Goal: Task Accomplishment & Management: Manage account settings

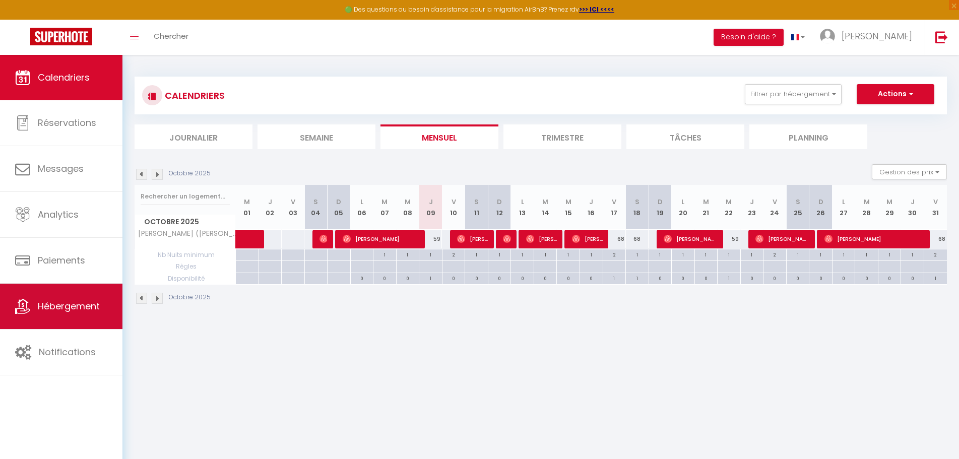
click at [64, 308] on span "Hébergement" at bounding box center [69, 306] width 62 height 13
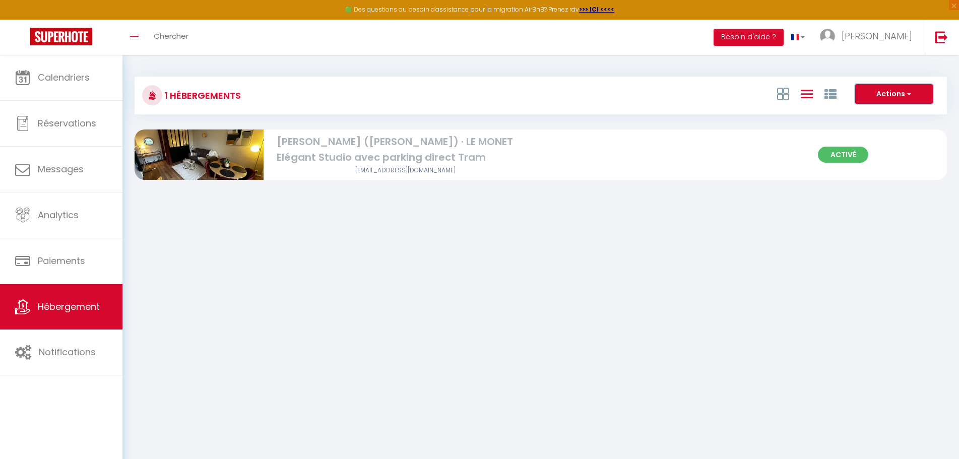
click at [884, 93] on button "Actions" at bounding box center [894, 94] width 78 height 20
click at [878, 116] on li "Créer un Hébergement" at bounding box center [886, 114] width 92 height 11
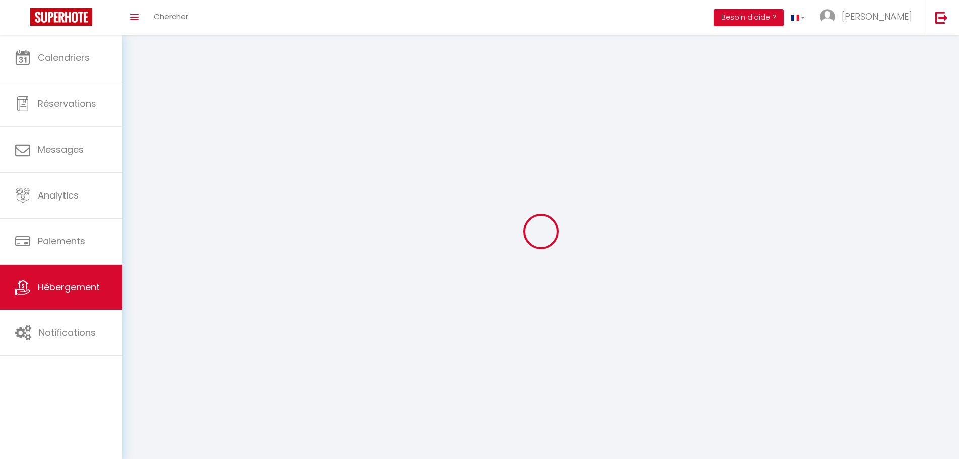
select select
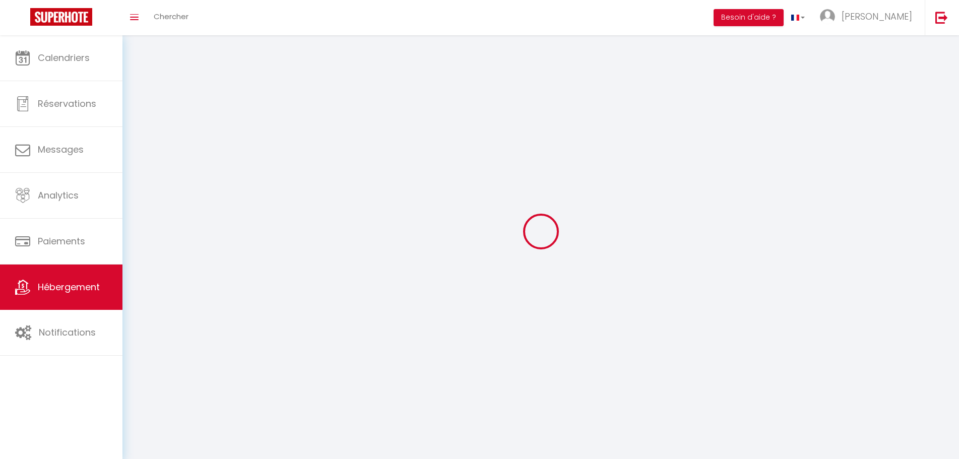
select select
checkbox input "false"
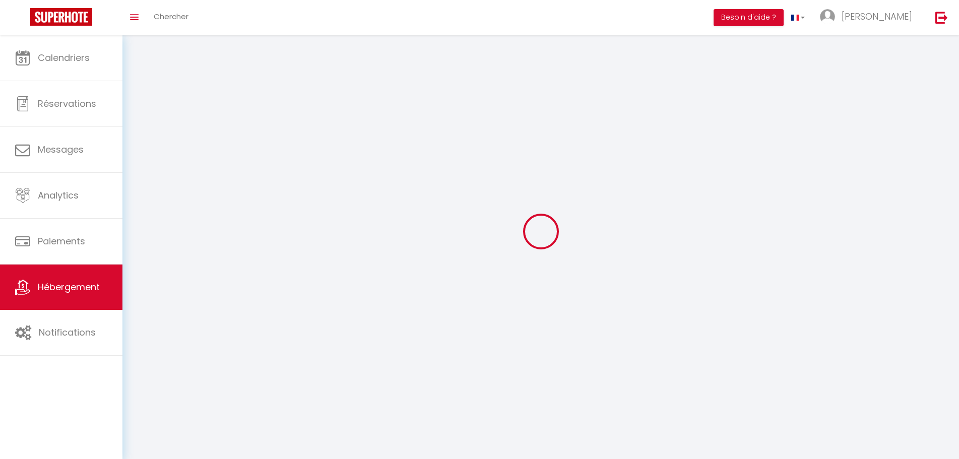
select select
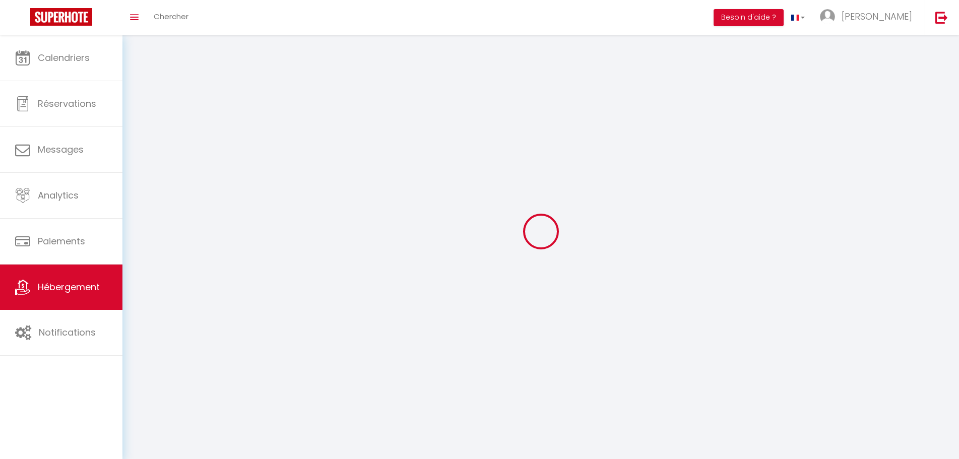
select select
checkbox input "false"
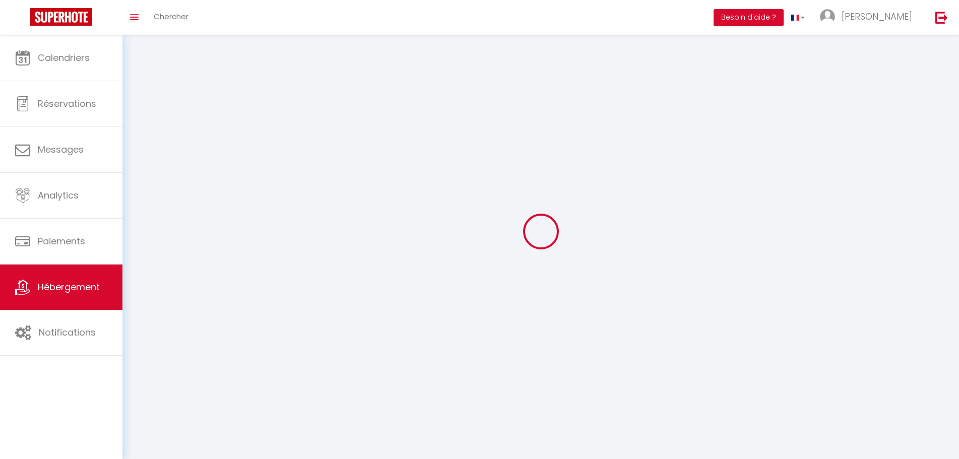
checkbox input "false"
select select
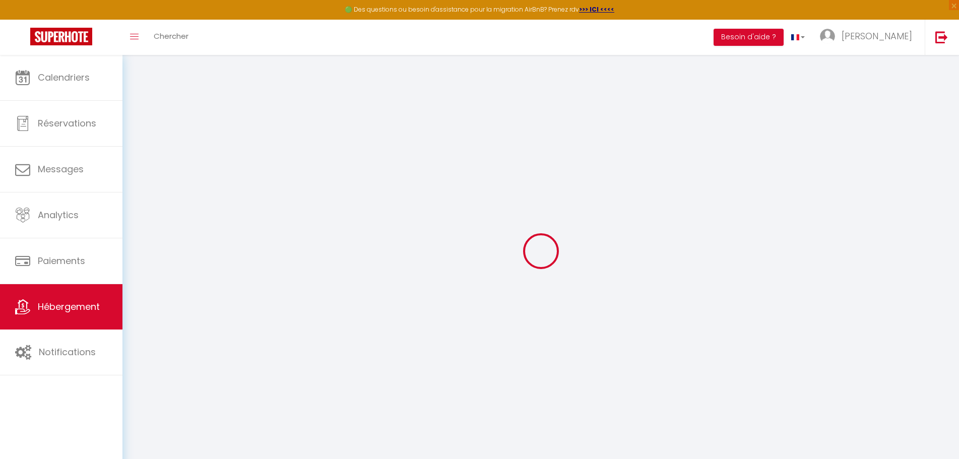
select select
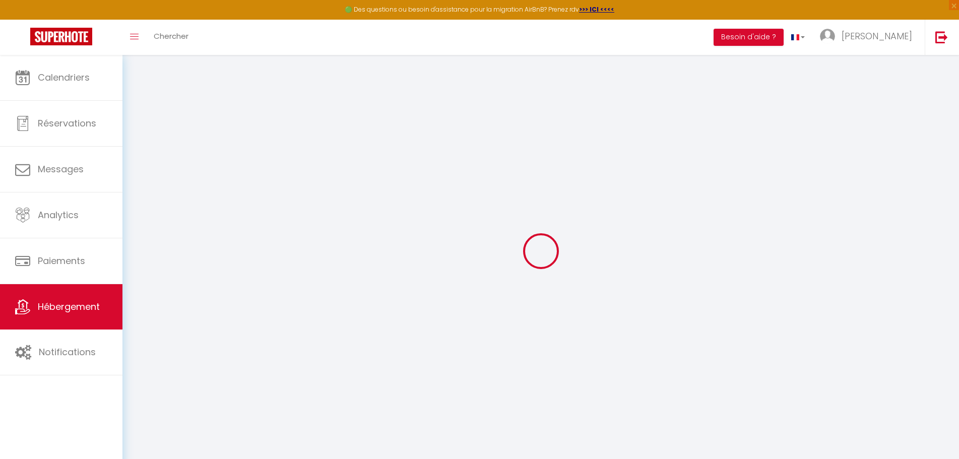
select select
checkbox input "false"
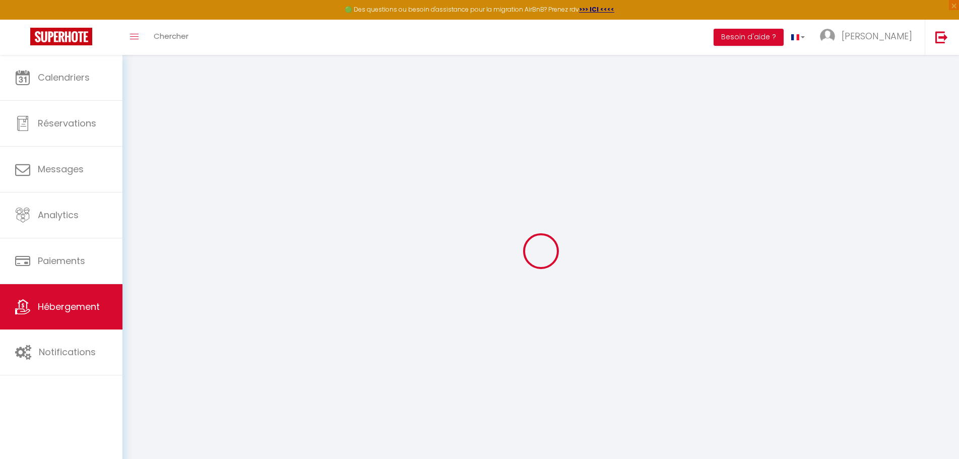
select select
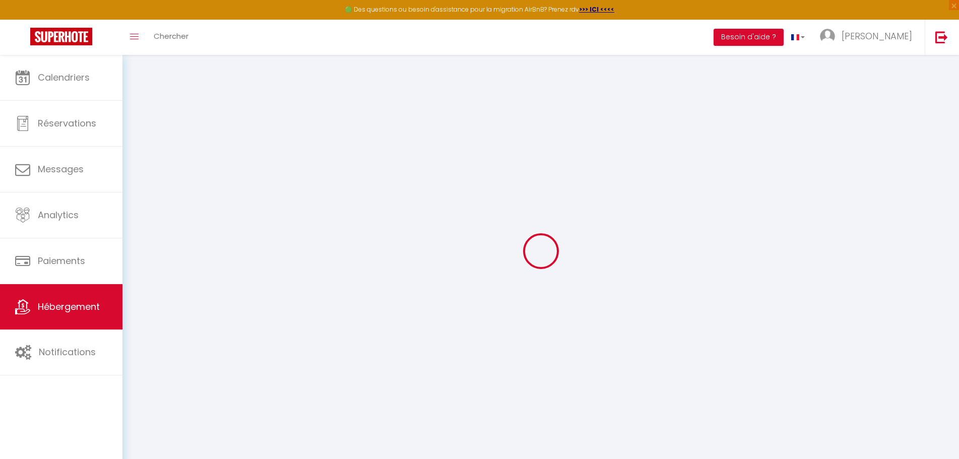
select select
checkbox input "false"
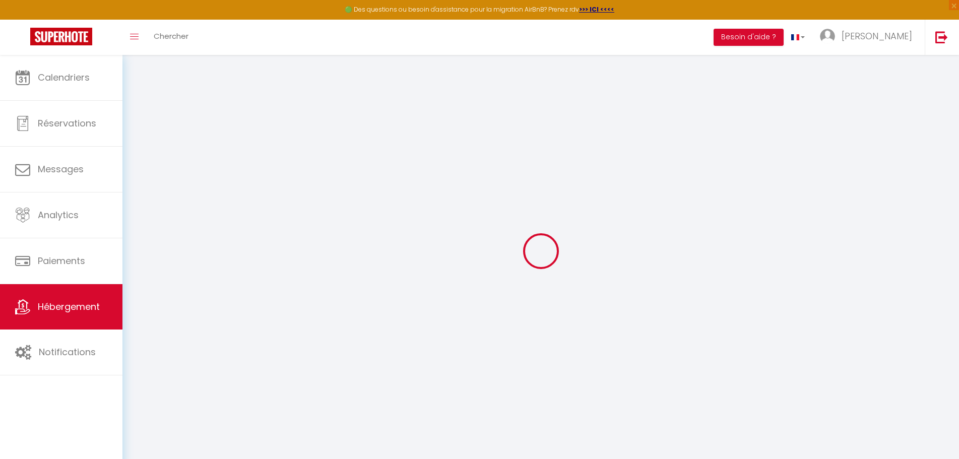
checkbox input "false"
select select
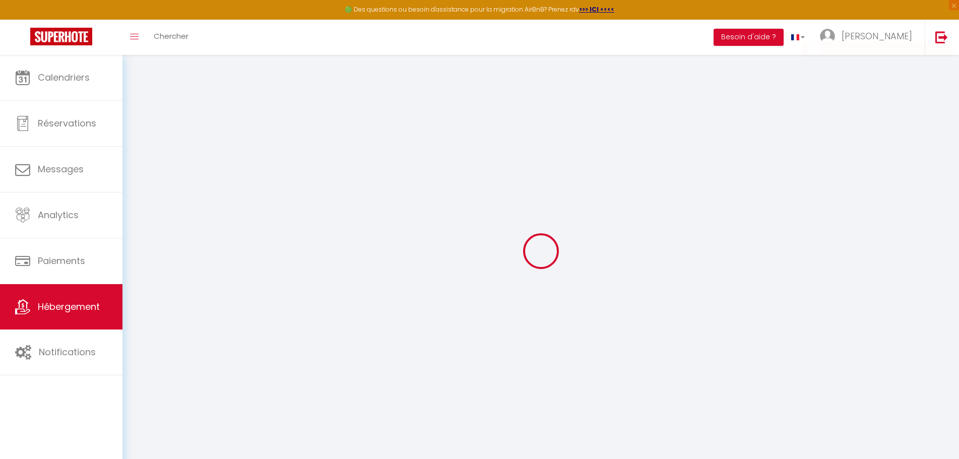
select select
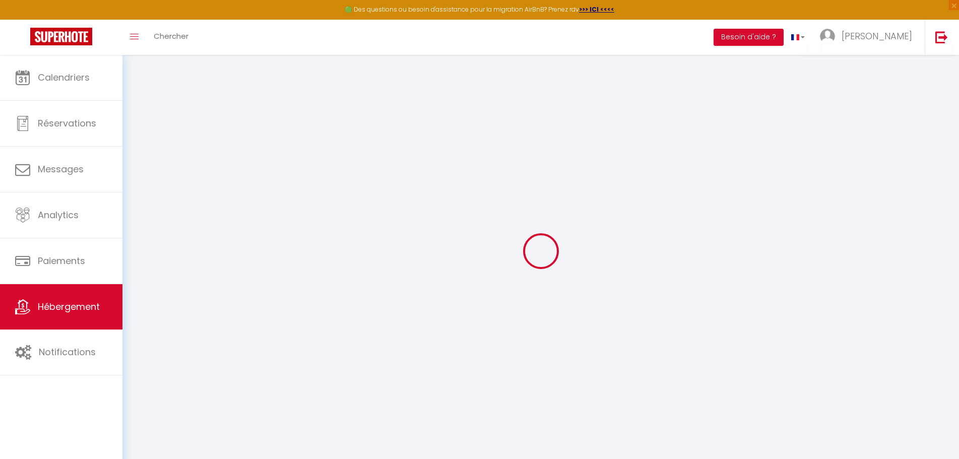
checkbox input "false"
select select
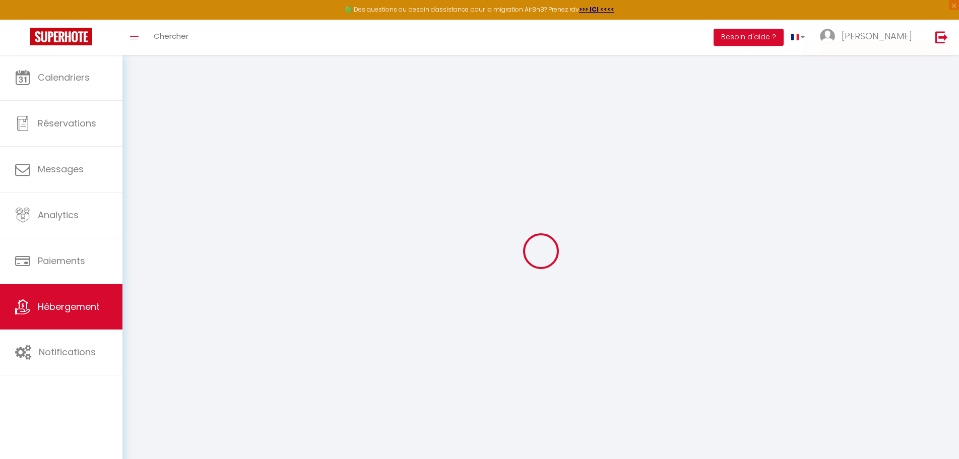
select select
checkbox input "false"
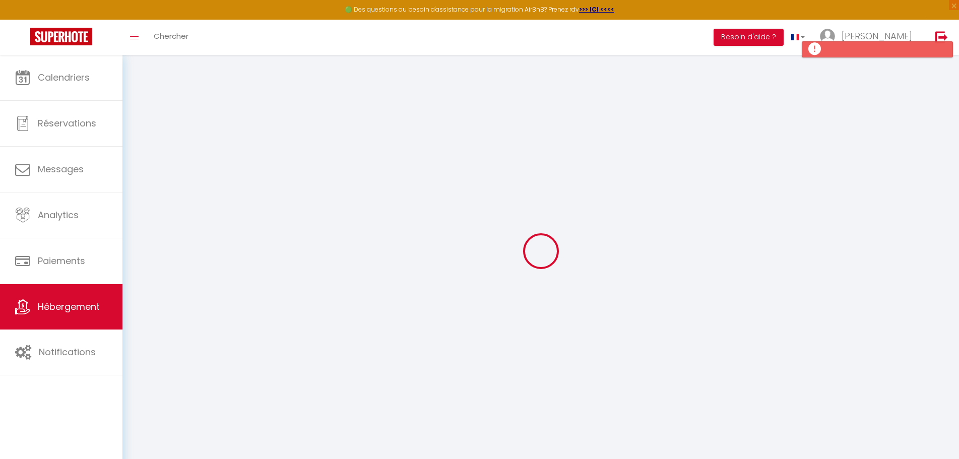
checkbox input "false"
select select
checkbox input "false"
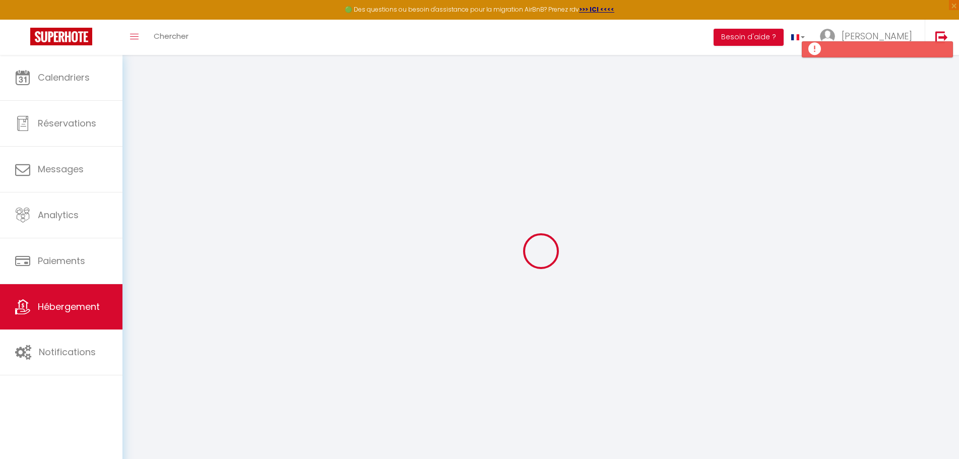
checkbox input "false"
select select
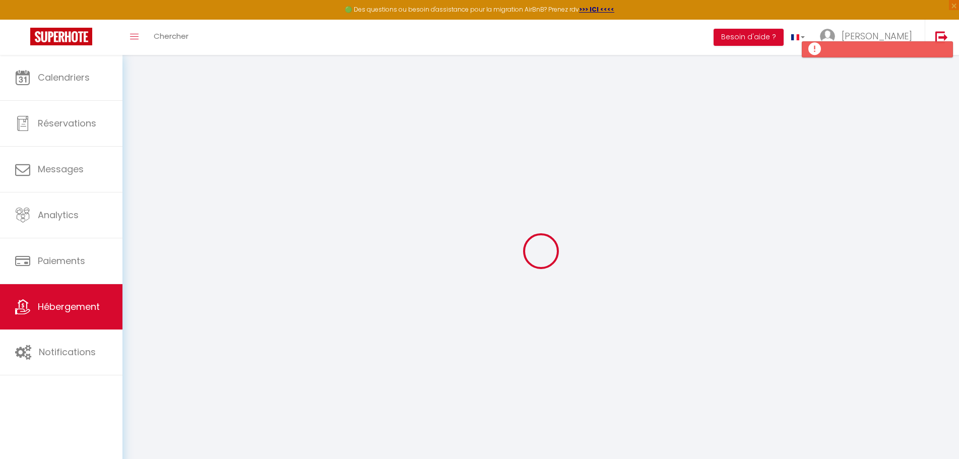
select select "15:00"
select select "23:45"
select select "11:00"
select select "30"
select select "120"
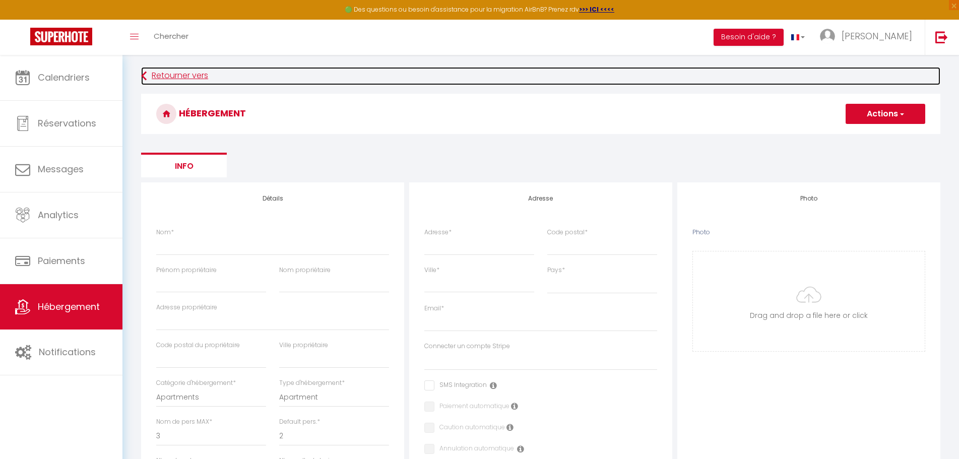
click at [182, 76] on link "Retourner vers" at bounding box center [540, 76] width 799 height 18
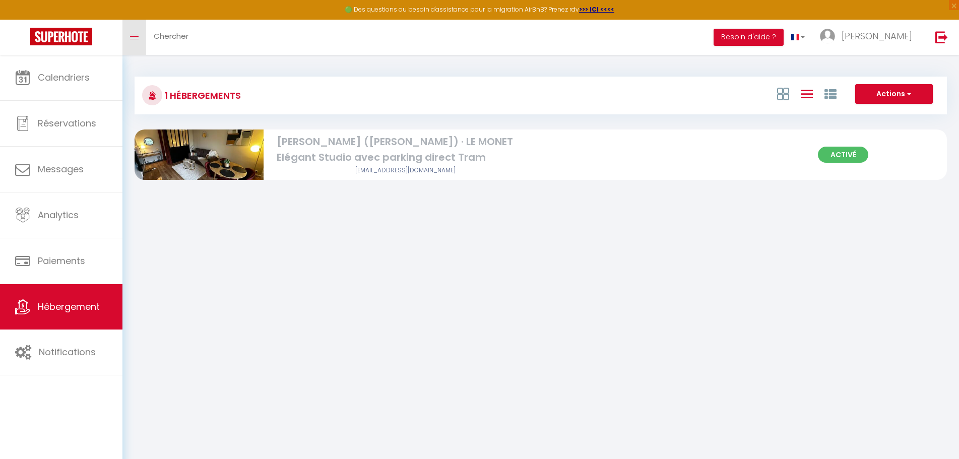
click at [138, 38] on icon "Toggle menubar" at bounding box center [134, 37] width 9 height 6
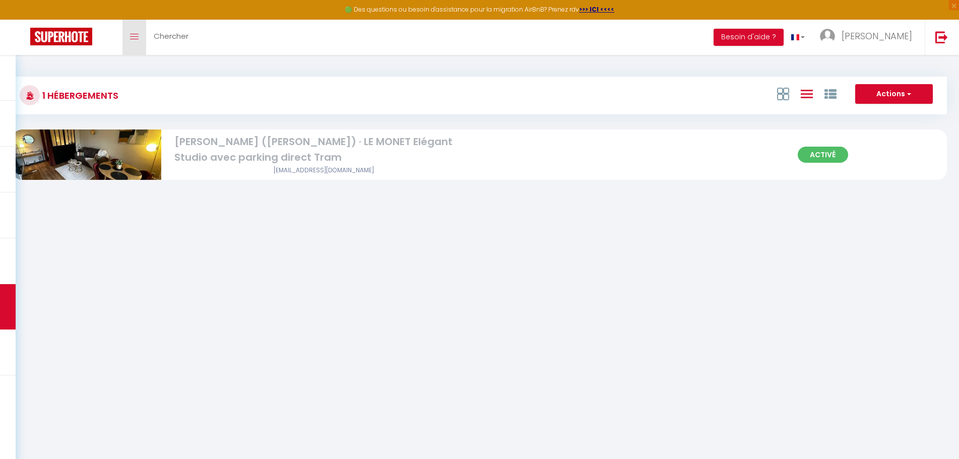
click at [138, 38] on icon "Toggle menubar" at bounding box center [134, 37] width 9 height 6
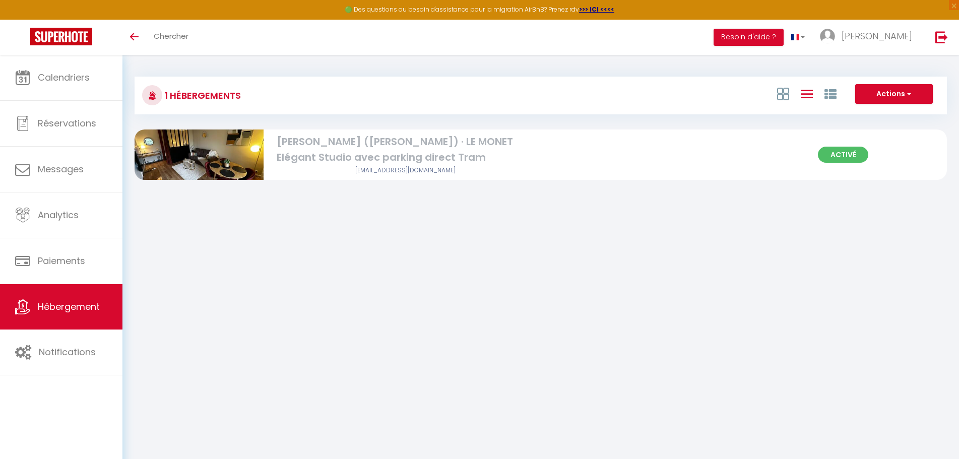
click at [499, 319] on body "🟢 Des questions ou besoin d'assistance pour la migration AirBnB? Prenez rdv >>>…" at bounding box center [479, 284] width 959 height 459
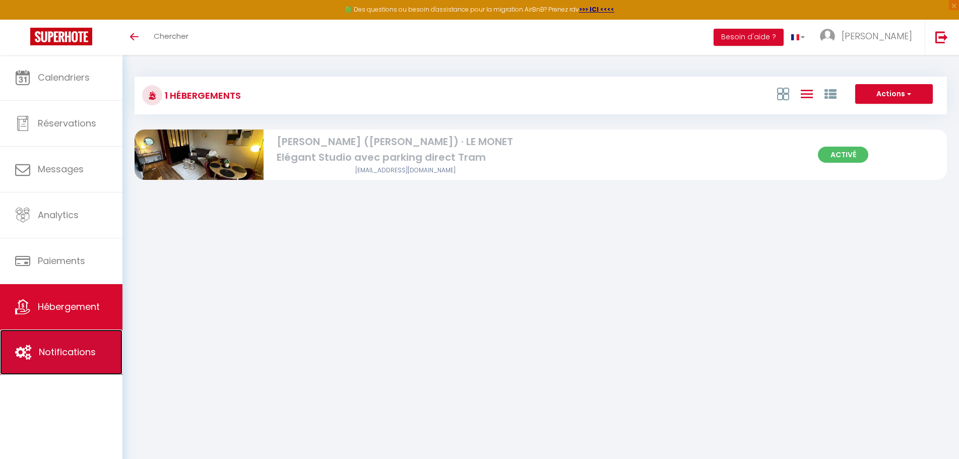
click at [72, 346] on span "Notifications" at bounding box center [67, 352] width 57 height 13
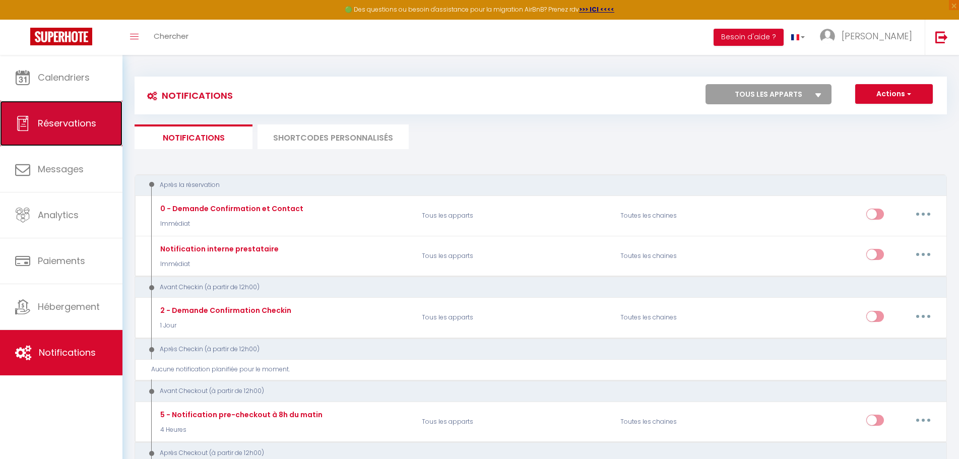
click at [59, 122] on span "Réservations" at bounding box center [67, 123] width 58 height 13
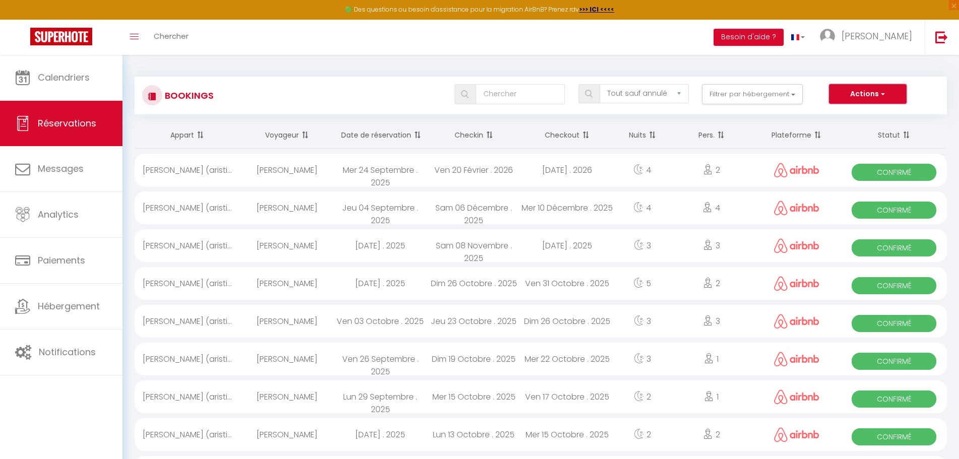
click at [870, 90] on button "Actions" at bounding box center [868, 94] width 78 height 20
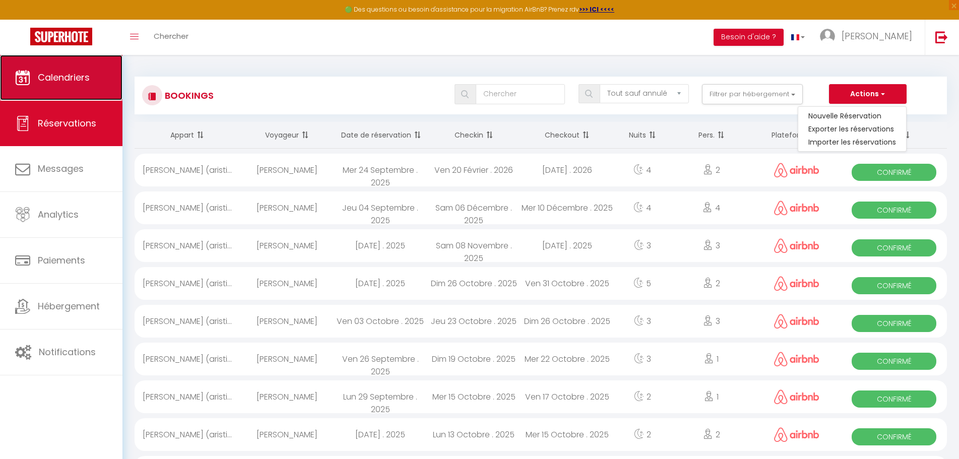
click at [70, 77] on span "Calendriers" at bounding box center [64, 77] width 52 height 13
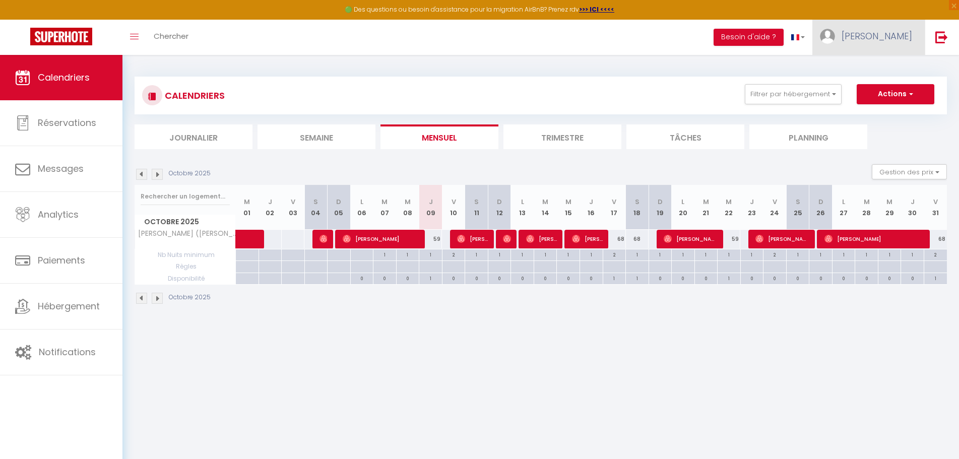
click at [884, 32] on span "[PERSON_NAME]" at bounding box center [876, 36] width 71 height 13
click at [885, 65] on link "Paramètres" at bounding box center [884, 69] width 75 height 17
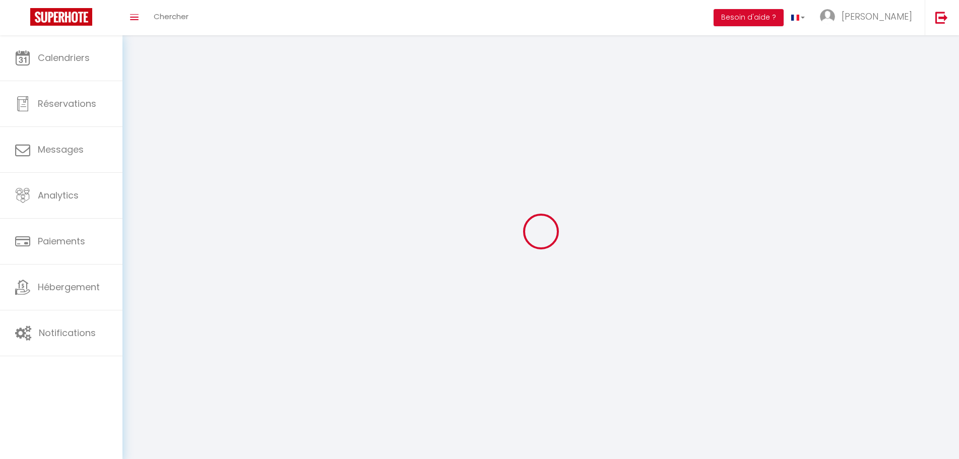
select select
type input "[PERSON_NAME]"
type input "BELLET"
type input "[PHONE_NUMBER]"
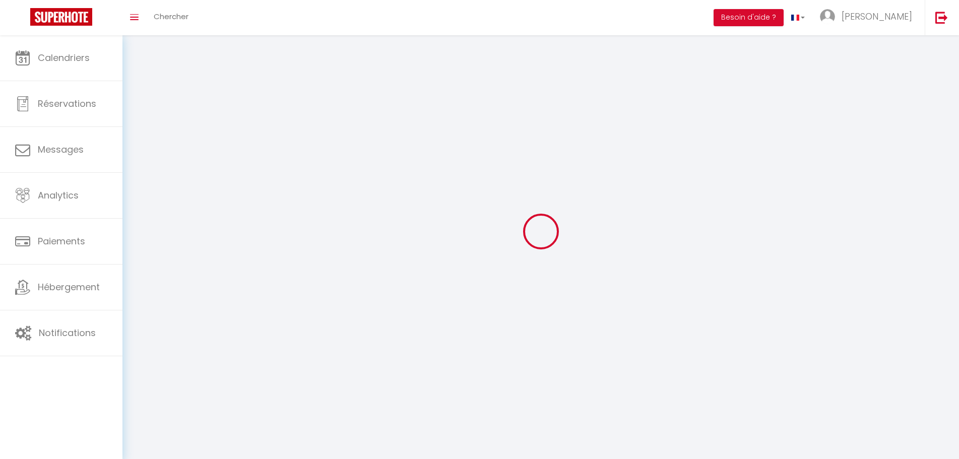
type input "[STREET_ADDRESS] AVYA"
type input "33650"
type input "LA BREDE"
select select "28"
type input "EF2rRZV69zKmusHX32PxeBJkt"
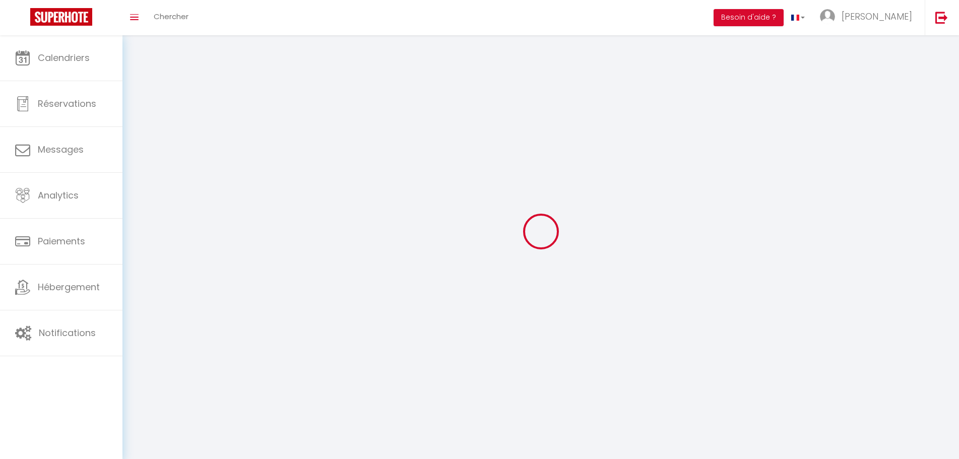
type input "tsmmct2LqcN1xYyp8etd23dwM"
type input "[URL][DOMAIN_NAME]"
select select "fr"
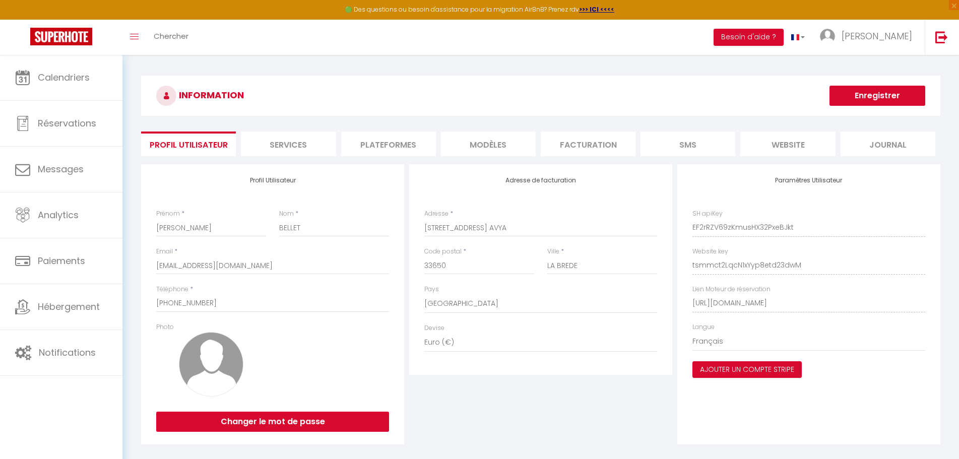
click at [304, 148] on li "Services" at bounding box center [288, 144] width 95 height 25
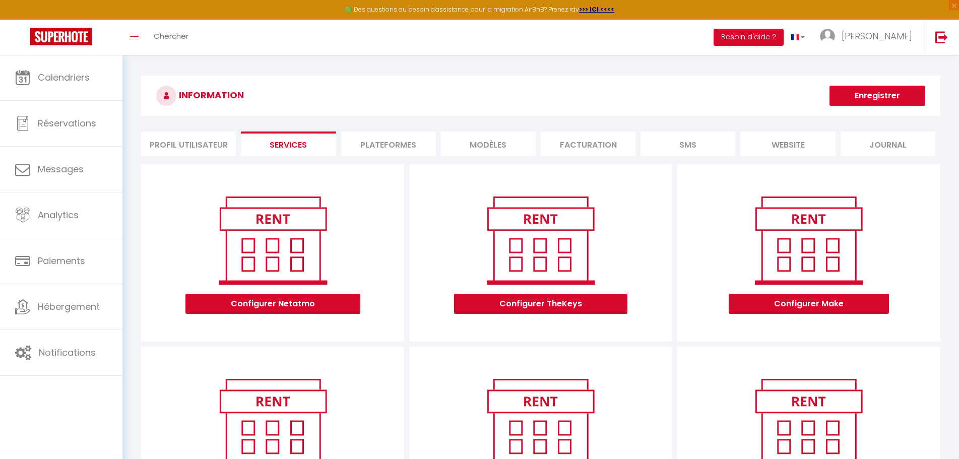
click at [398, 139] on li "Plateformes" at bounding box center [388, 144] width 95 height 25
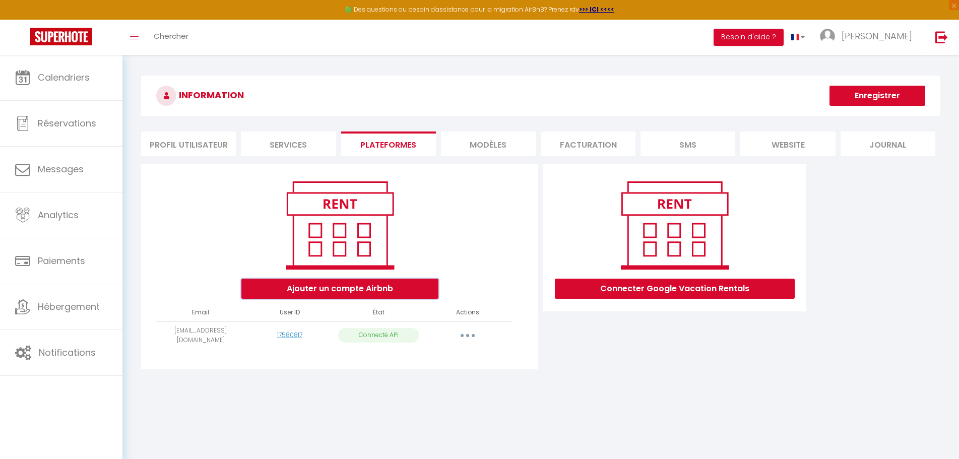
click at [367, 280] on button "Ajouter un compte Airbnb" at bounding box center [339, 289] width 197 height 20
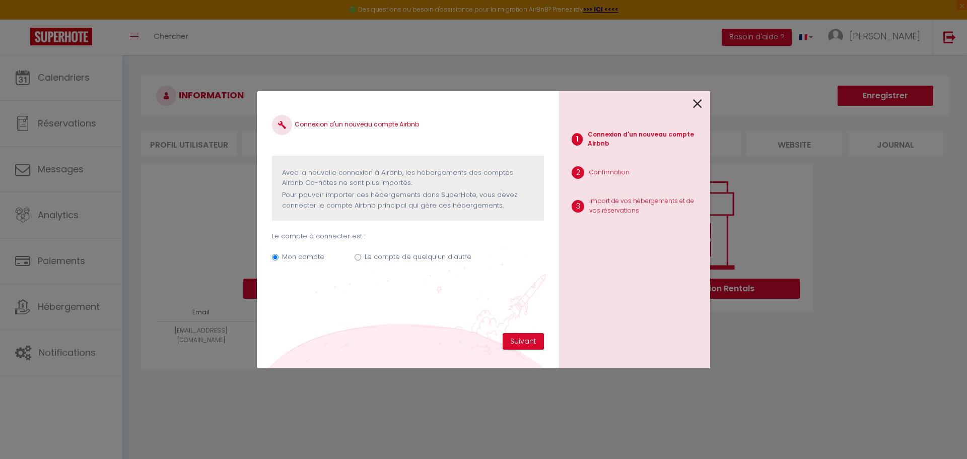
click at [381, 258] on label "Le compte de quelqu'un d'autre" at bounding box center [418, 257] width 107 height 10
click at [361, 258] on input "Le compte de quelqu'un d'autre" at bounding box center [358, 257] width 7 height 7
radio input "true"
radio input "false"
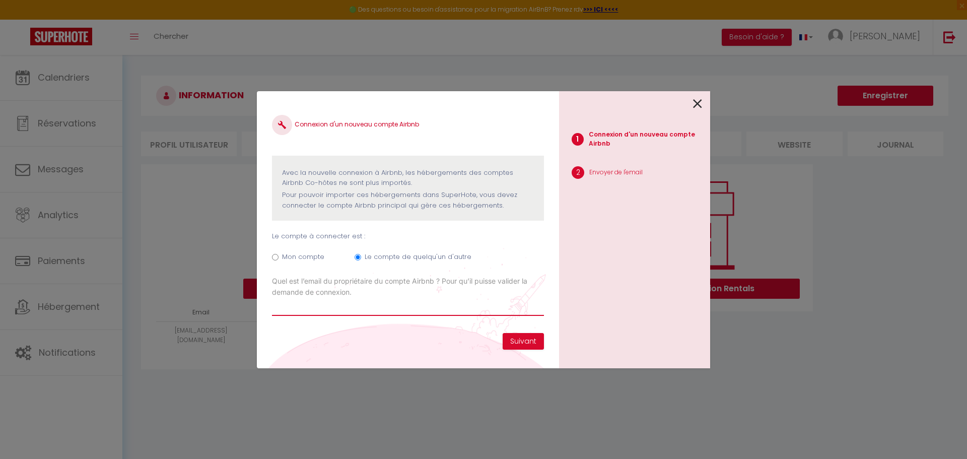
click at [465, 311] on input "Email connexion Airbnb" at bounding box center [408, 307] width 272 height 18
type input "[EMAIL_ADDRESS][DOMAIN_NAME]"
click at [517, 340] on button "Suivant" at bounding box center [523, 341] width 41 height 17
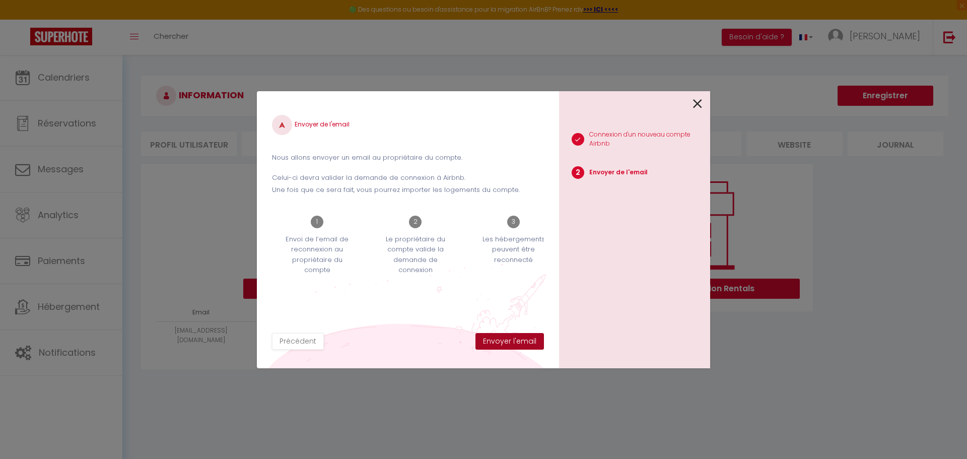
click at [522, 344] on button "Envoyer l'email" at bounding box center [510, 341] width 69 height 17
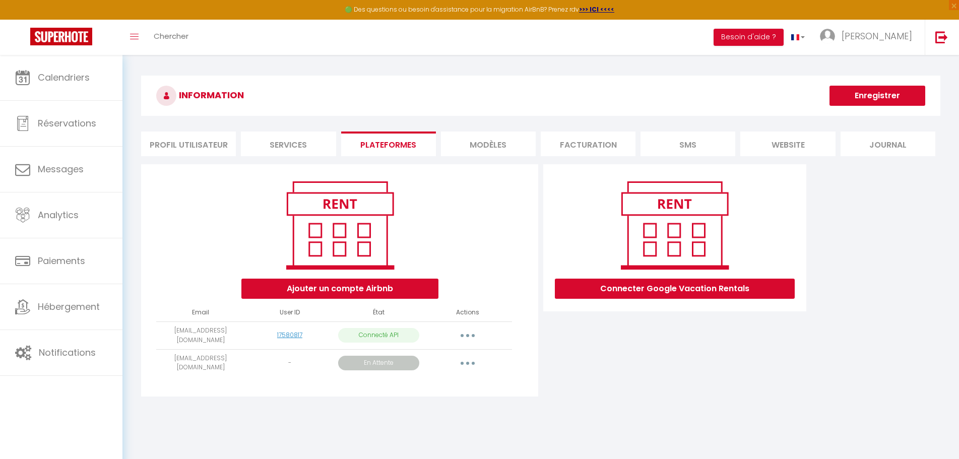
click at [292, 145] on li "Services" at bounding box center [288, 144] width 95 height 25
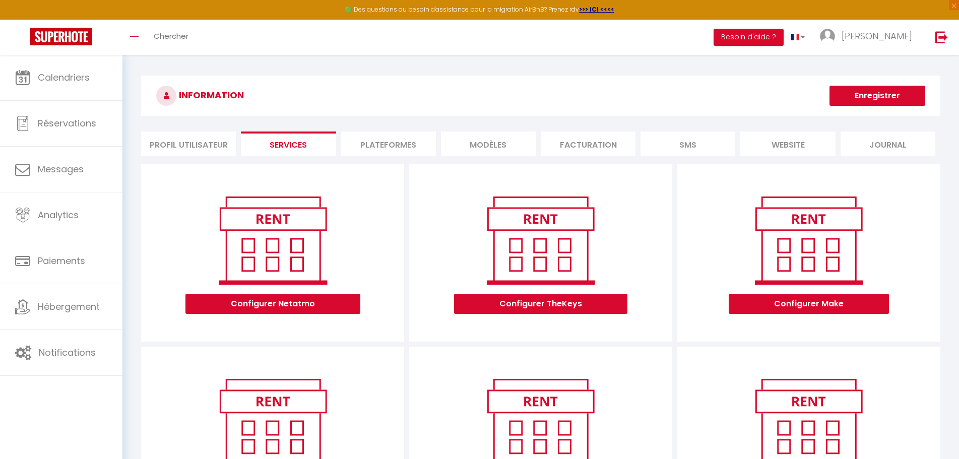
click at [397, 141] on li "Plateformes" at bounding box center [388, 144] width 95 height 25
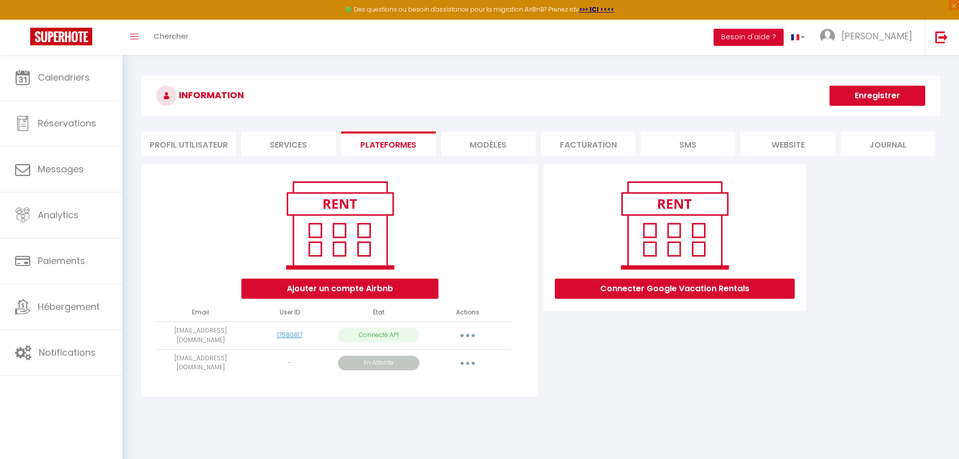
click at [302, 139] on li "Services" at bounding box center [288, 144] width 95 height 25
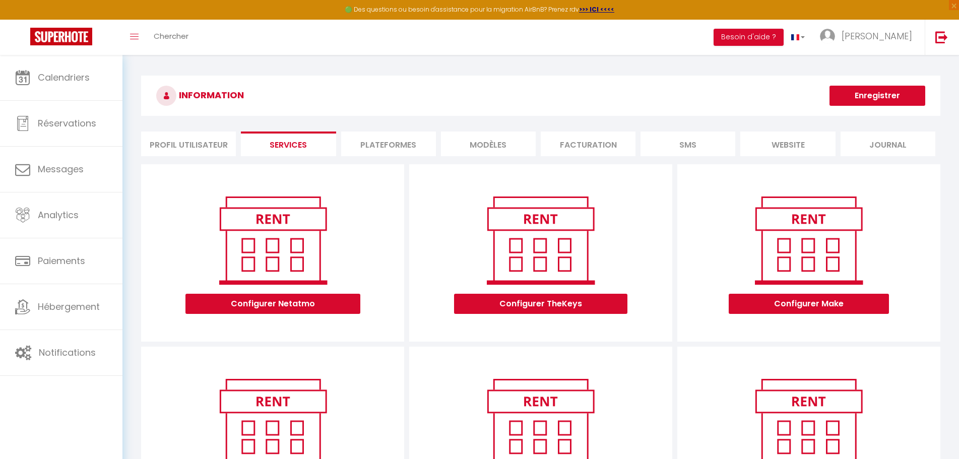
click at [402, 142] on li "Plateformes" at bounding box center [388, 144] width 95 height 25
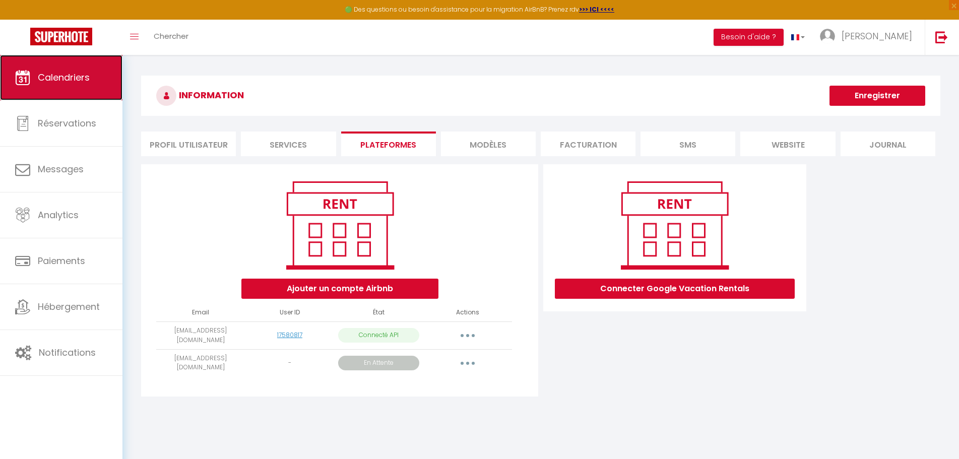
click at [64, 79] on span "Calendriers" at bounding box center [64, 77] width 52 height 13
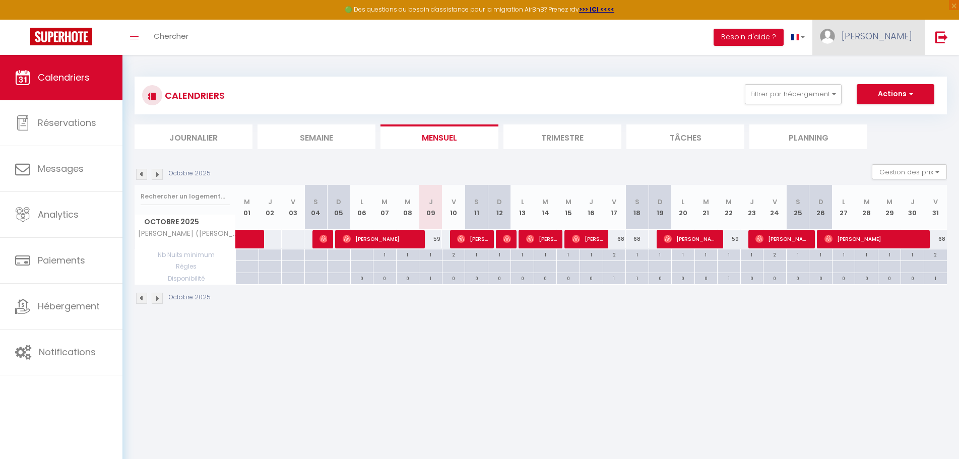
click at [894, 39] on span "[PERSON_NAME]" at bounding box center [876, 36] width 71 height 13
click at [886, 66] on link "Paramètres" at bounding box center [884, 69] width 75 height 17
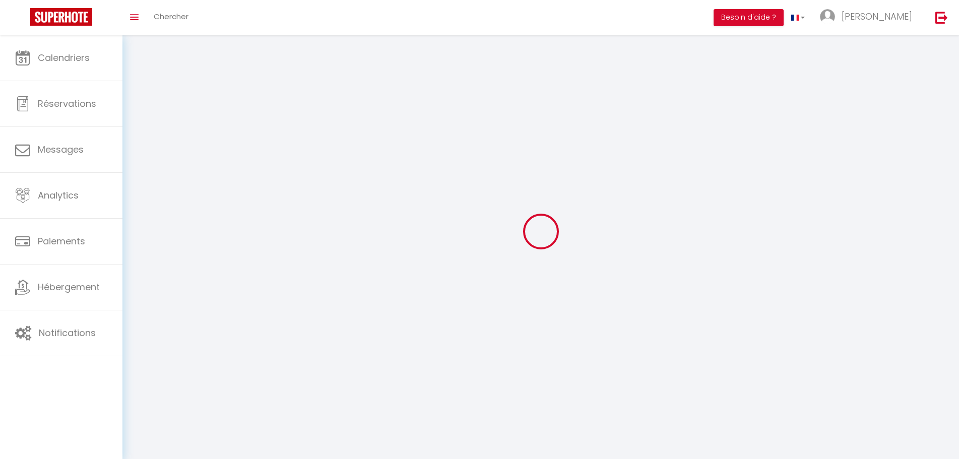
type input "[PERSON_NAME]"
type input "BELLET"
type input "[PHONE_NUMBER]"
type input "[STREET_ADDRESS] AVYA"
type input "33650"
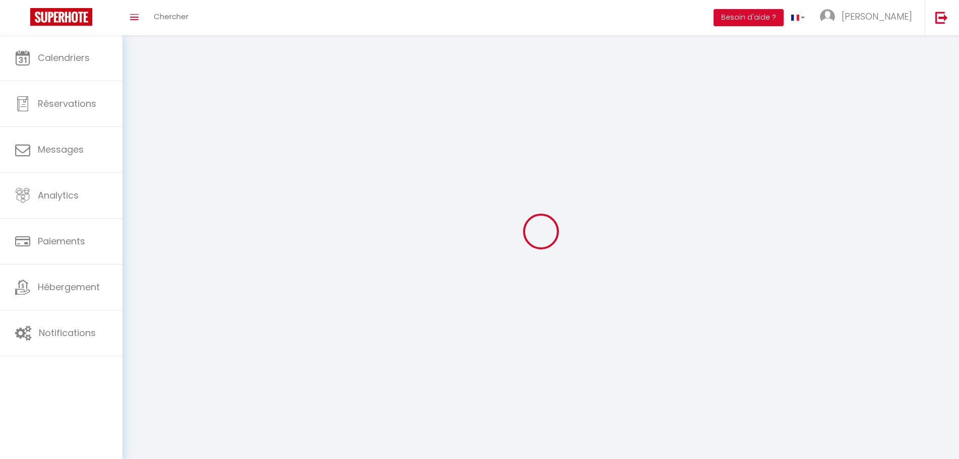
type input "LA BREDE"
type input "EF2rRZV69zKmusHX32PxeBJkt"
type input "tsmmct2LqcN1xYyp8etd23dwM"
type input "[URL][DOMAIN_NAME]"
select select "1"
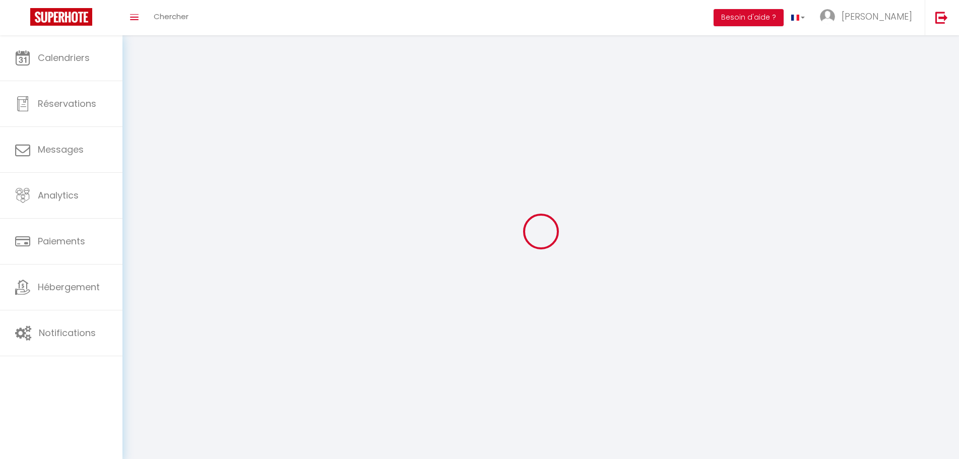
select select "28"
select select "fr"
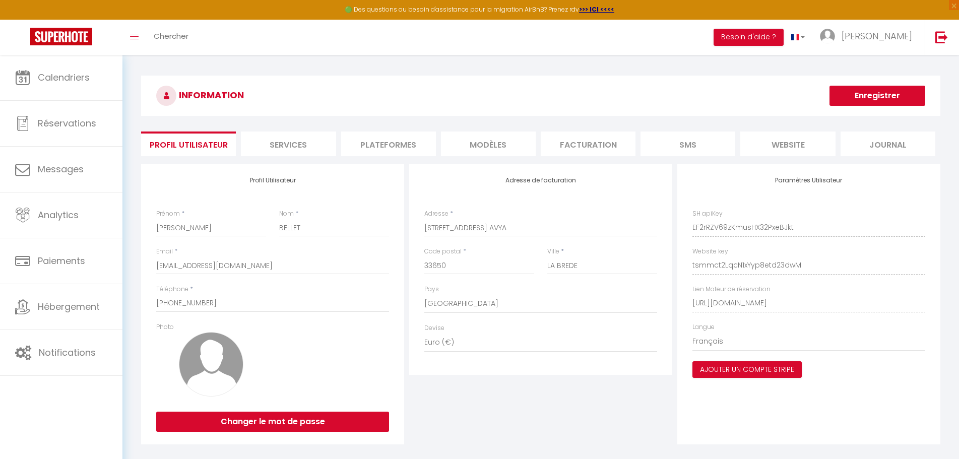
click at [368, 147] on li "Plateformes" at bounding box center [388, 144] width 95 height 25
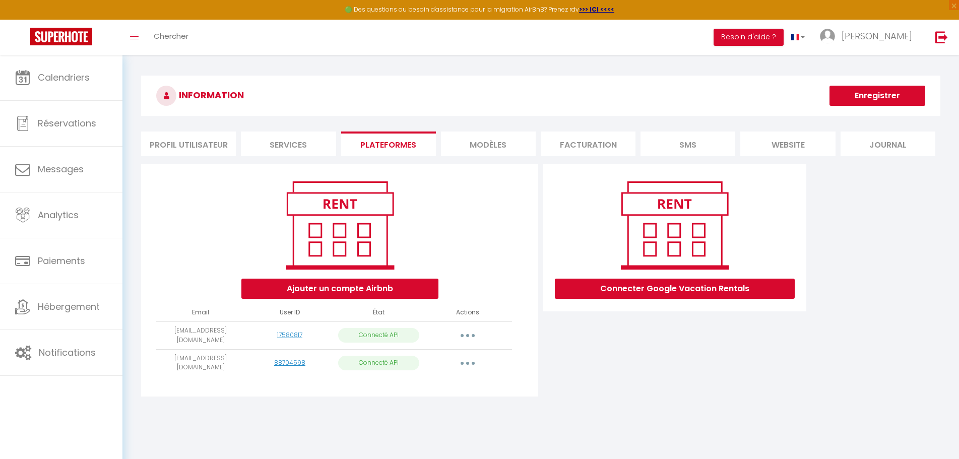
click at [471, 359] on button "button" at bounding box center [467, 363] width 28 height 16
click at [453, 385] on link "Importer les appartements" at bounding box center [422, 385] width 111 height 17
select select
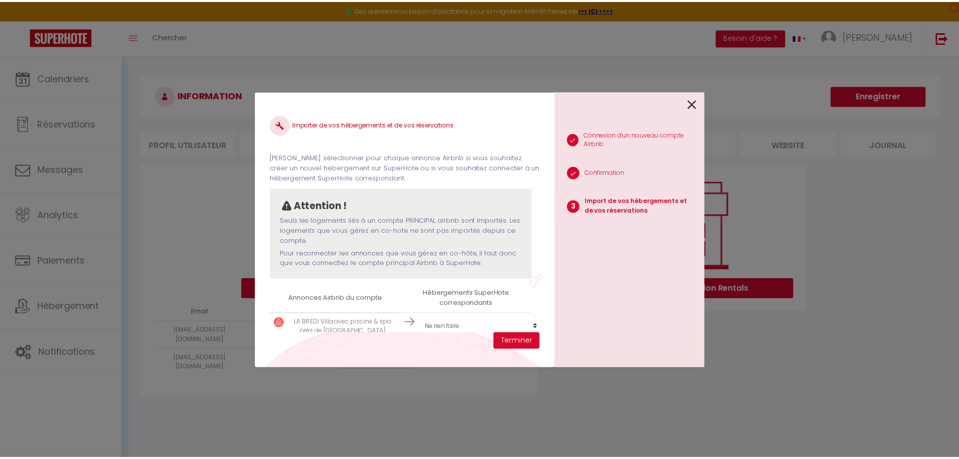
scroll to position [24, 0]
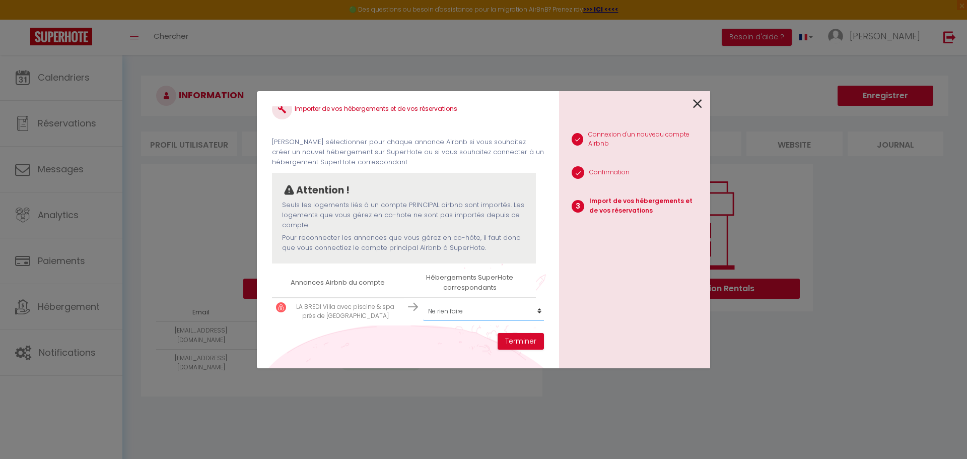
click at [457, 304] on select "Créer un nouvel hébergement Ne rien faire [PERSON_NAME] ([PERSON_NAME]) · LE MO…" at bounding box center [485, 311] width 124 height 19
click at [698, 99] on icon at bounding box center [697, 103] width 9 height 15
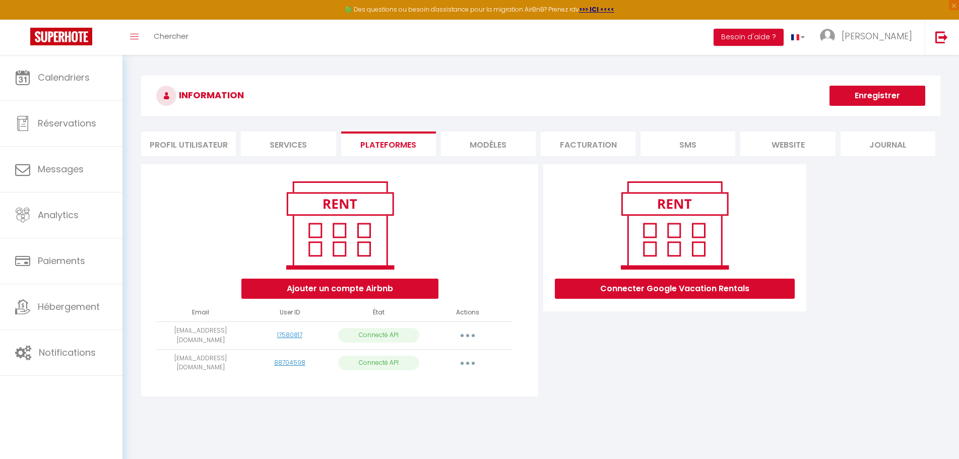
click at [477, 356] on button "button" at bounding box center [467, 363] width 28 height 16
click at [446, 380] on link "Importer les appartements" at bounding box center [422, 385] width 111 height 17
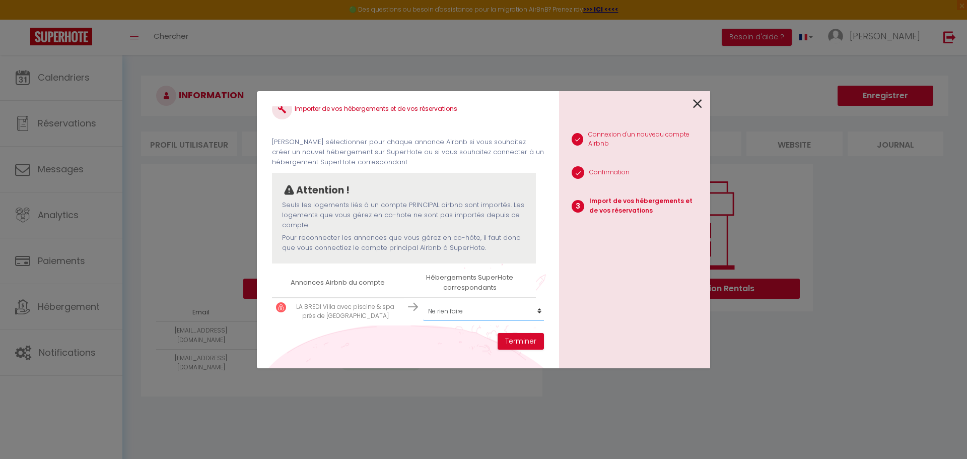
click at [519, 304] on select "Créer un nouvel hébergement Ne rien faire [PERSON_NAME] ([PERSON_NAME]) · LE MO…" at bounding box center [485, 311] width 124 height 19
select select "create_new"
click at [423, 302] on select "Créer un nouvel hébergement Ne rien faire [PERSON_NAME] ([PERSON_NAME]) · LE MO…" at bounding box center [485, 311] width 124 height 19
click at [517, 339] on button "Terminer" at bounding box center [521, 341] width 46 height 17
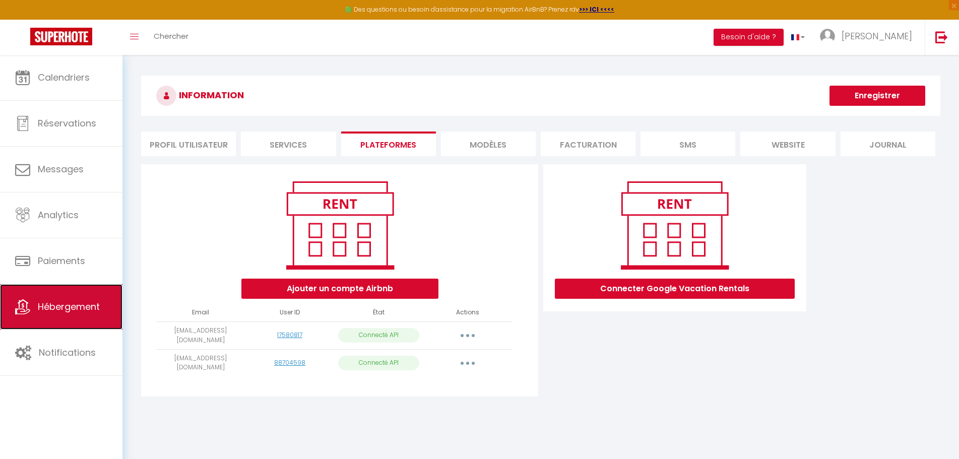
click at [55, 298] on link "Hébergement" at bounding box center [61, 306] width 122 height 45
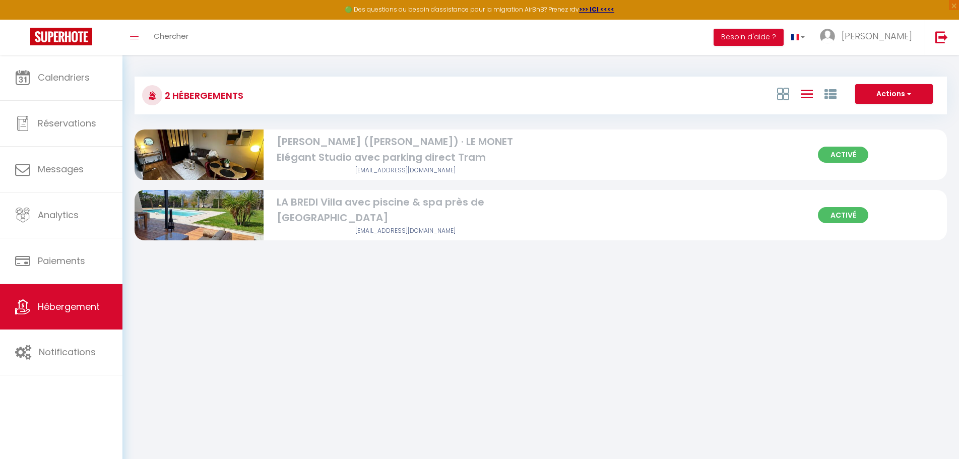
click at [486, 211] on div "LA BREDI Villa avec piscine & spa près de [GEOGRAPHIC_DATA]" at bounding box center [405, 210] width 257 height 32
select select "3"
select select "2"
select select "1"
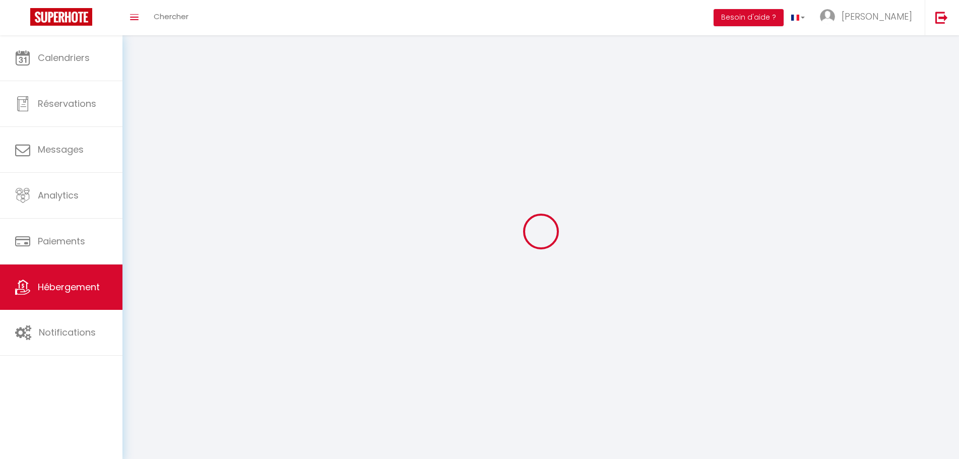
select select
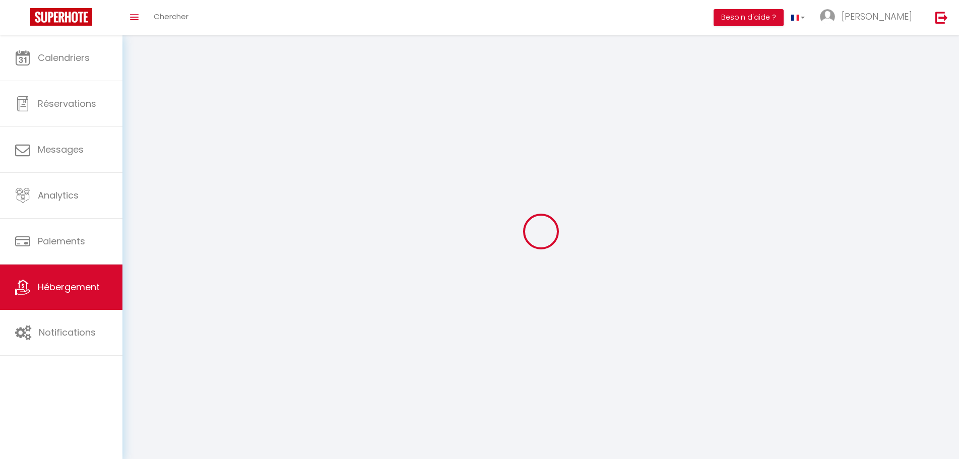
select select
checkbox input "false"
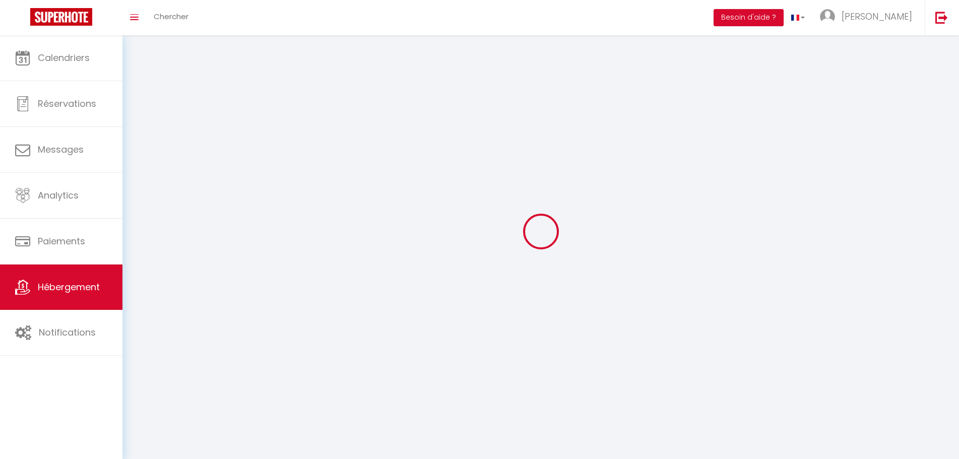
checkbox input "false"
select select
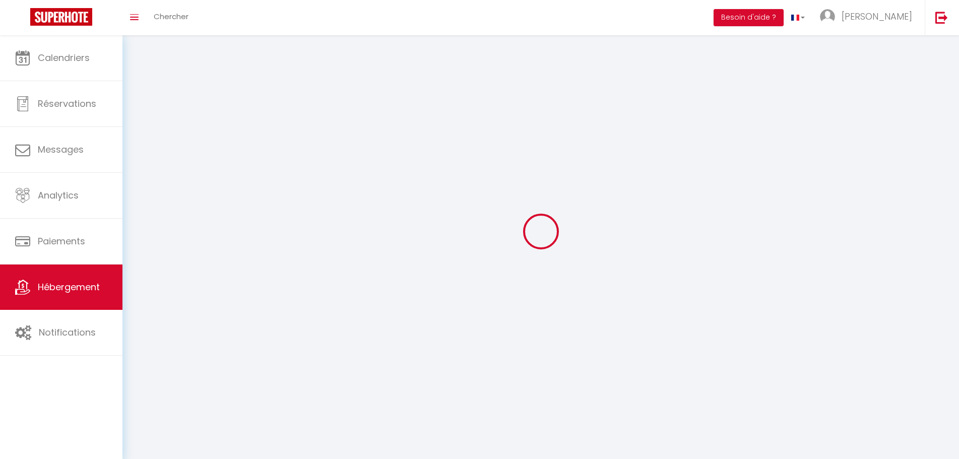
select select
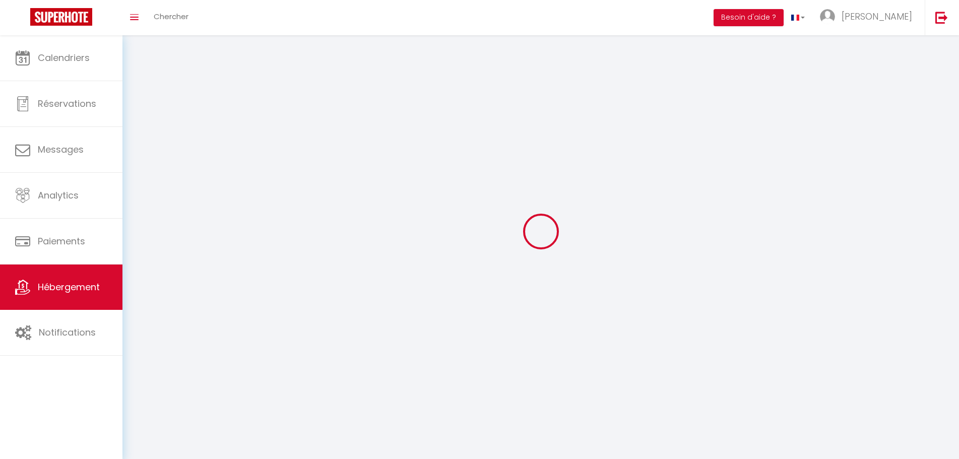
checkbox input "false"
select select
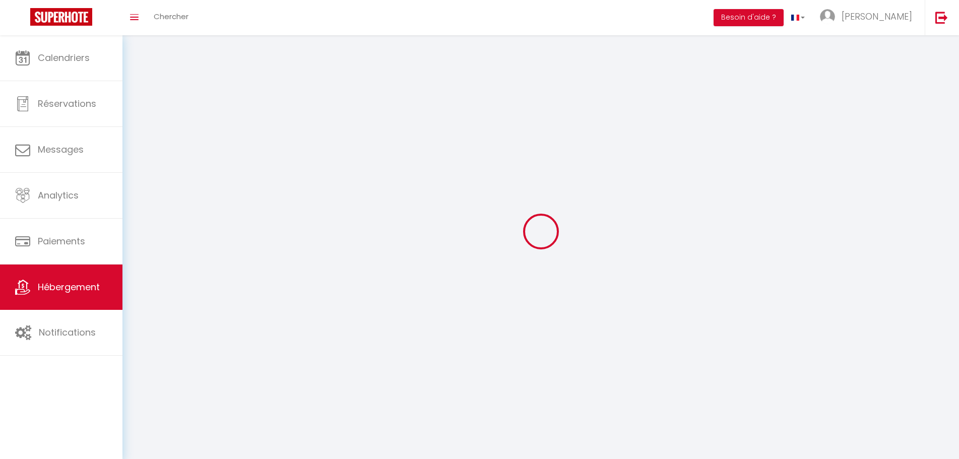
select select
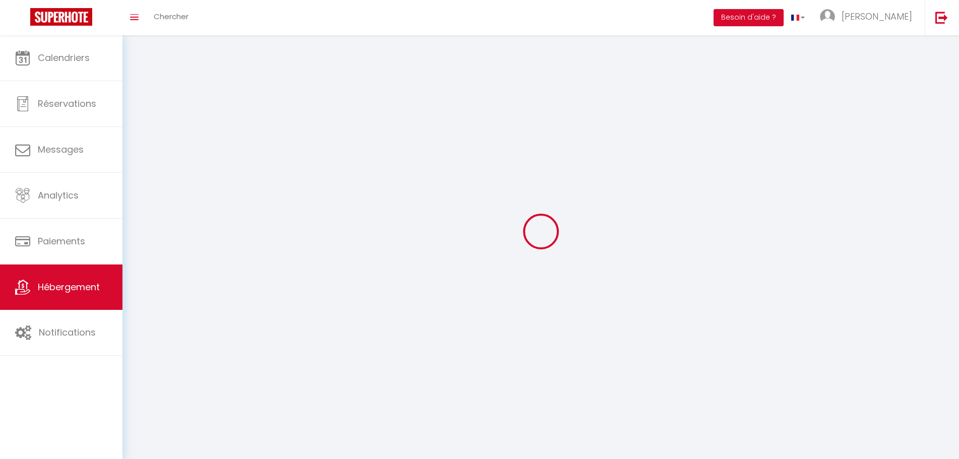
select select
checkbox input "false"
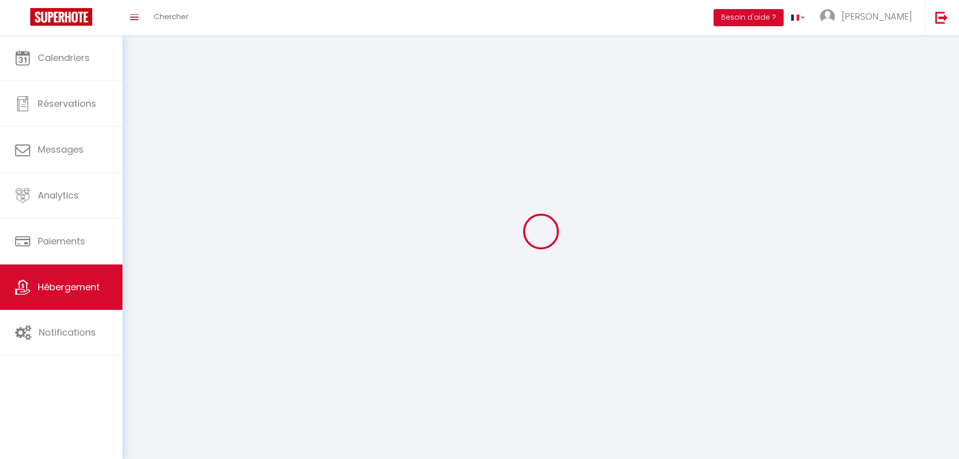
checkbox input "false"
select select
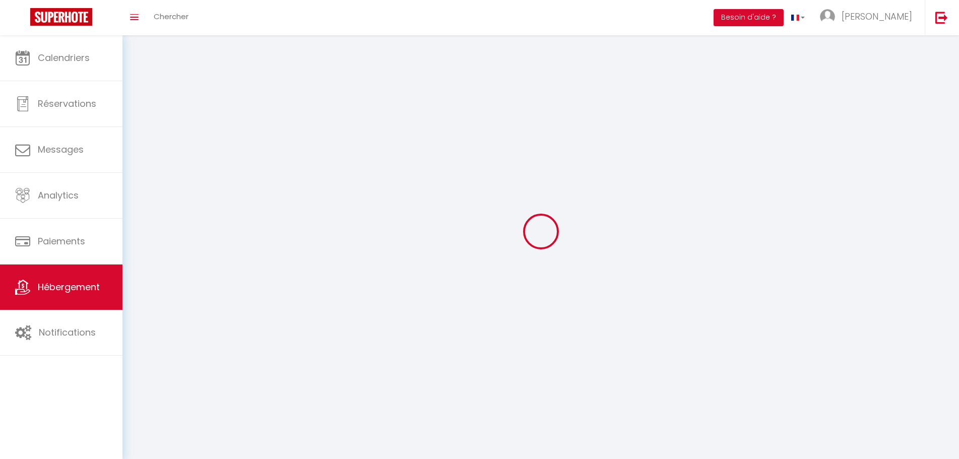
select select
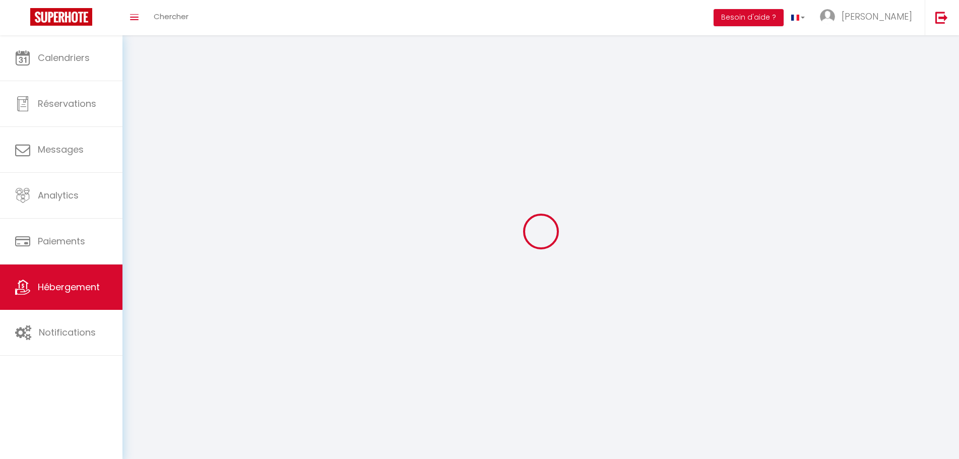
checkbox input "false"
select select
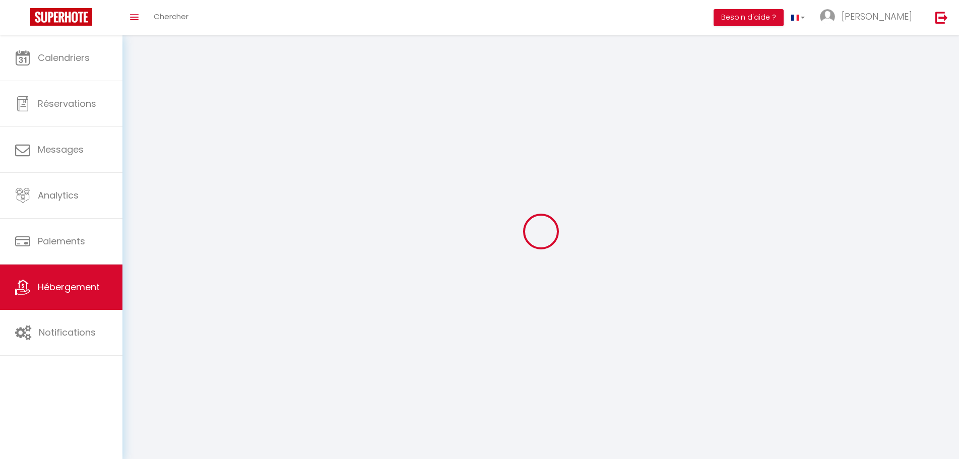
select select
select select "28"
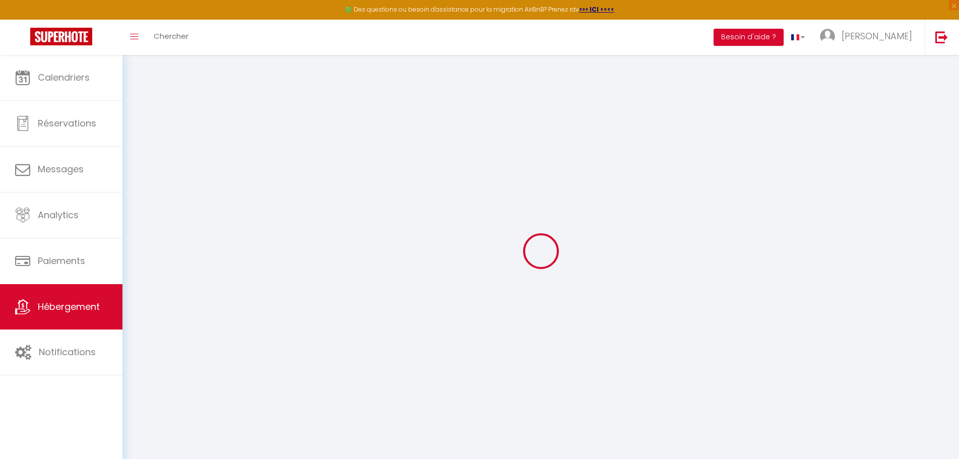
select select
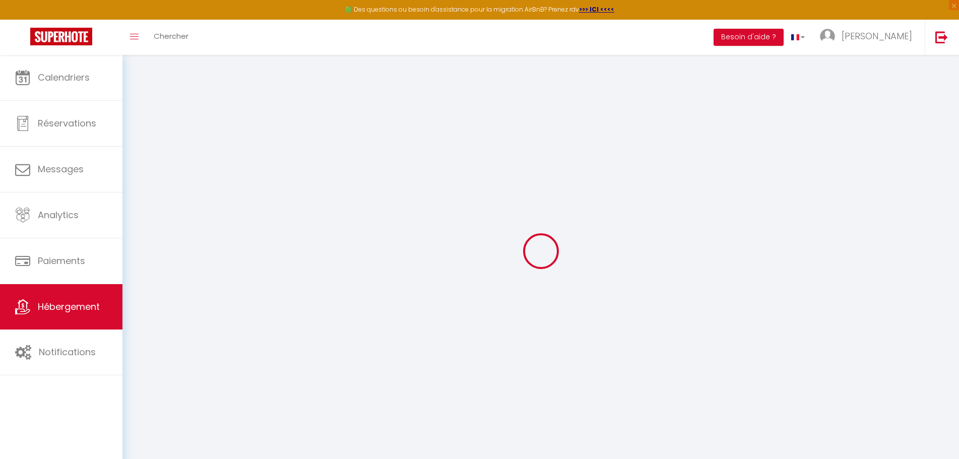
select select
checkbox input "false"
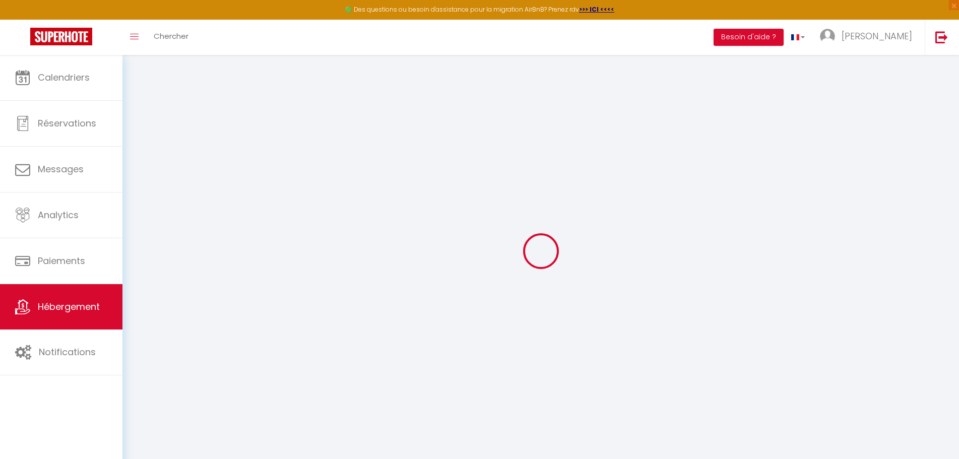
select select
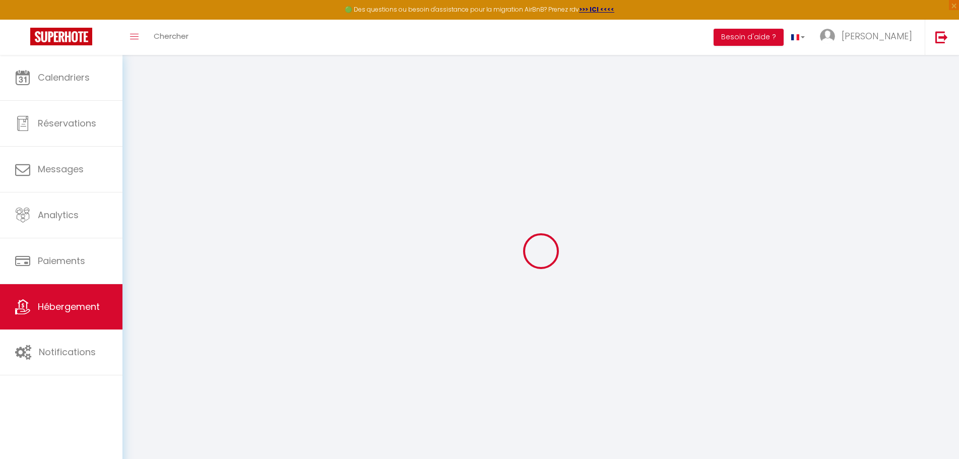
select select
checkbox input "false"
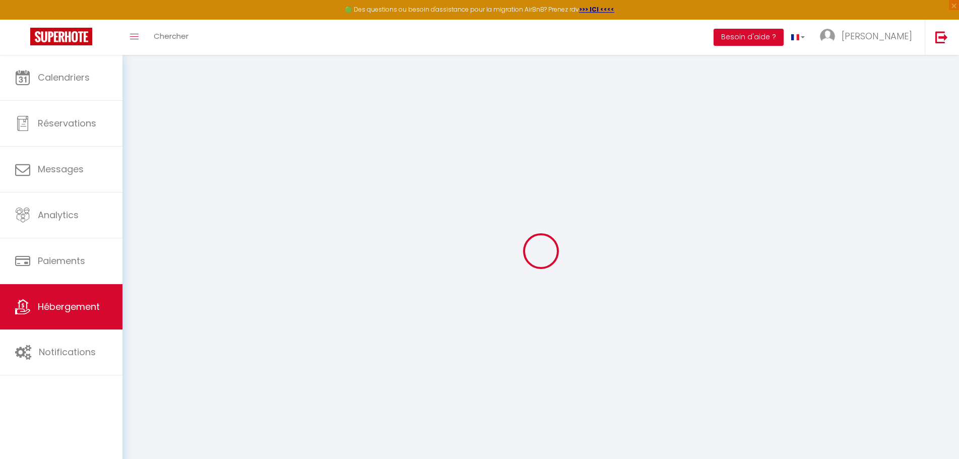
checkbox input "false"
select select
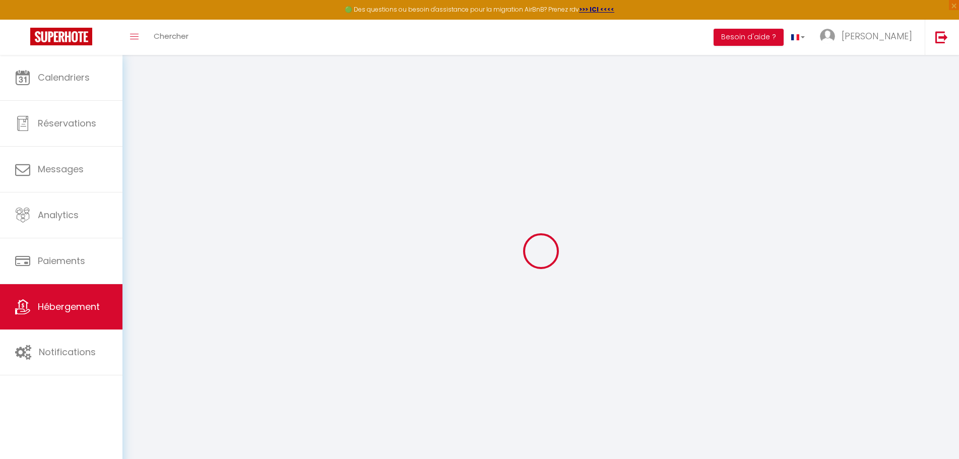
select select
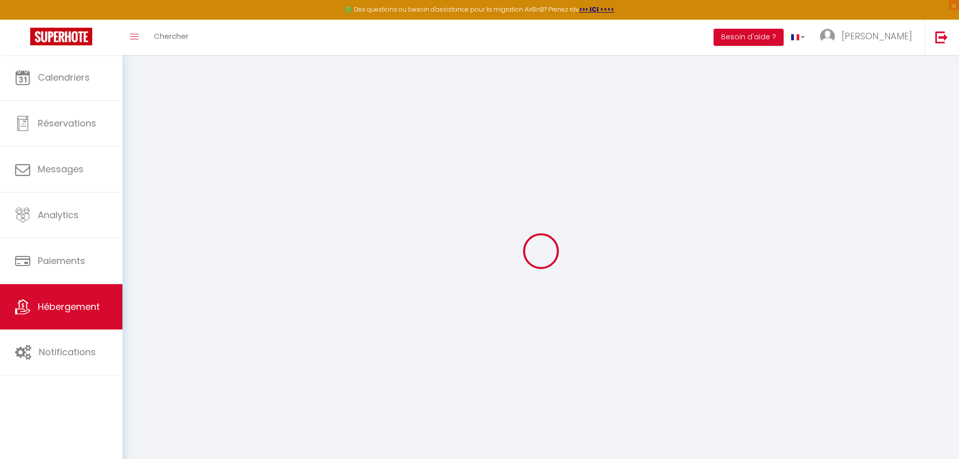
checkbox input "false"
select select
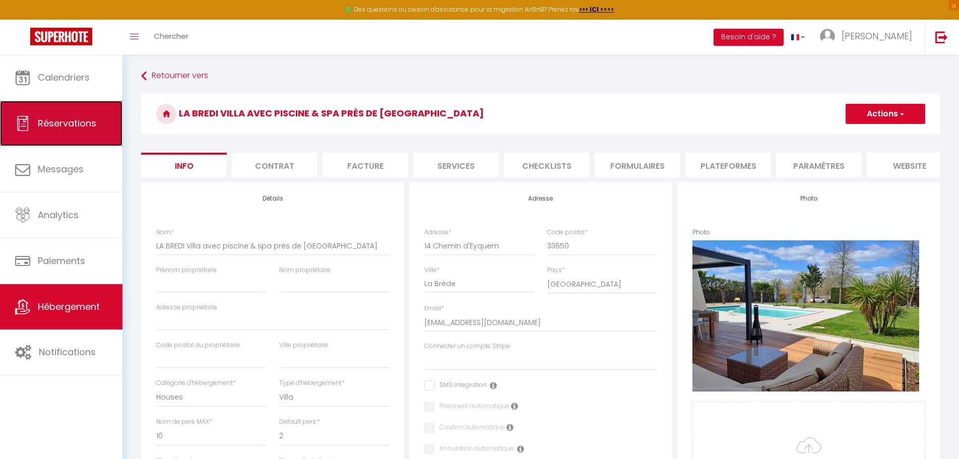
click at [52, 117] on span "Réservations" at bounding box center [67, 123] width 58 height 13
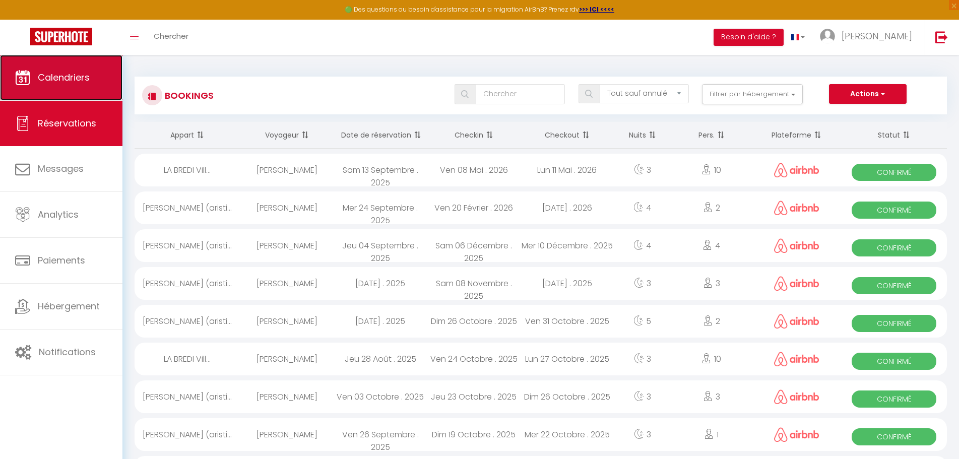
click at [82, 76] on span "Calendriers" at bounding box center [64, 77] width 52 height 13
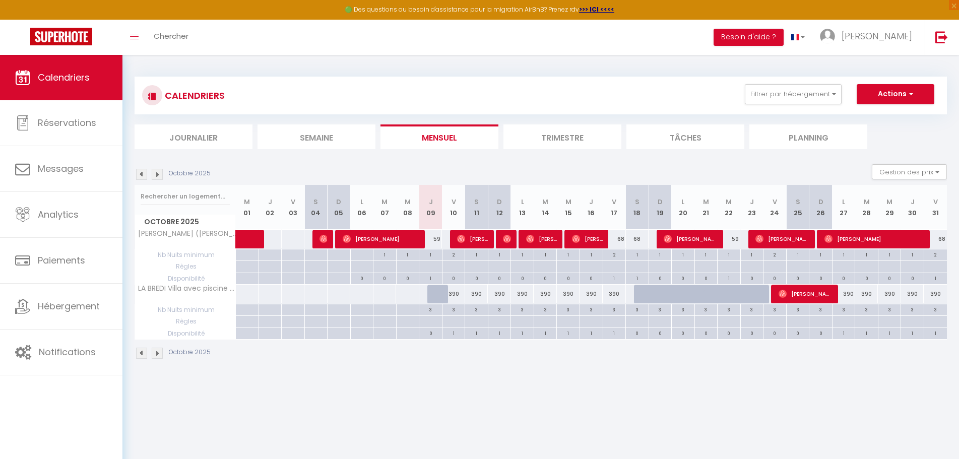
drag, startPoint x: 854, startPoint y: 293, endPoint x: 906, endPoint y: 294, distance: 52.4
click at [906, 294] on tr "LA BREDI Villa avec piscine & spa près de [GEOGRAPHIC_DATA] 390 390 390" at bounding box center [541, 295] width 812 height 20
click at [895, 294] on div "390" at bounding box center [889, 294] width 23 height 19
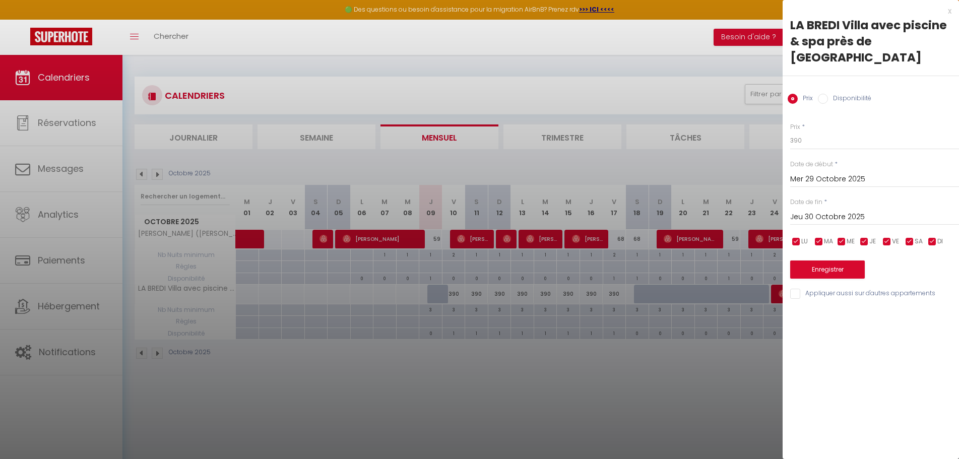
click at [951, 13] on div "x" at bounding box center [867, 11] width 169 height 12
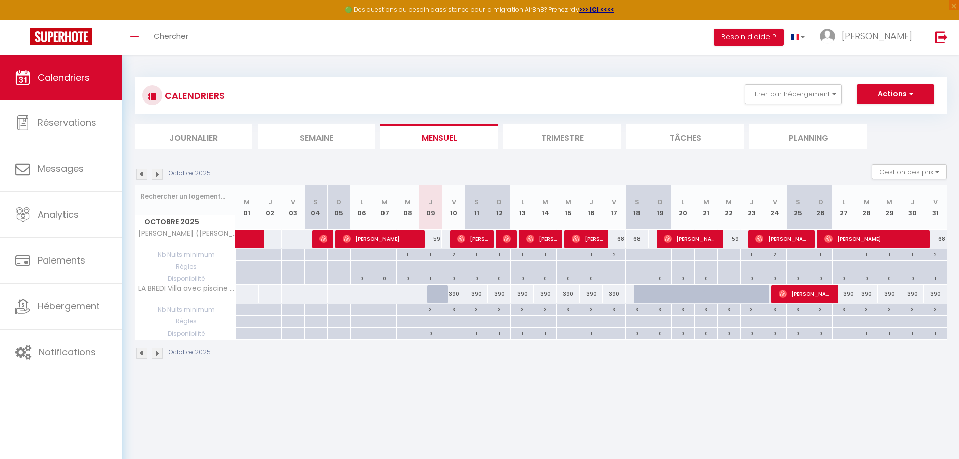
drag, startPoint x: 849, startPoint y: 293, endPoint x: 920, endPoint y: 292, distance: 71.6
click at [920, 292] on tr "LA BREDI Villa avec piscine & spa près de [GEOGRAPHIC_DATA] 390 390 390" at bounding box center [541, 295] width 812 height 20
click at [913, 171] on button "Gestion des prix" at bounding box center [909, 171] width 75 height 15
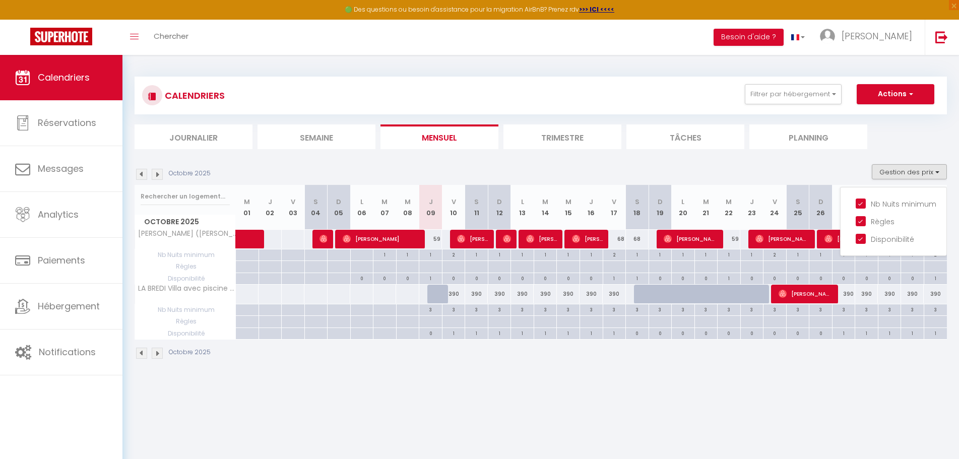
click at [898, 130] on ul "Journalier [GEOGRAPHIC_DATA] Mensuel Trimestre Tâches Planning" at bounding box center [541, 136] width 812 height 25
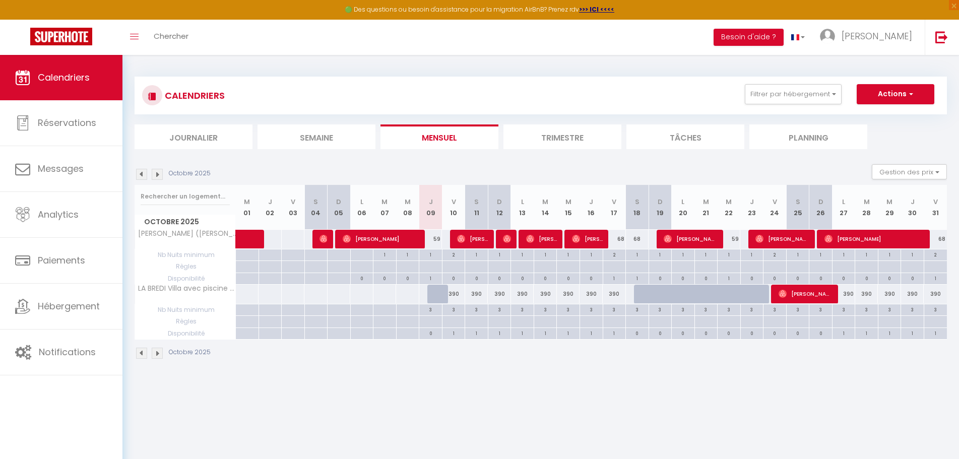
click at [815, 139] on li "Planning" at bounding box center [808, 136] width 118 height 25
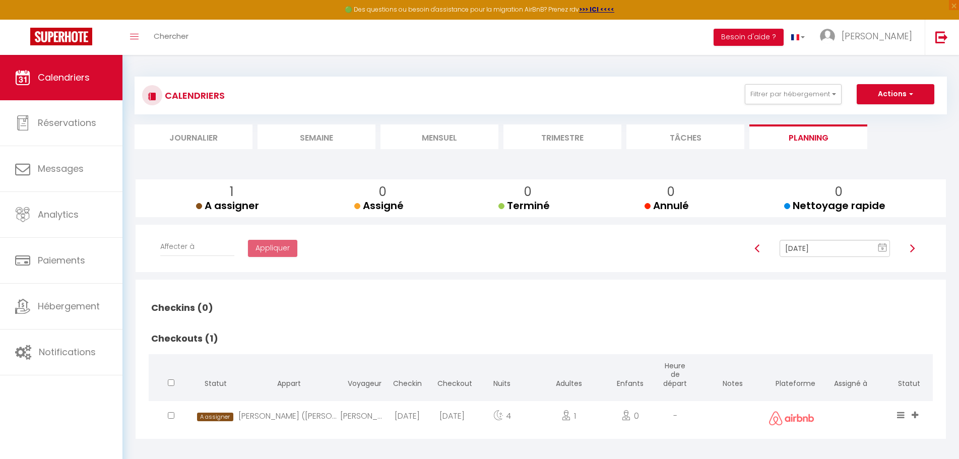
click at [676, 138] on li "Tâches" at bounding box center [685, 136] width 118 height 25
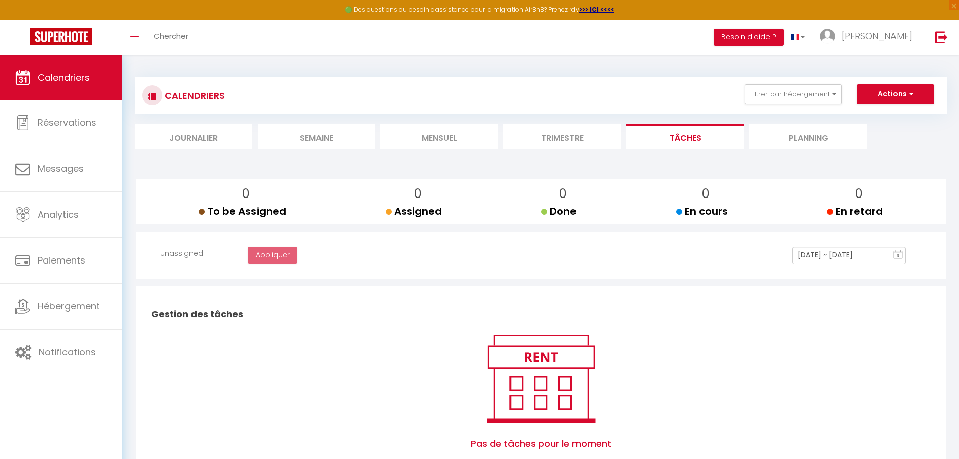
click at [545, 141] on li "Trimestre" at bounding box center [562, 136] width 118 height 25
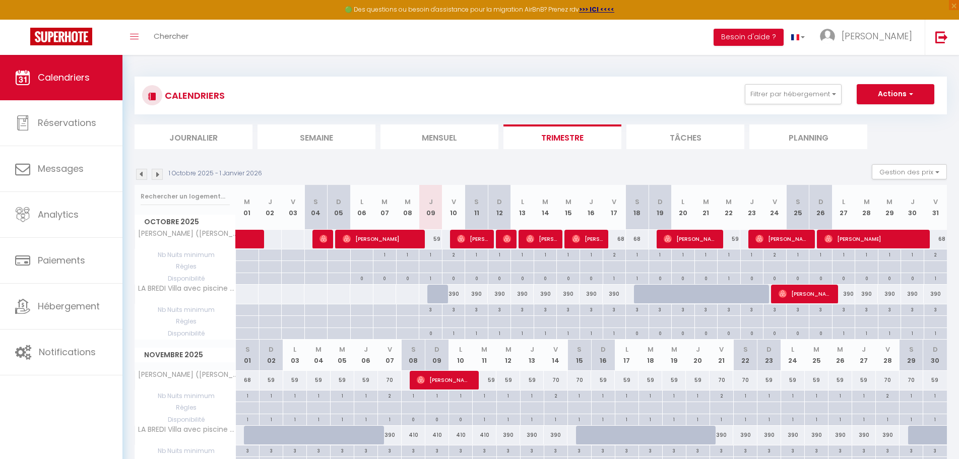
click at [872, 296] on div "390" at bounding box center [866, 294] width 23 height 19
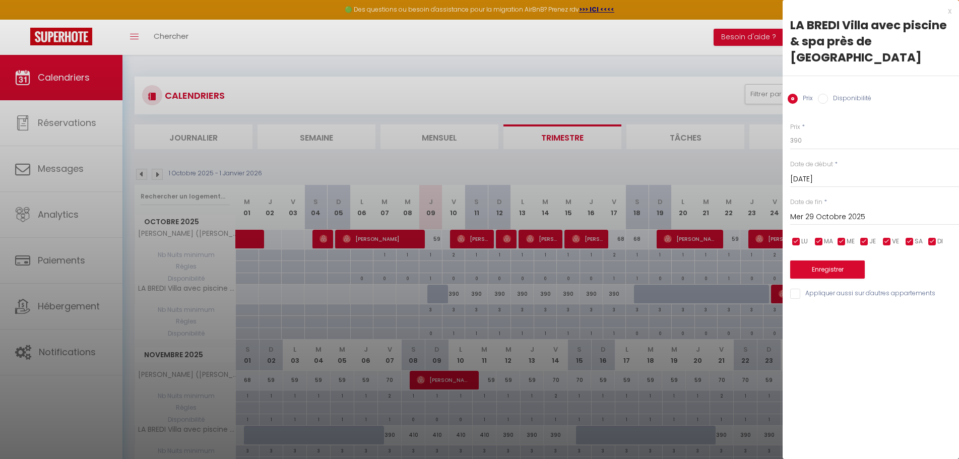
click at [948, 10] on div "x" at bounding box center [867, 11] width 169 height 12
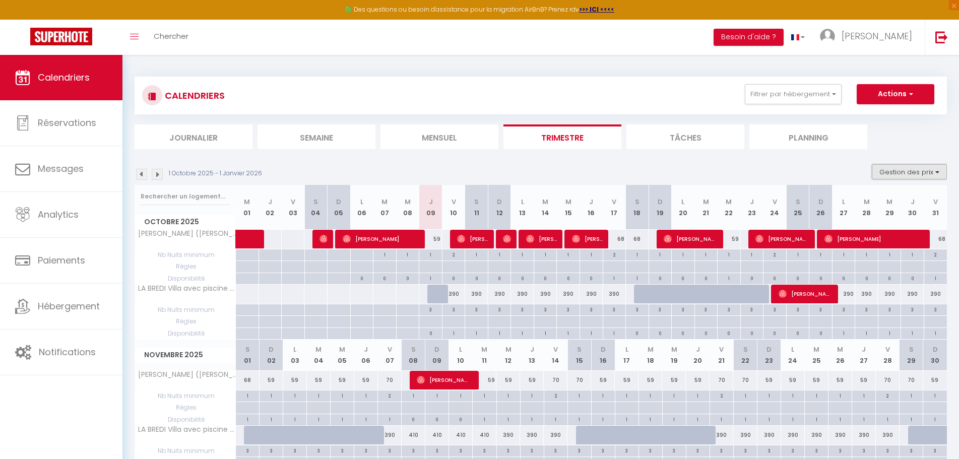
click at [893, 172] on button "Gestion des prix" at bounding box center [909, 171] width 75 height 15
click at [862, 221] on input "Règles" at bounding box center [901, 221] width 91 height 10
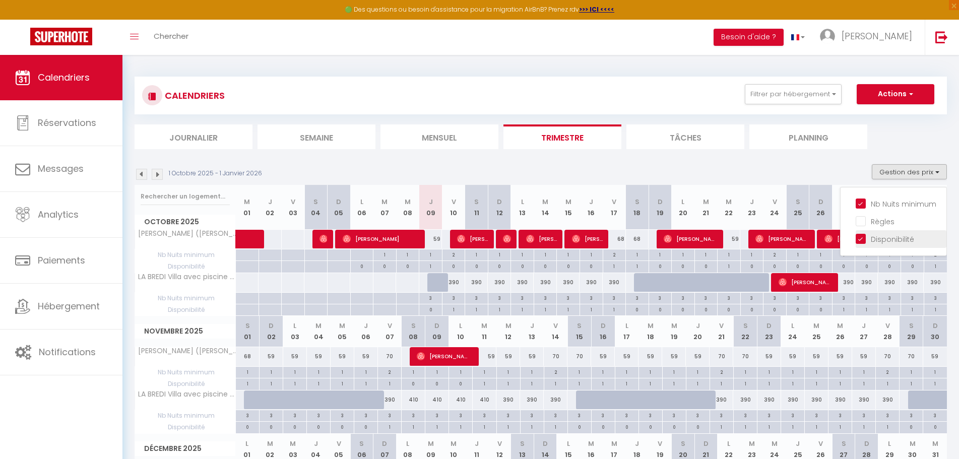
click at [865, 234] on input "Disponibilité" at bounding box center [901, 238] width 91 height 10
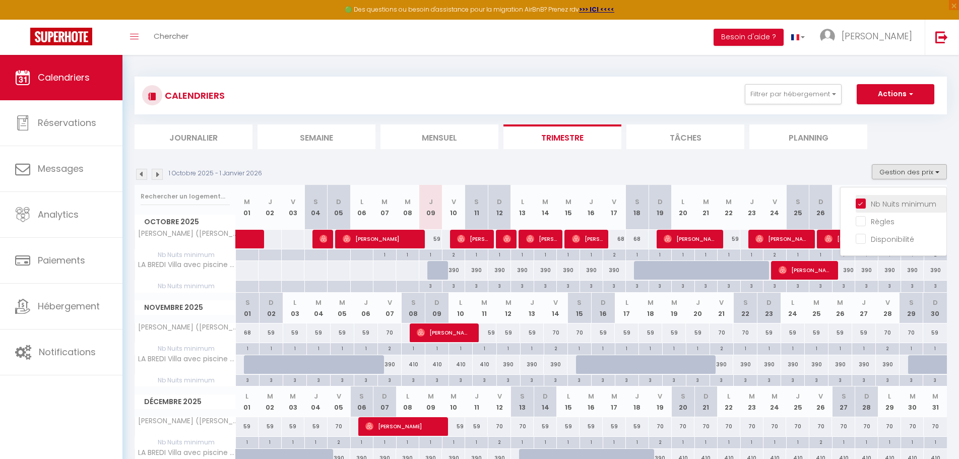
click at [859, 203] on input "Nb Nuits minimum" at bounding box center [901, 203] width 91 height 10
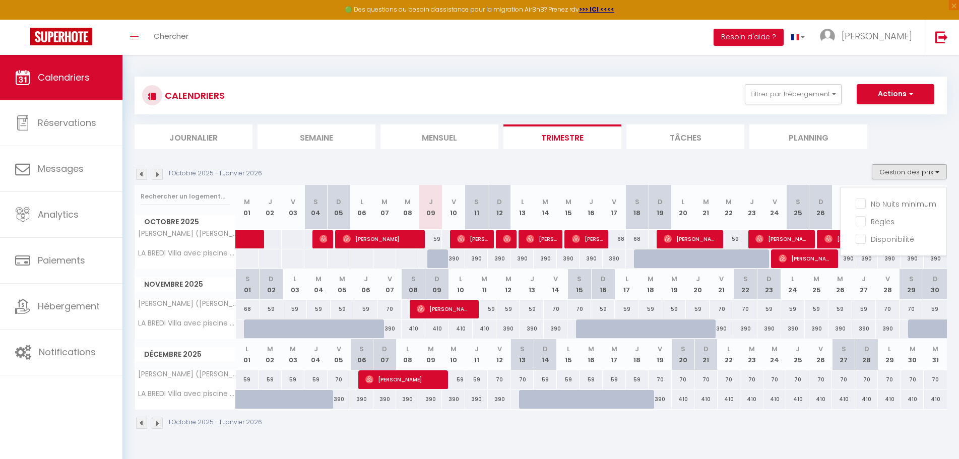
click at [857, 167] on div "1 Octobre 2025 - 1 Janvier 2026 Gestion des prix Nb Nuits minimum Règles Dispon…" at bounding box center [541, 174] width 812 height 21
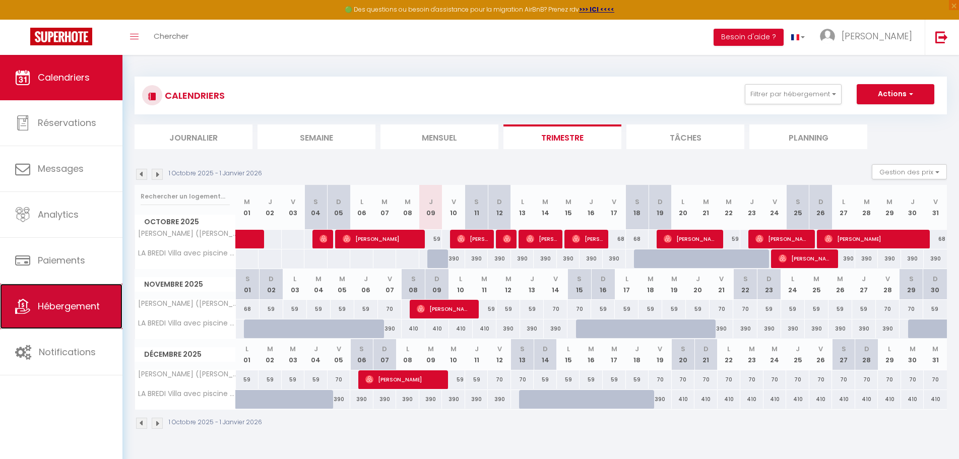
click at [62, 308] on span "Hébergement" at bounding box center [69, 306] width 62 height 13
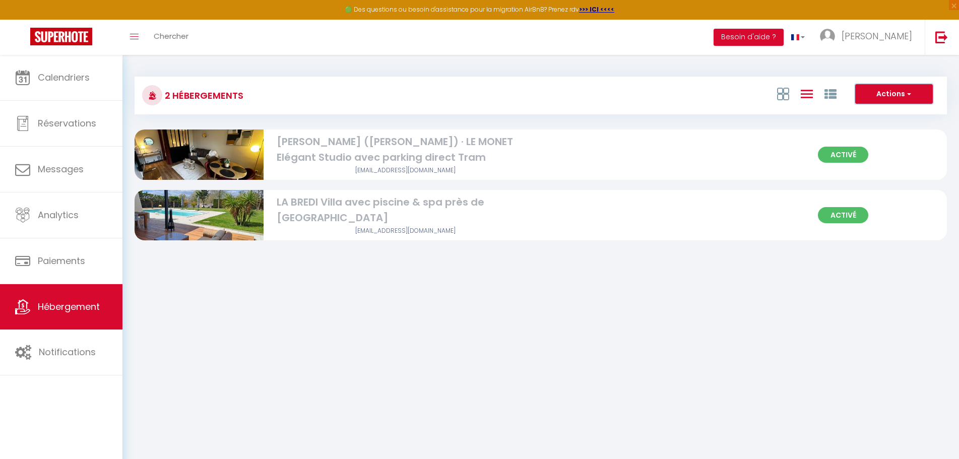
click at [896, 87] on button "Actions" at bounding box center [894, 94] width 78 height 20
click at [421, 291] on body "🟢 Des questions ou besoin d'assistance pour la migration AirBnB? Prenez rdv >>>…" at bounding box center [479, 284] width 959 height 459
click at [911, 38] on span "[PERSON_NAME]" at bounding box center [876, 36] width 71 height 13
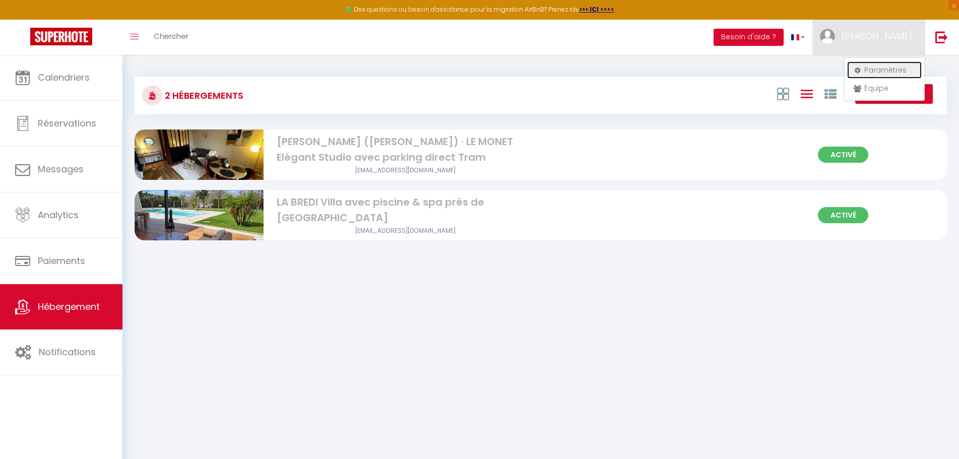
click at [881, 68] on link "Paramètres" at bounding box center [884, 69] width 75 height 17
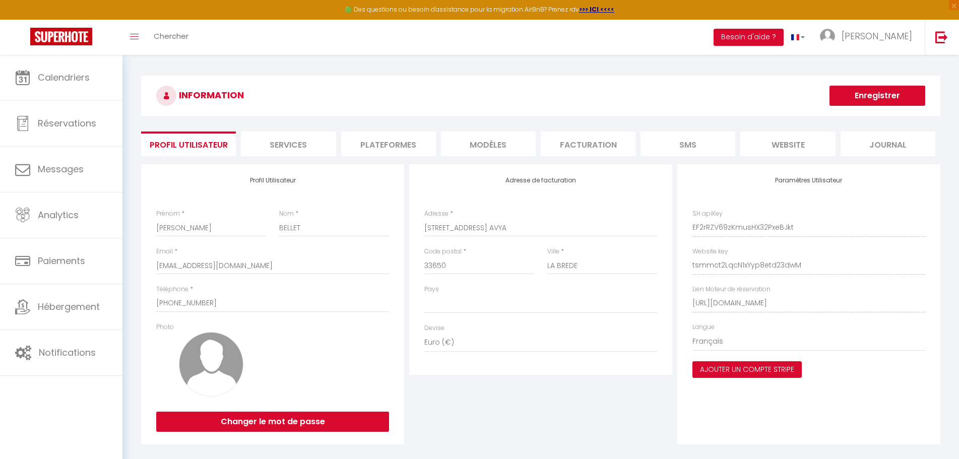
click at [396, 146] on li "Plateformes" at bounding box center [388, 144] width 95 height 25
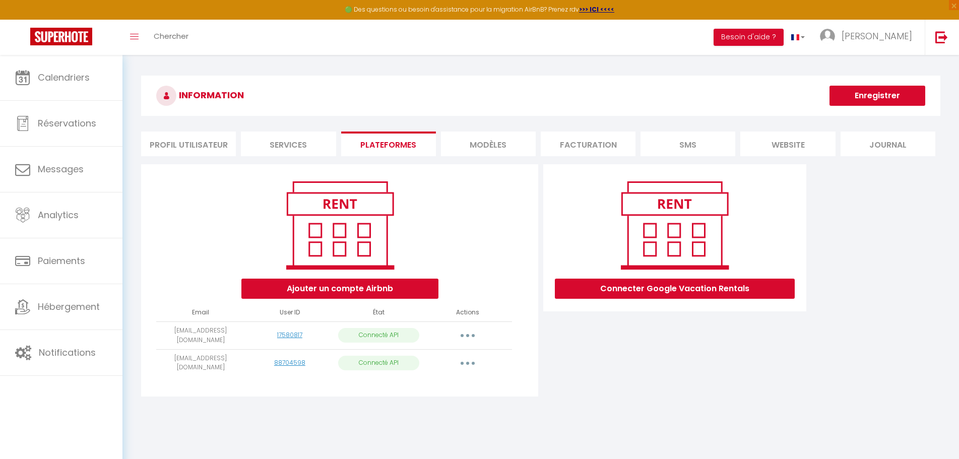
click at [471, 336] on button "button" at bounding box center [467, 336] width 28 height 16
click at [550, 341] on div "Connecter Google Vacation Rentals" at bounding box center [675, 283] width 268 height 238
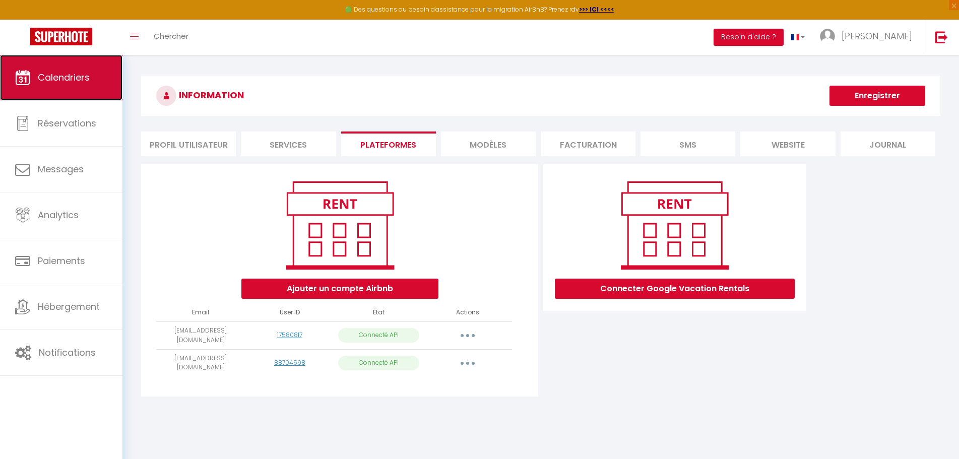
click at [67, 82] on span "Calendriers" at bounding box center [64, 77] width 52 height 13
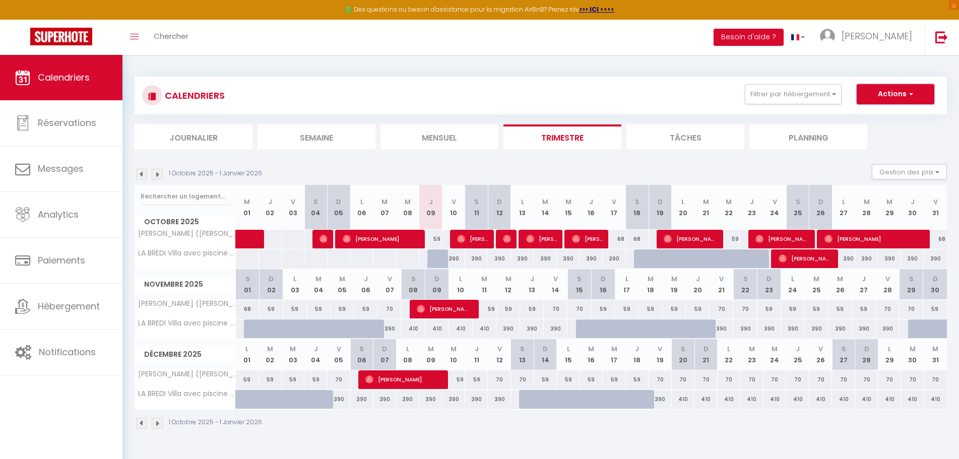
click at [896, 92] on button "Actions" at bounding box center [896, 94] width 78 height 20
click at [528, 171] on div "1 Octobre 2025 - 1 Janvier 2026 Gestion des prix Nb Nuits minimum Règles Dispon…" at bounding box center [541, 174] width 812 height 21
drag, startPoint x: 498, startPoint y: 309, endPoint x: 552, endPoint y: 310, distance: 53.4
click at [552, 310] on tr "[PERSON_NAME] ([PERSON_NAME]) · LE MONET Elégant Studio avec parking direct Tra…" at bounding box center [541, 310] width 812 height 20
click at [490, 308] on div "59" at bounding box center [485, 309] width 24 height 19
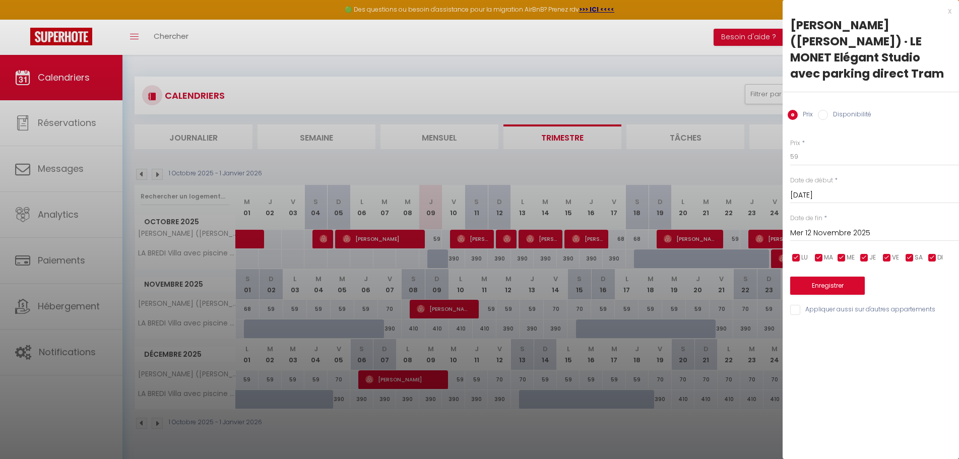
click at [950, 11] on div "x" at bounding box center [867, 11] width 169 height 12
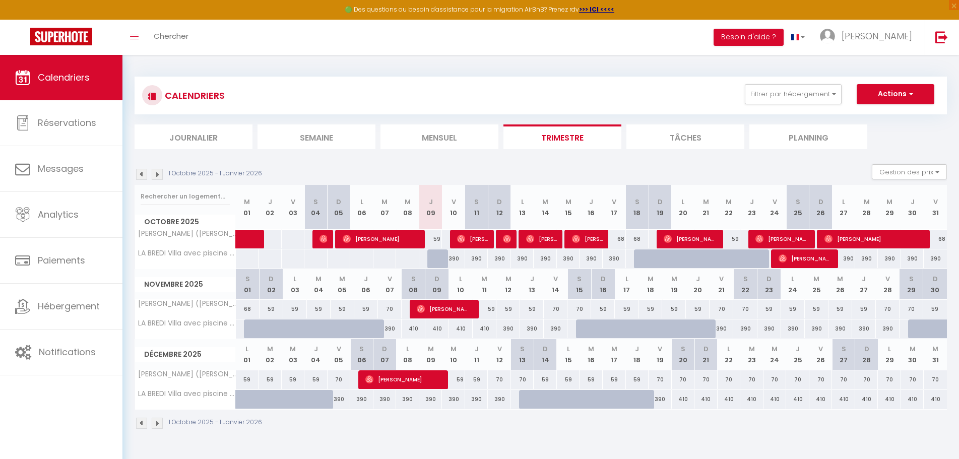
click at [630, 311] on div "59" at bounding box center [627, 309] width 24 height 19
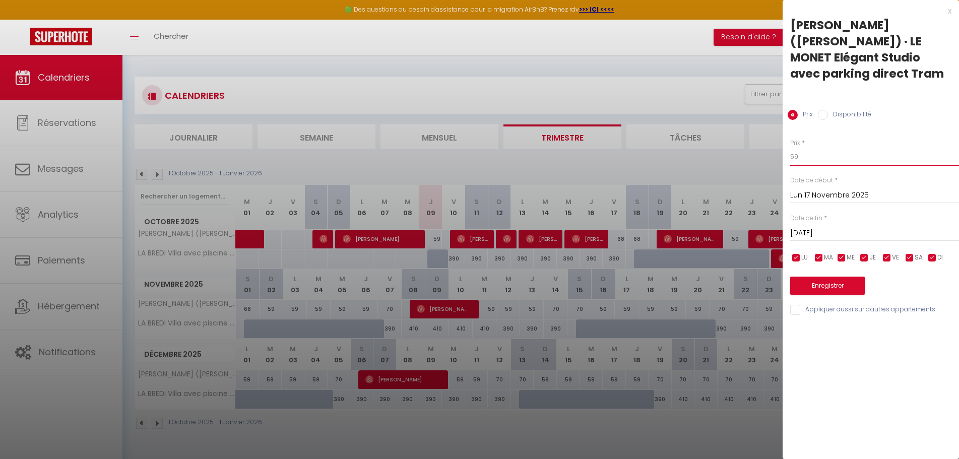
click at [828, 148] on input "59" at bounding box center [874, 157] width 169 height 18
drag, startPoint x: 815, startPoint y: 140, endPoint x: 775, endPoint y: 139, distance: 40.3
click at [775, 139] on body "🟢 Des questions ou besoin d'assistance pour la migration AirBnB? Prenez rdv >>>…" at bounding box center [479, 284] width 959 height 459
click at [796, 148] on input "59" at bounding box center [874, 157] width 169 height 18
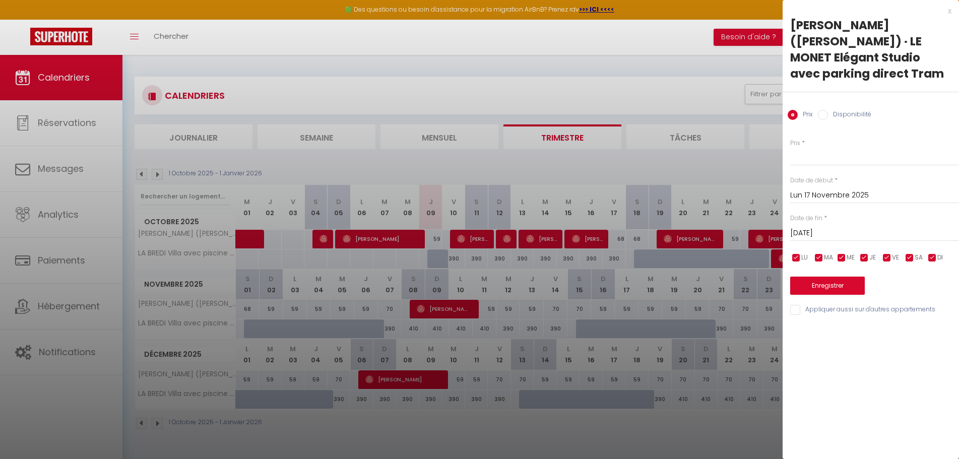
click at [861, 374] on div "x [PERSON_NAME] ([PERSON_NAME]) · LE MONET Elégant Studio avec parking direct T…" at bounding box center [871, 229] width 176 height 459
click at [945, 11] on div "x" at bounding box center [867, 11] width 169 height 12
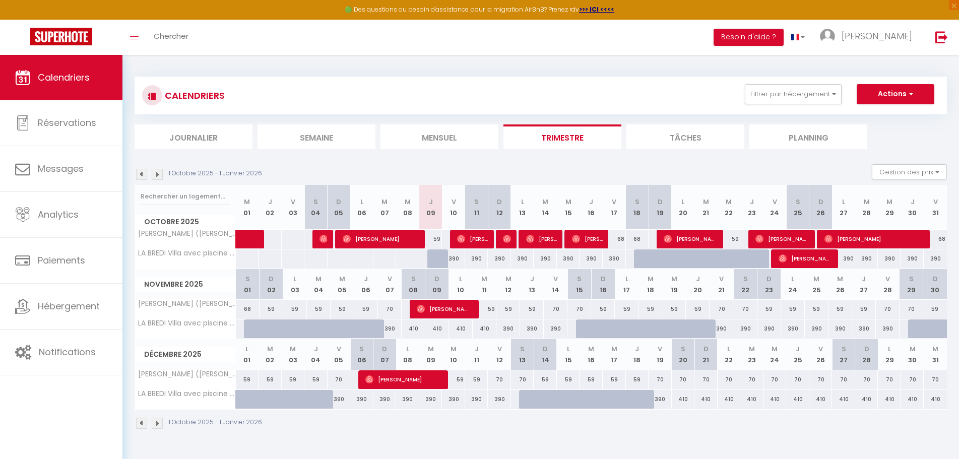
click at [646, 309] on div "59" at bounding box center [650, 309] width 24 height 19
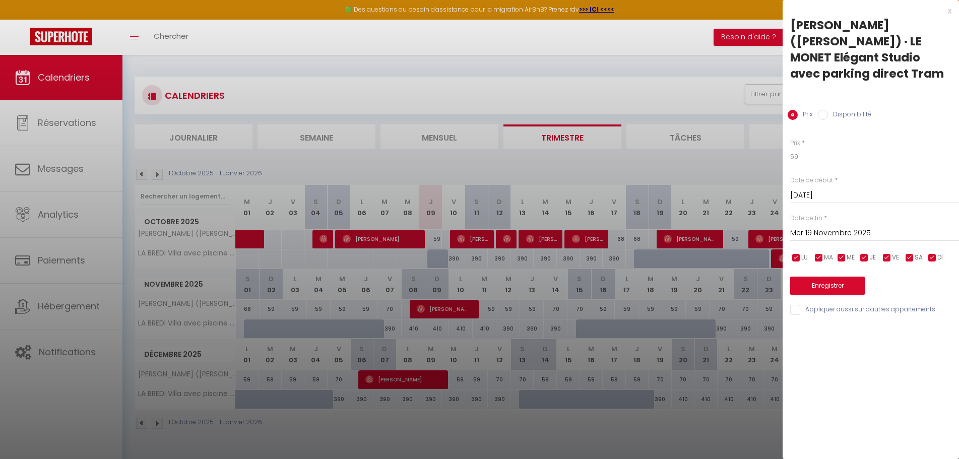
click at [868, 227] on input "Mer 19 Novembre 2025" at bounding box center [874, 233] width 169 height 13
click at [902, 214] on div "Date de fin * [DATE] < [DATE] > Dim Lun Mar Mer Jeu Ven Sam 1 2 3 4 5 6 7 8 9 1…" at bounding box center [874, 228] width 169 height 28
click at [822, 110] on input "Disponibilité" at bounding box center [823, 115] width 10 height 10
click at [795, 110] on input "Prix" at bounding box center [793, 115] width 10 height 10
click at [950, 7] on div "x" at bounding box center [867, 11] width 169 height 12
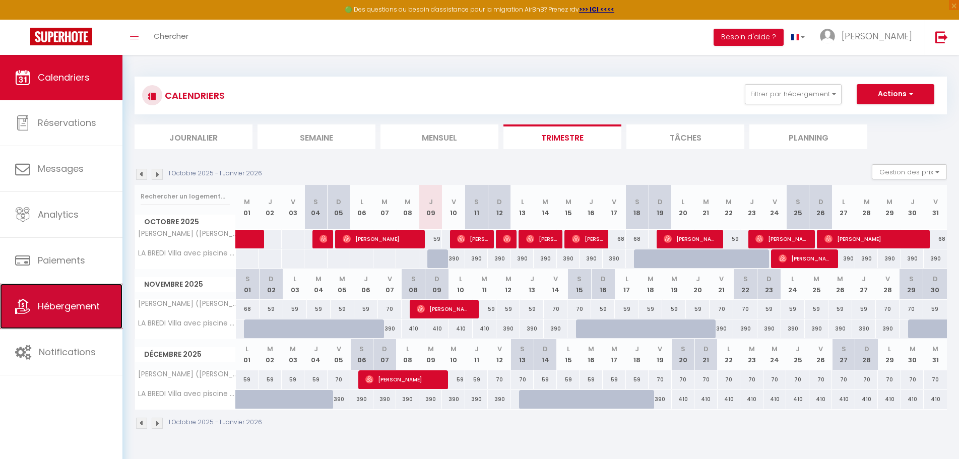
click at [48, 303] on span "Hébergement" at bounding box center [69, 306] width 62 height 13
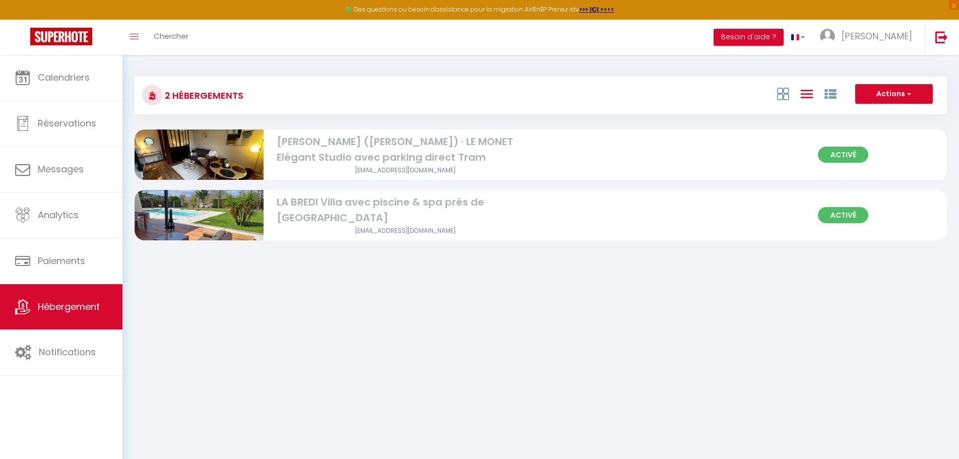
click at [236, 155] on img at bounding box center [199, 155] width 129 height 86
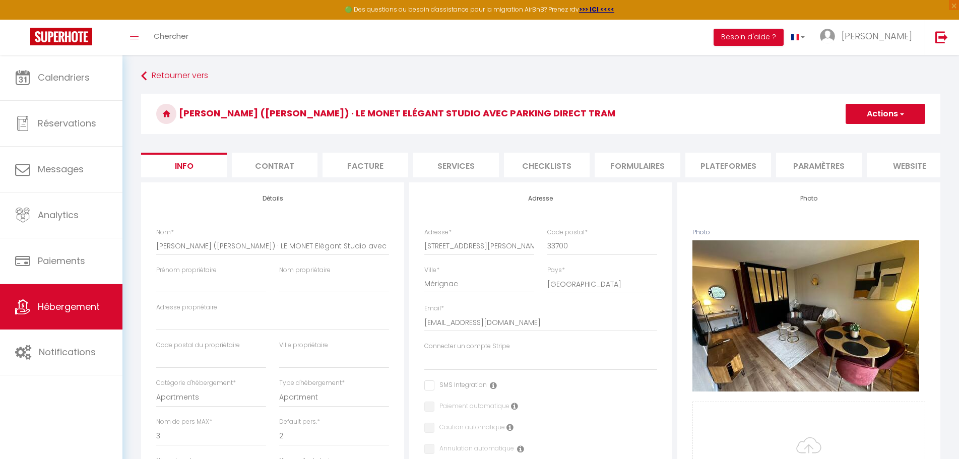
click at [453, 162] on li "Services" at bounding box center [456, 165] width 86 height 25
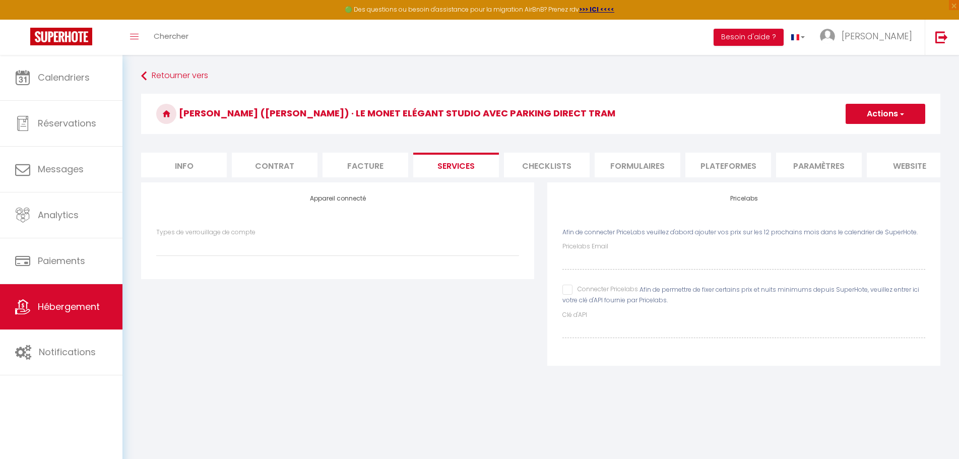
click at [172, 158] on li "Info" at bounding box center [184, 165] width 86 height 25
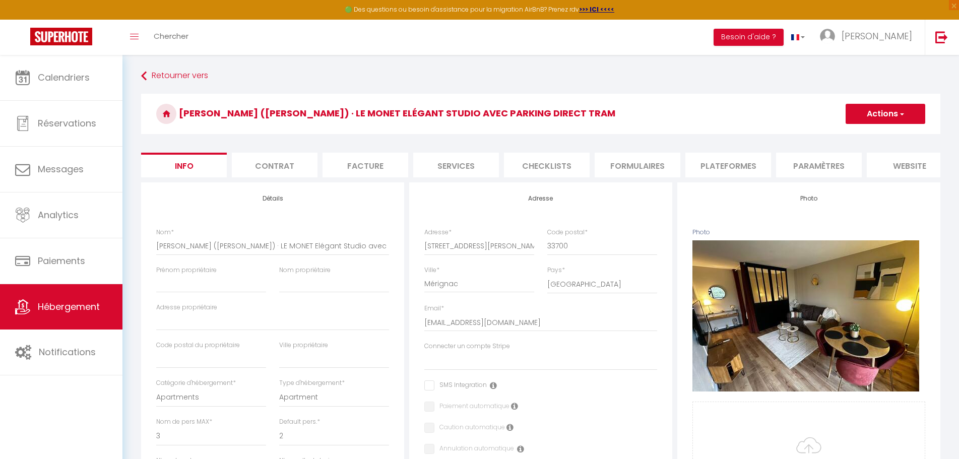
click at [704, 162] on li "Plateformes" at bounding box center [728, 165] width 86 height 25
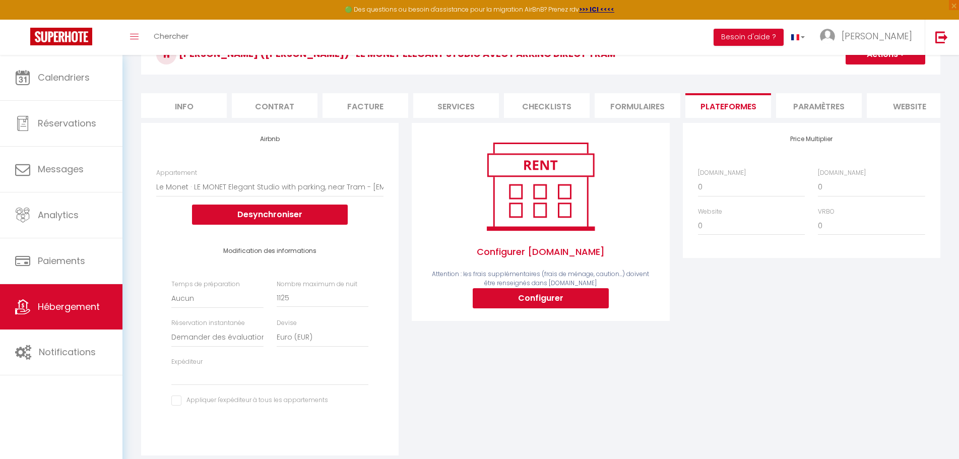
scroll to position [15, 0]
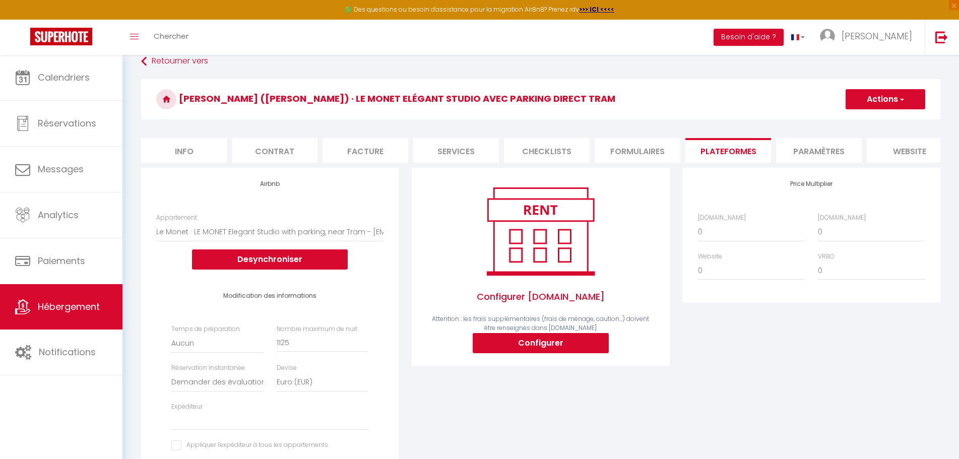
click at [269, 299] on h4 "Modification des informations" at bounding box center [269, 295] width 197 height 7
click at [403, 306] on div "Airbnb Appartement Le Monet · LE MONET Elegant Studio with parking, near Tram -…" at bounding box center [270, 341] width 271 height 346
click at [304, 216] on div "Airbnb Appartement Le Monet · LE MONET Elegant Studio with parking, near Tram -…" at bounding box center [269, 334] width 257 height 332
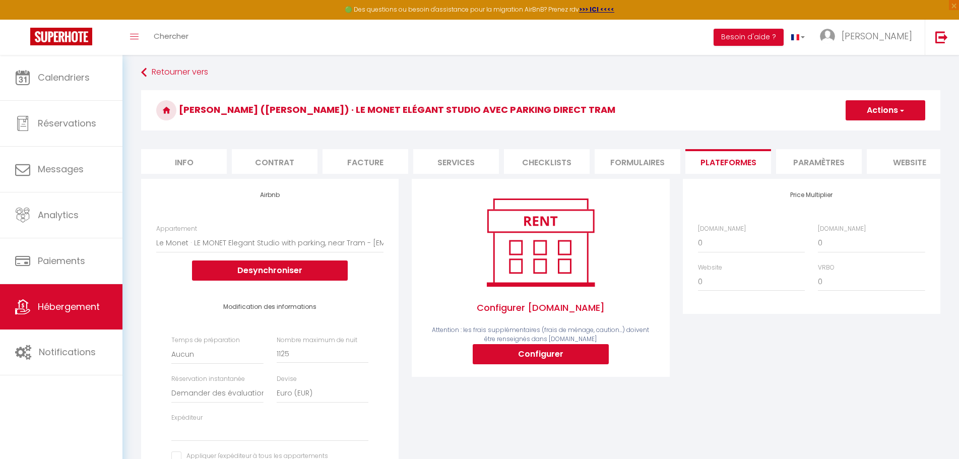
scroll to position [0, 0]
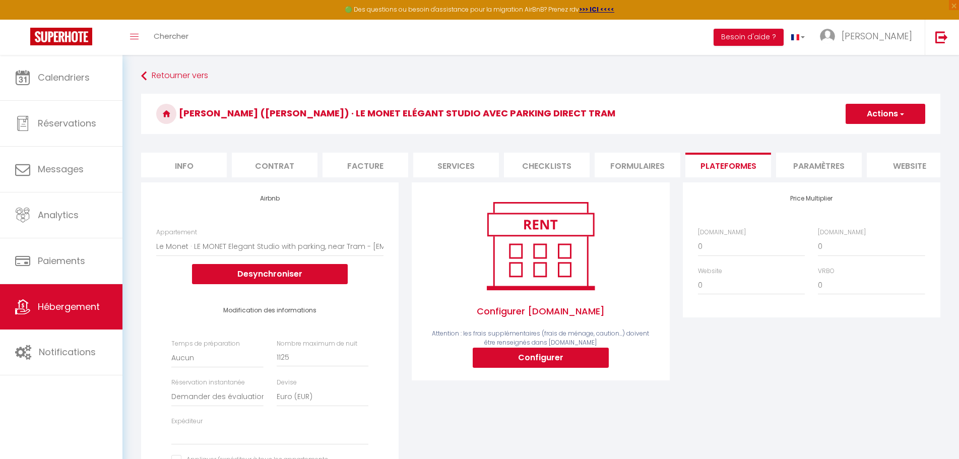
click at [830, 163] on li "Paramètres" at bounding box center [819, 165] width 86 height 25
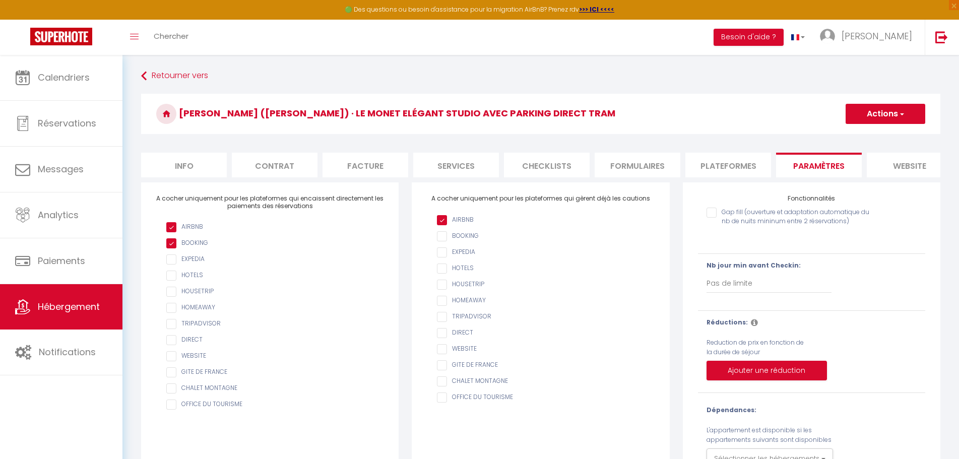
scroll to position [55, 0]
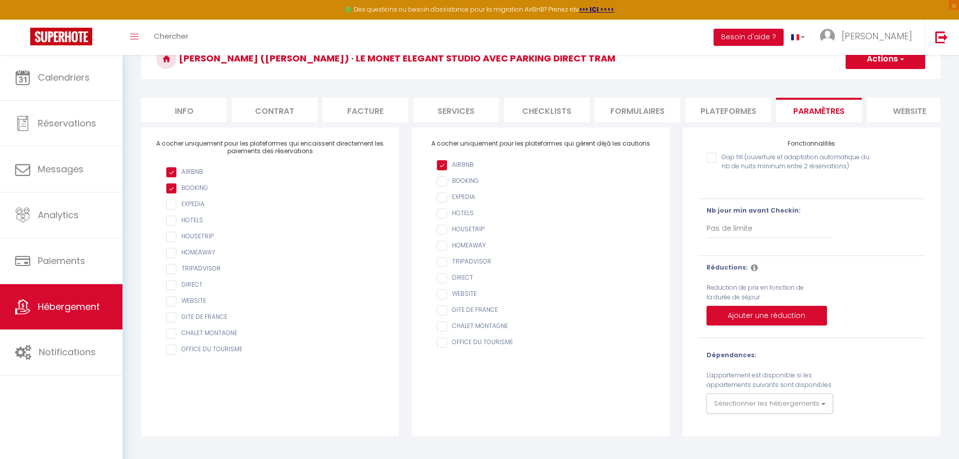
click at [710, 107] on li "Plateformes" at bounding box center [728, 110] width 86 height 25
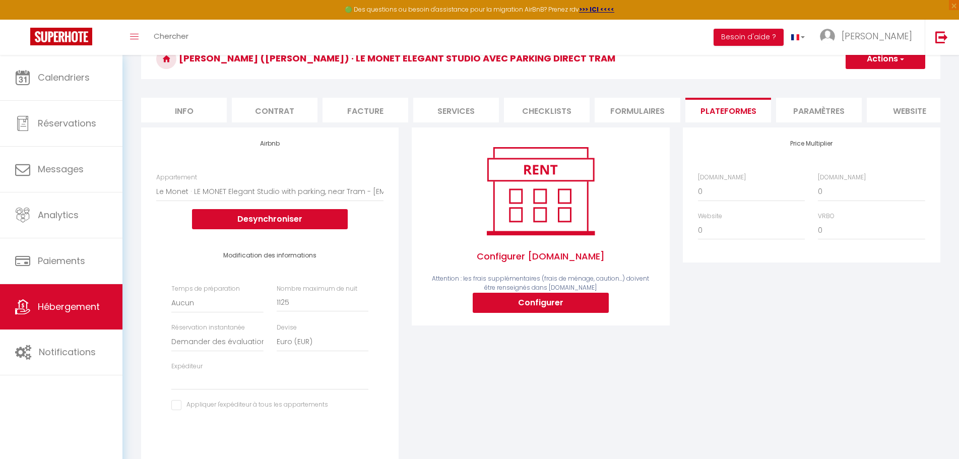
click at [194, 105] on li "Info" at bounding box center [184, 110] width 86 height 25
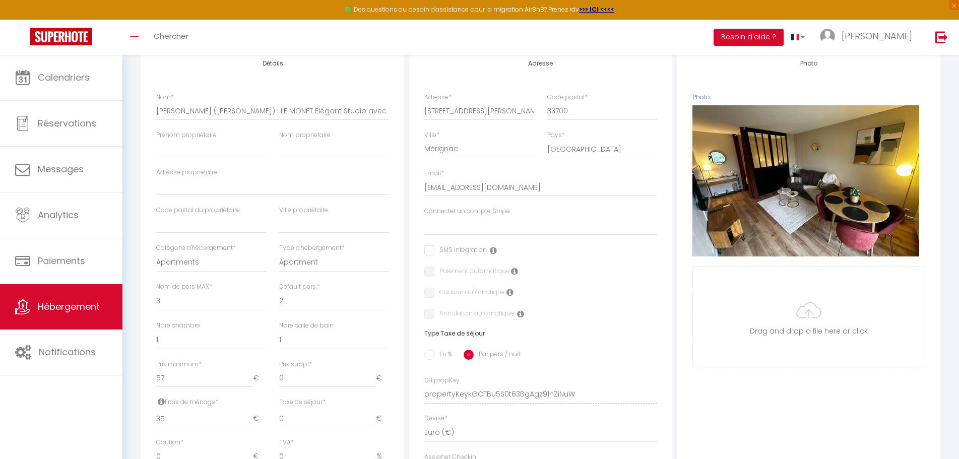
scroll to position [111, 0]
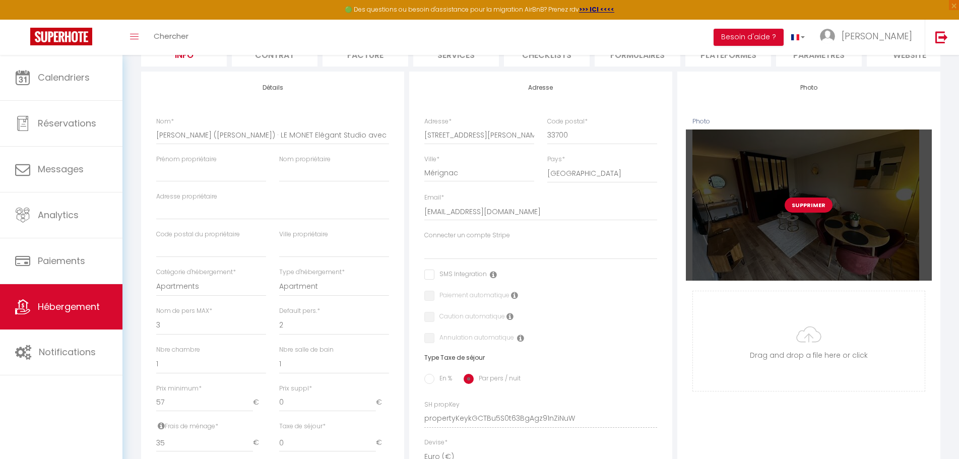
click at [930, 202] on div "Supprimer" at bounding box center [809, 204] width 246 height 151
click at [927, 203] on div "Supprimer" at bounding box center [809, 204] width 246 height 151
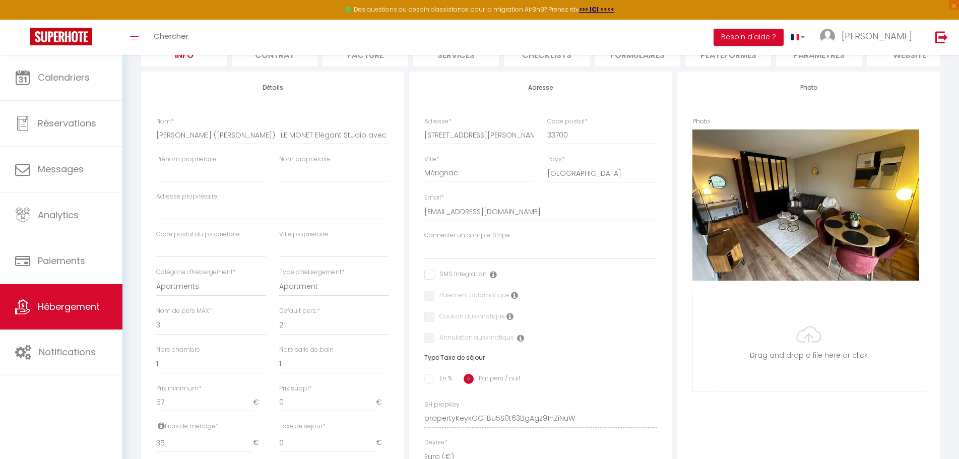
click at [953, 203] on div "Retourner vers [PERSON_NAME] ([PERSON_NAME]) · LE MONET Elégant Studio avec par…" at bounding box center [540, 360] width 836 height 833
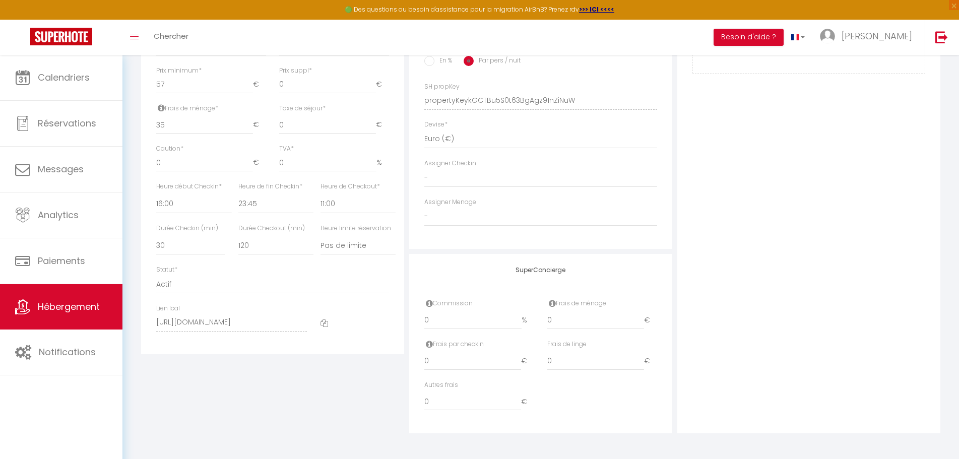
scroll to position [0, 0]
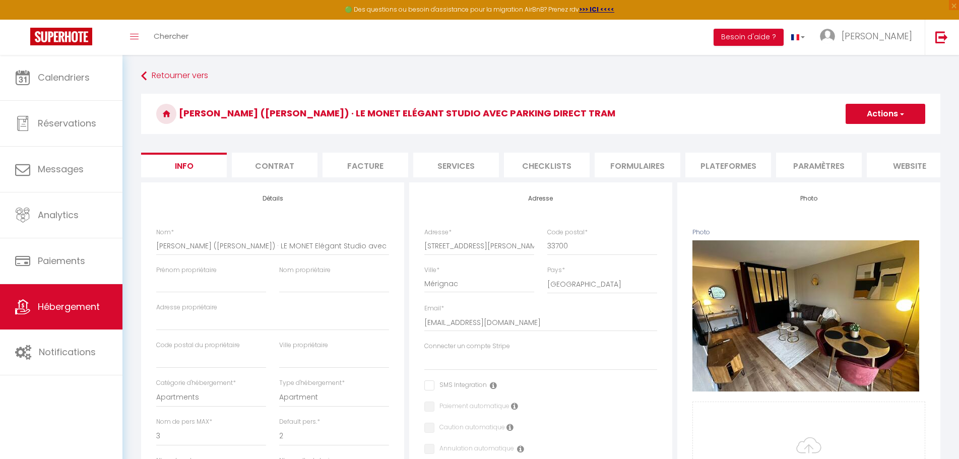
click at [285, 165] on li "Contrat" at bounding box center [275, 165] width 86 height 25
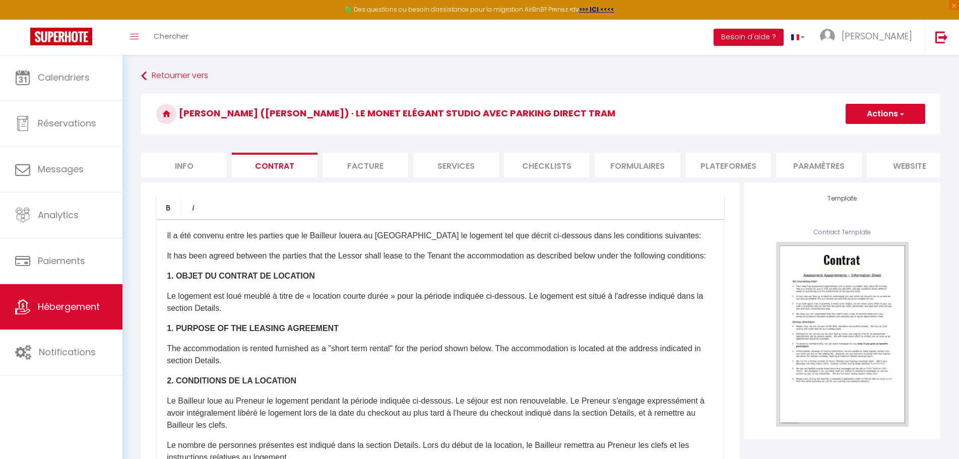
click at [375, 162] on li "Facture" at bounding box center [365, 165] width 86 height 25
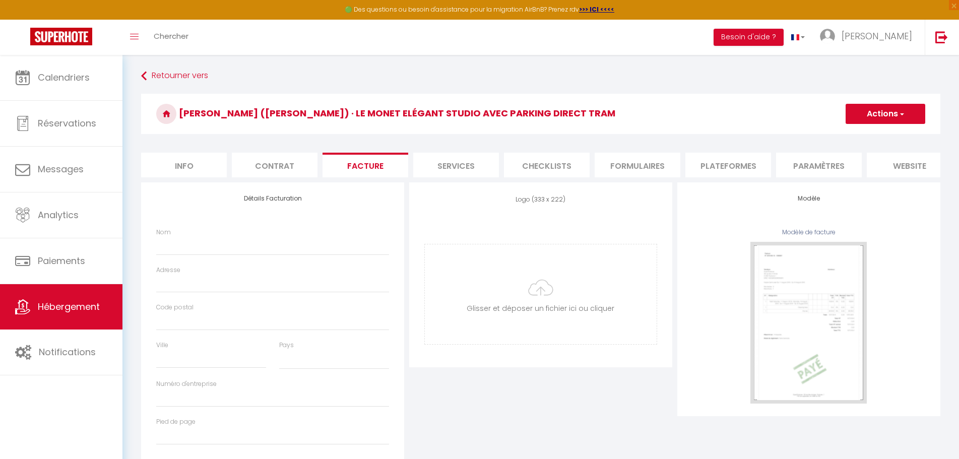
click at [279, 167] on li "Contrat" at bounding box center [275, 165] width 86 height 25
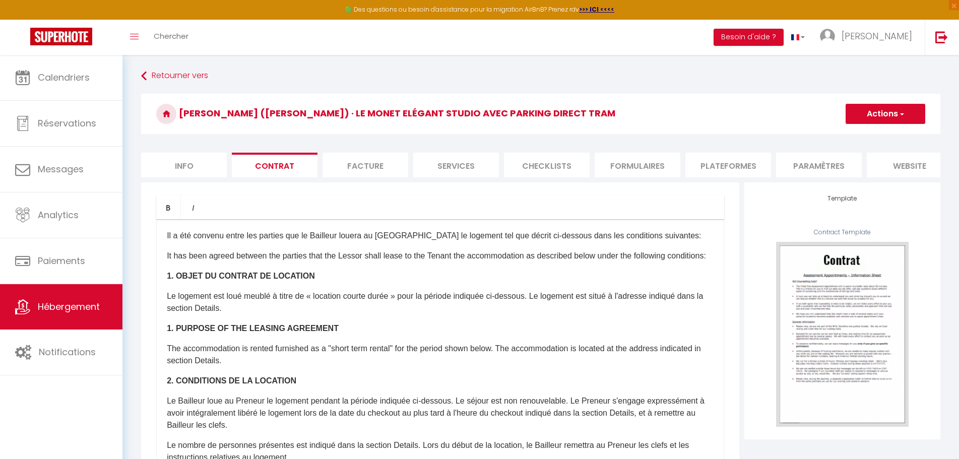
click at [179, 163] on li "Info" at bounding box center [184, 165] width 86 height 25
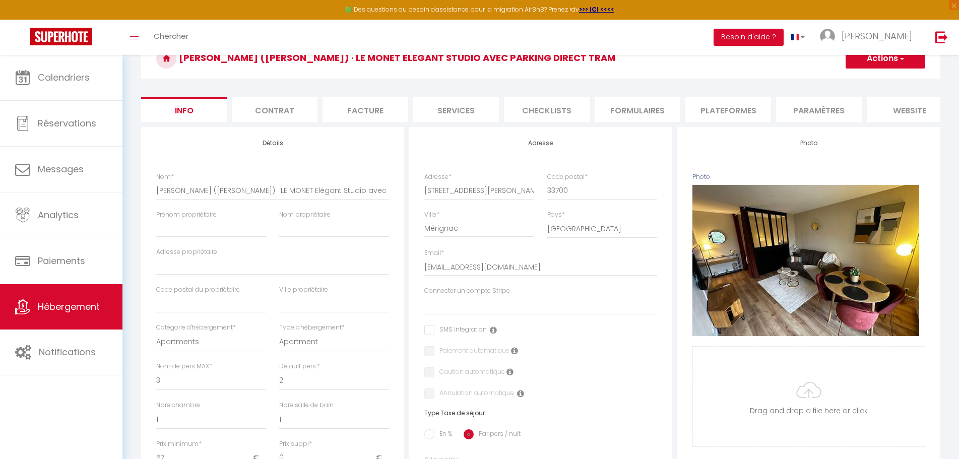
scroll to position [156, 0]
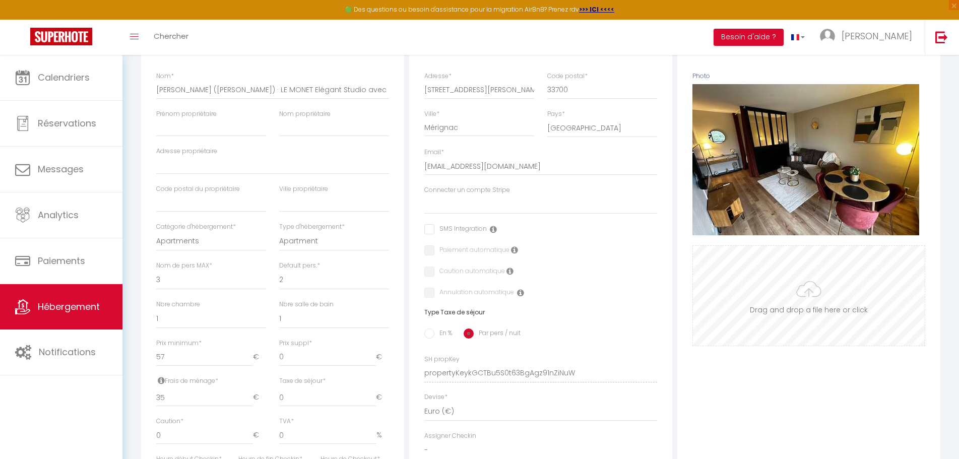
click at [844, 319] on input "Photo" at bounding box center [809, 296] width 232 height 100
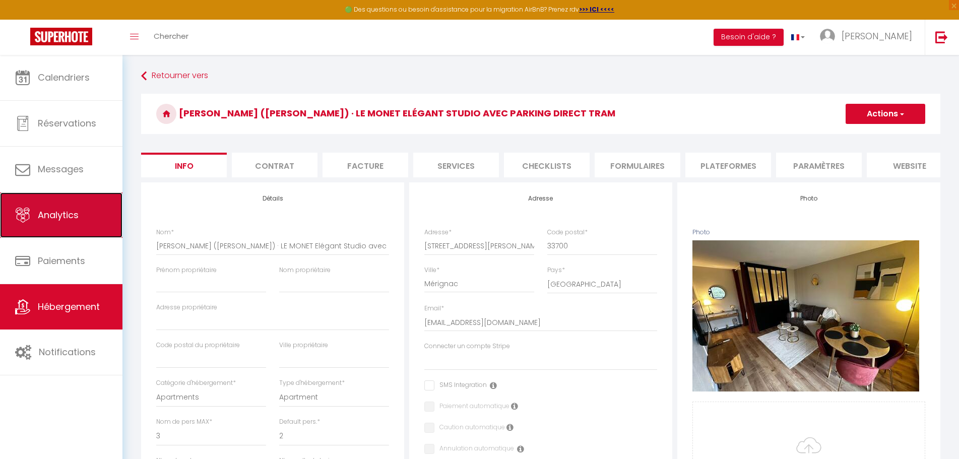
click at [68, 209] on span "Analytics" at bounding box center [58, 215] width 41 height 13
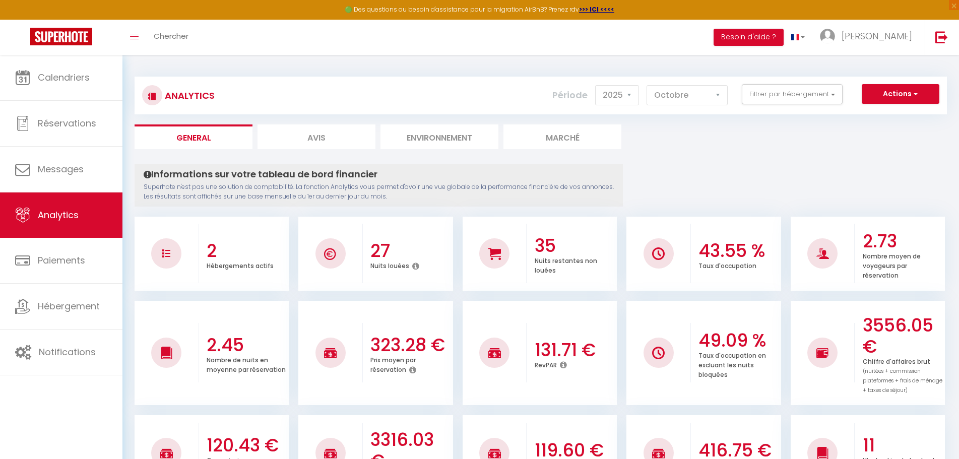
click at [321, 139] on li "Avis" at bounding box center [316, 136] width 118 height 25
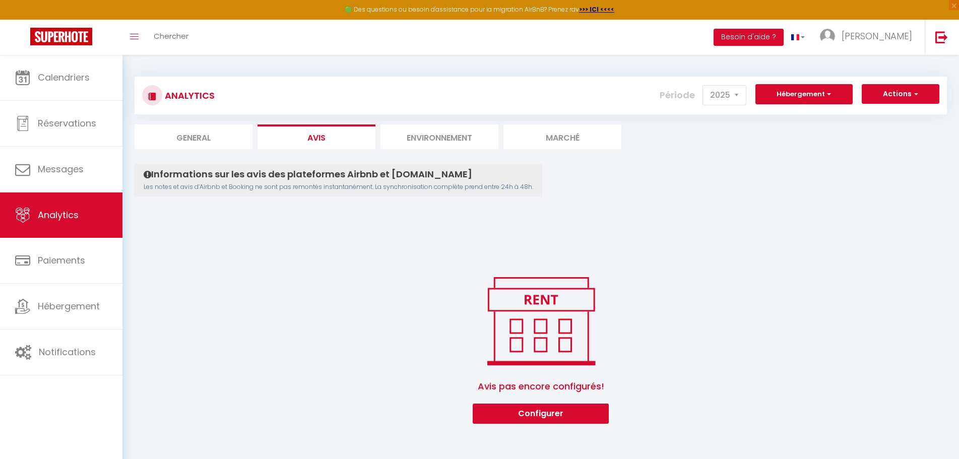
click at [407, 136] on li "Environnement" at bounding box center [439, 136] width 118 height 25
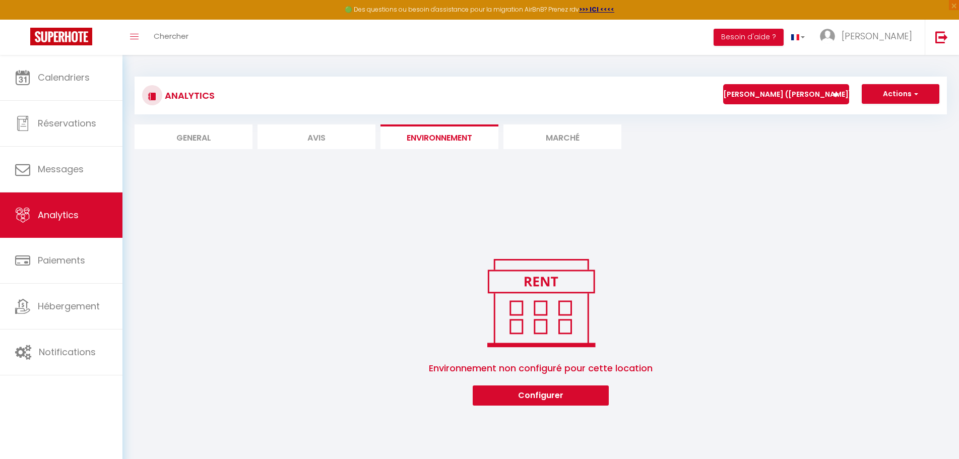
click at [554, 134] on li "Marché" at bounding box center [562, 136] width 118 height 25
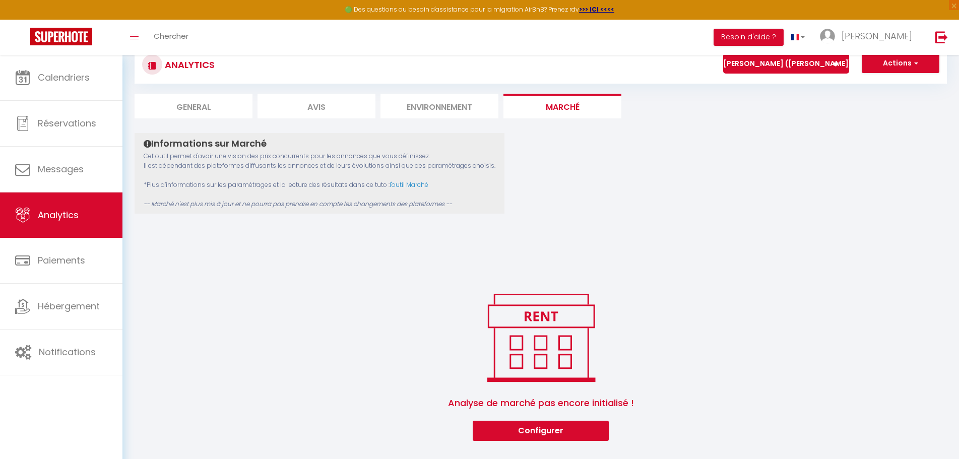
scroll to position [55, 0]
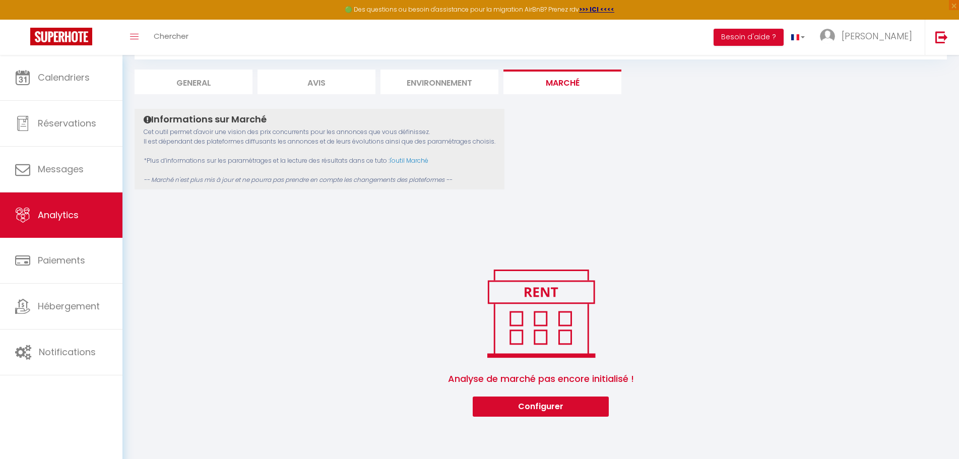
click at [673, 226] on div "Informations sur Marché Cet outil permet d'avoir une vision des prix concurrent…" at bounding box center [541, 263] width 812 height 308
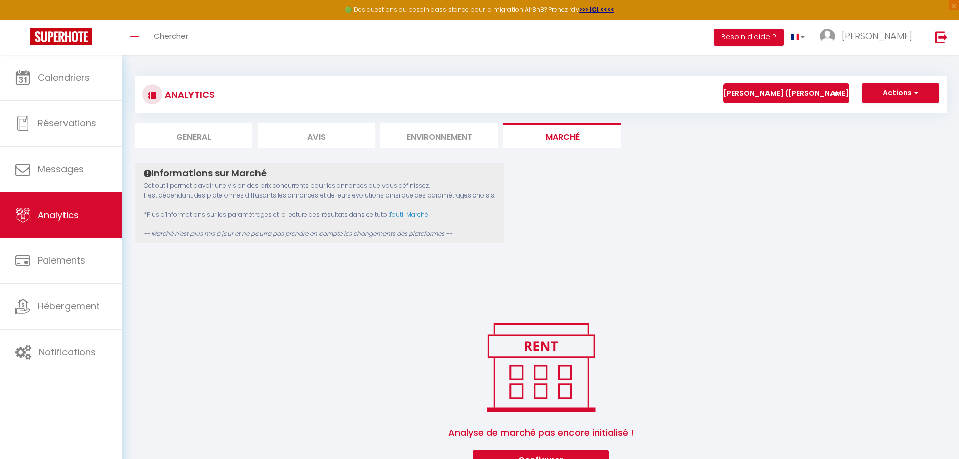
scroll to position [0, 0]
click at [895, 97] on button "Actions" at bounding box center [901, 94] width 78 height 20
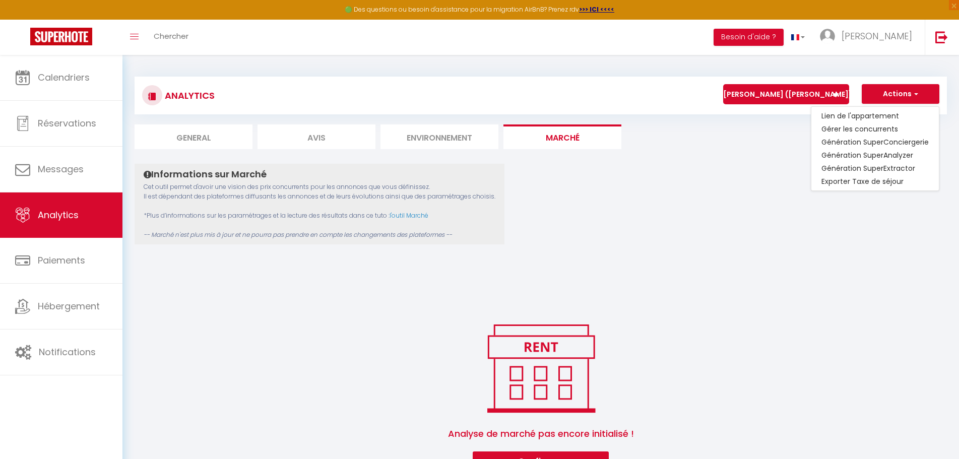
click at [717, 182] on div "Informations sur Marché Cet outil permet d'avoir une vision des prix concurrent…" at bounding box center [541, 318] width 812 height 308
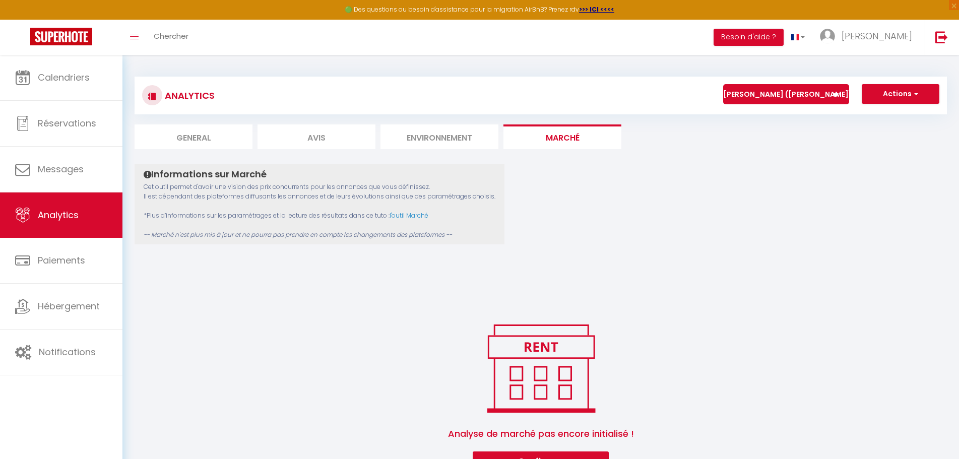
click at [436, 128] on li "Environnement" at bounding box center [439, 136] width 118 height 25
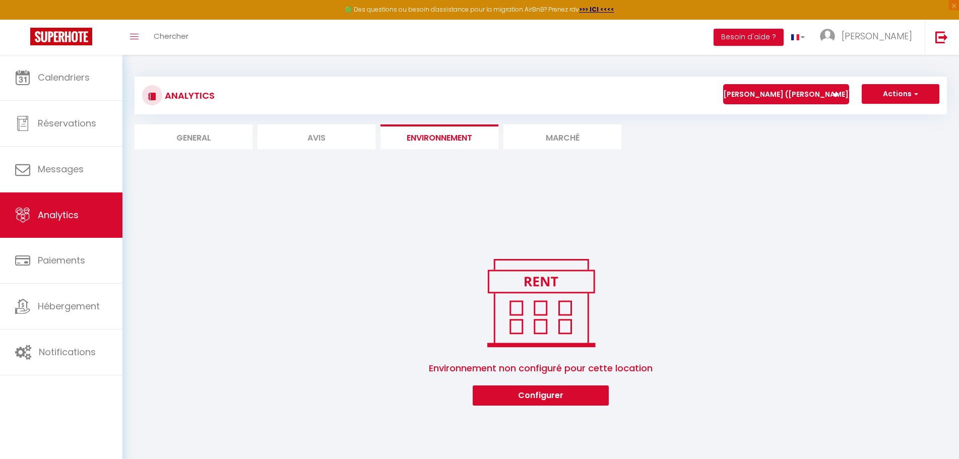
click at [313, 136] on li "Avis" at bounding box center [316, 136] width 118 height 25
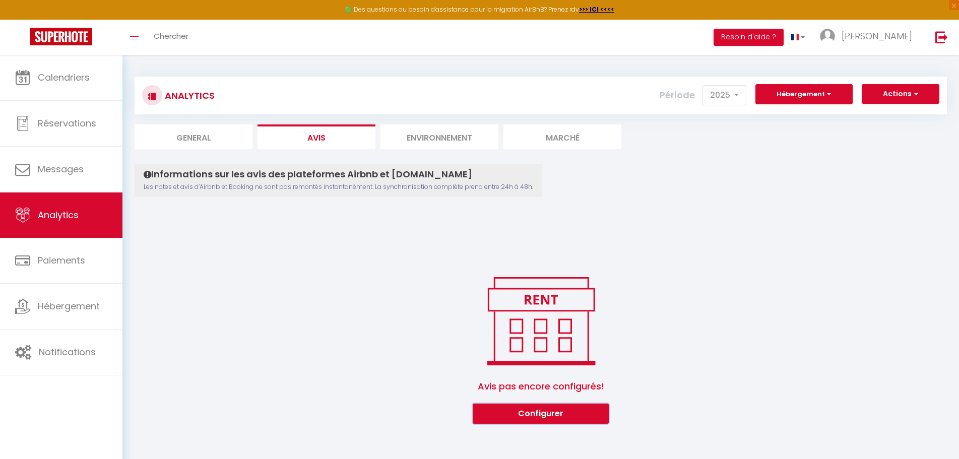
click at [556, 413] on button "Configurer" at bounding box center [541, 414] width 136 height 20
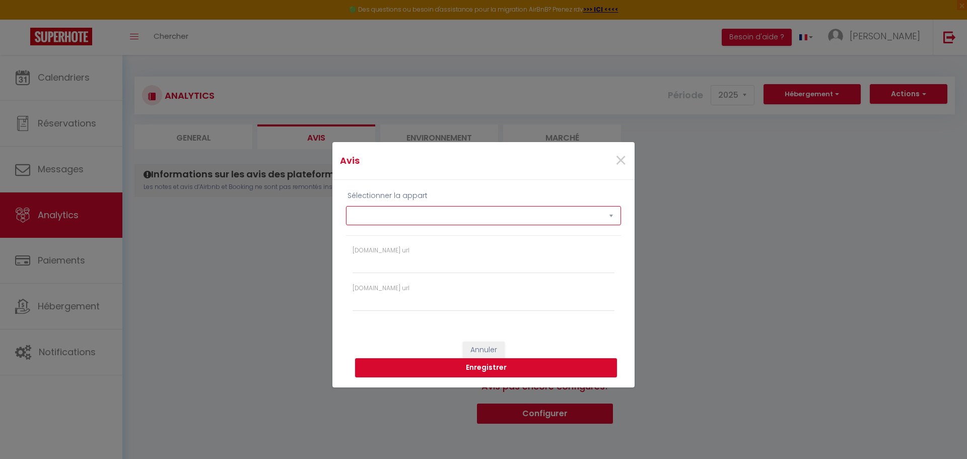
click at [450, 210] on select "[PERSON_NAME] ([PERSON_NAME]) · LE MONET Elégant Studio avec parking direct Tra…" at bounding box center [483, 215] width 275 height 19
click at [346, 206] on select "[PERSON_NAME] ([PERSON_NAME]) · LE MONET Elégant Studio avec parking direct Tra…" at bounding box center [483, 215] width 275 height 19
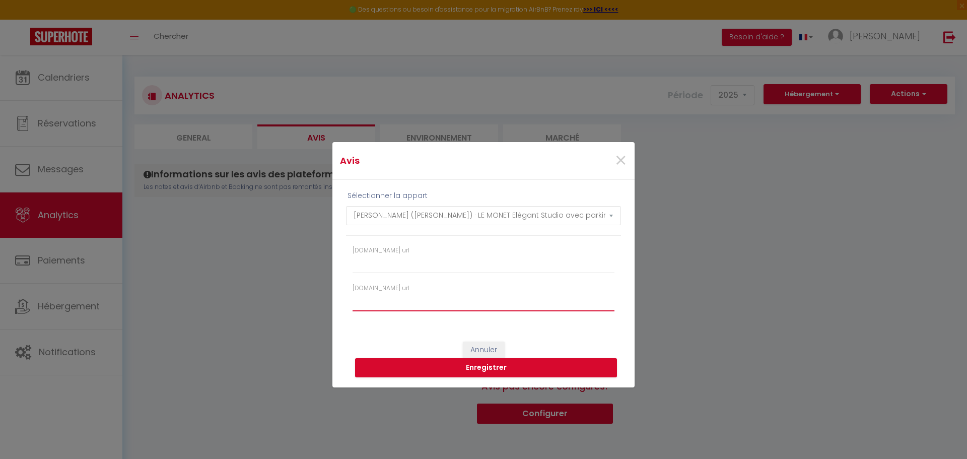
click at [413, 308] on input "[DOMAIN_NAME] url" at bounding box center [484, 302] width 262 height 18
click at [623, 158] on span "×" at bounding box center [621, 161] width 13 height 30
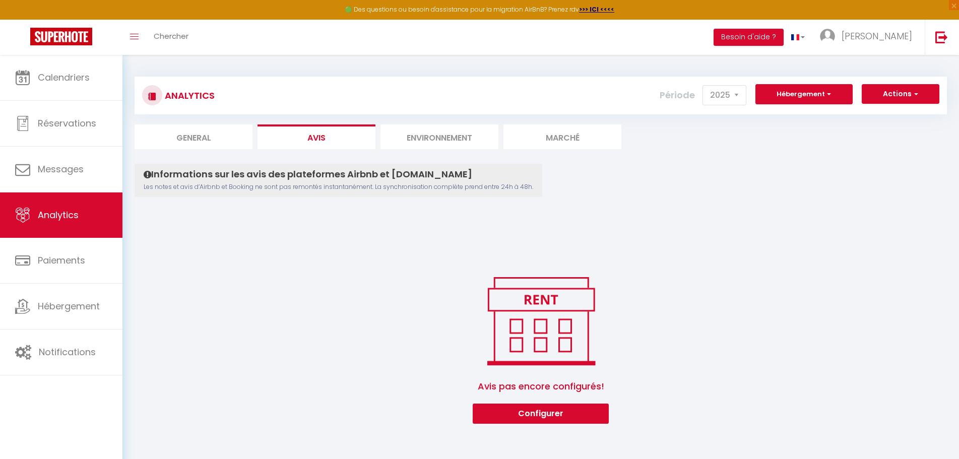
click at [210, 138] on li "General" at bounding box center [194, 136] width 118 height 25
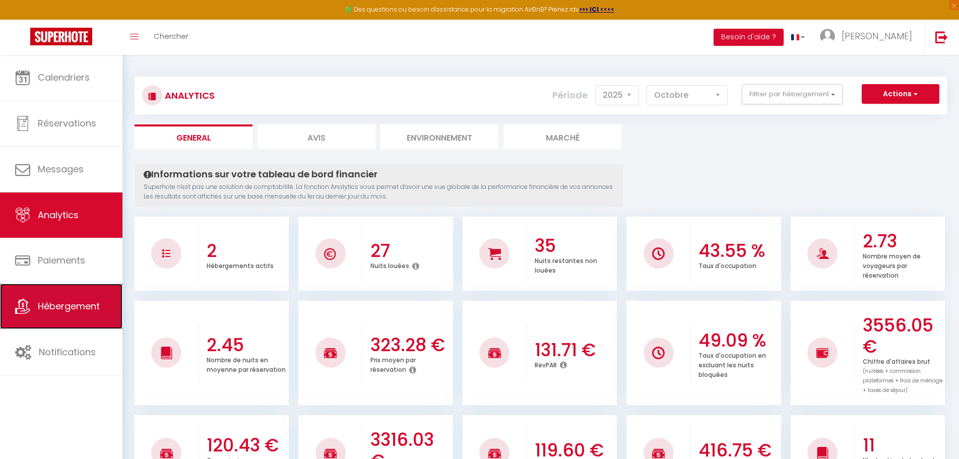
click at [50, 297] on link "Hébergement" at bounding box center [61, 306] width 122 height 45
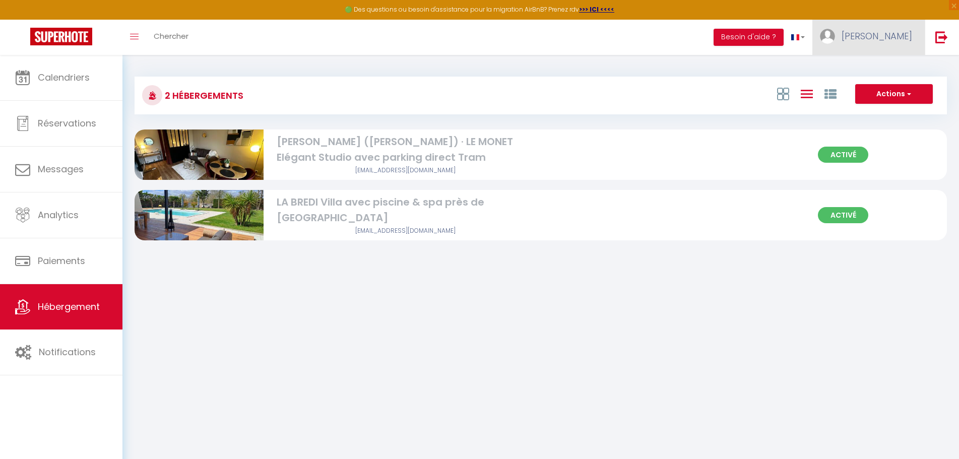
click at [899, 37] on span "[PERSON_NAME]" at bounding box center [876, 36] width 71 height 13
click at [890, 65] on link "Paramètres" at bounding box center [884, 69] width 75 height 17
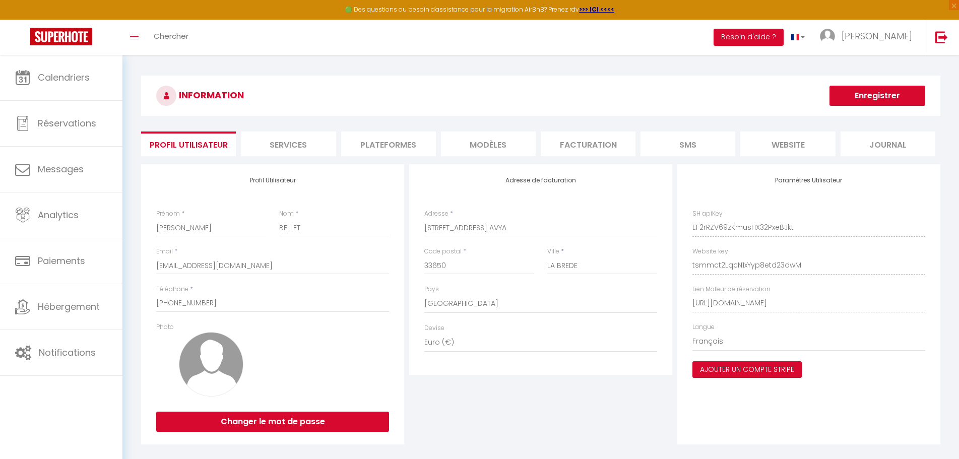
click at [317, 142] on li "Services" at bounding box center [288, 144] width 95 height 25
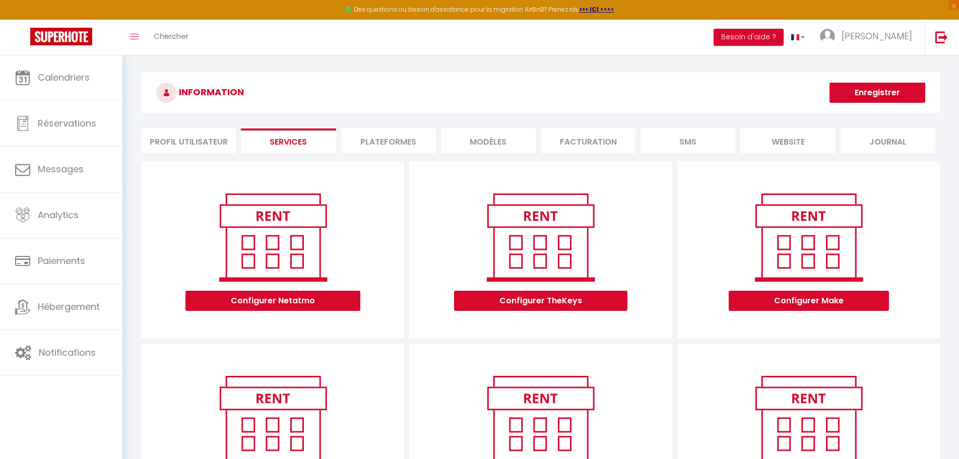
scroll to position [271, 0]
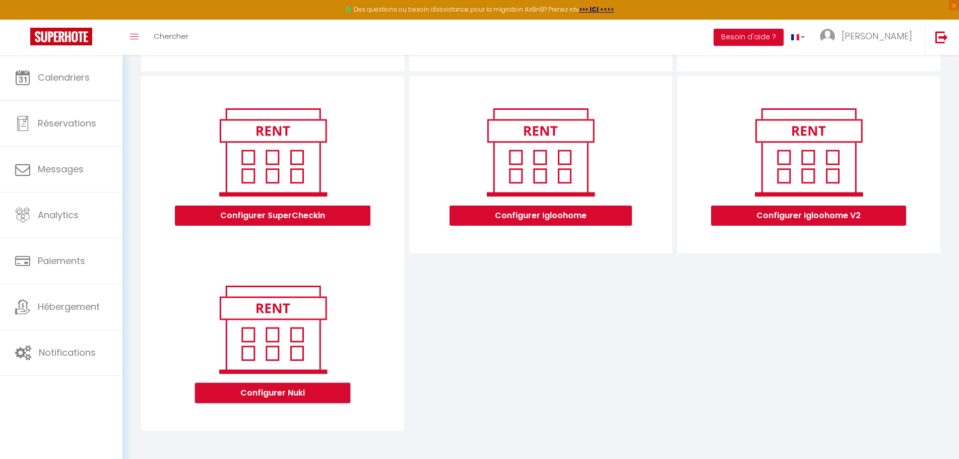
click at [269, 391] on button "Configurer Nuki" at bounding box center [272, 393] width 155 height 20
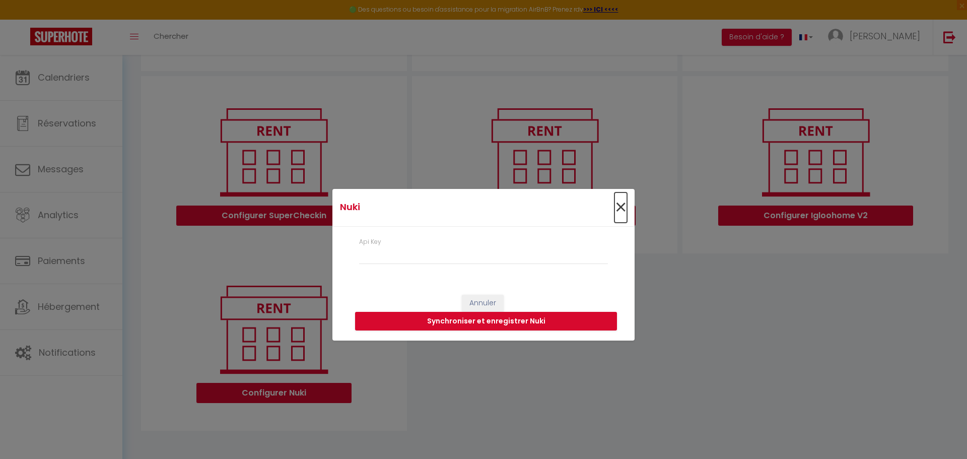
click at [623, 207] on span "×" at bounding box center [621, 207] width 13 height 30
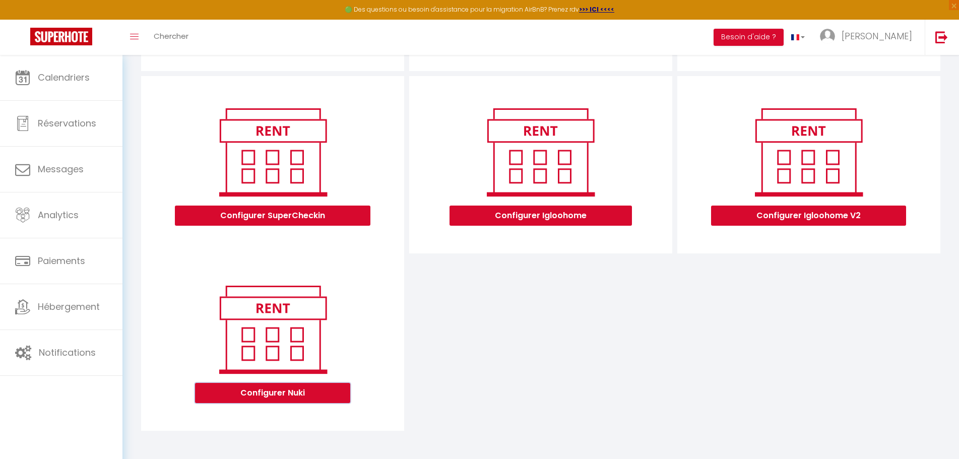
click at [267, 393] on button "Configurer Nuki" at bounding box center [272, 393] width 155 height 20
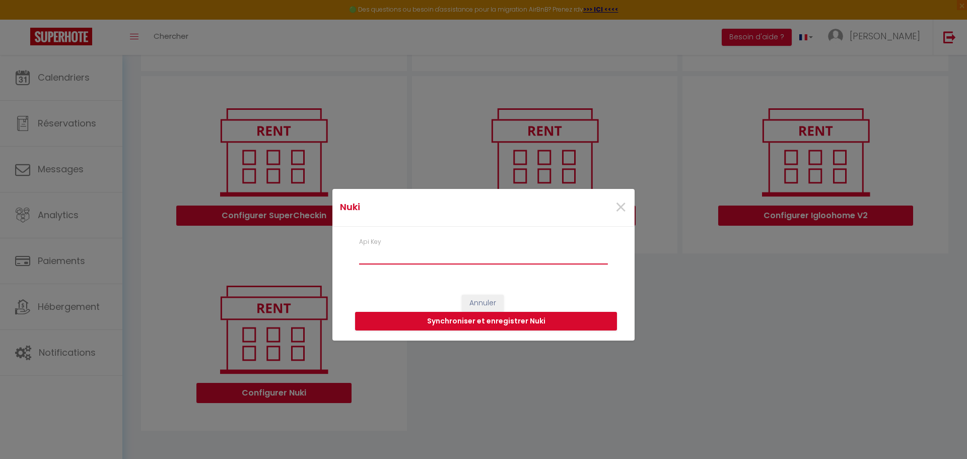
click at [476, 255] on input "Api Key" at bounding box center [483, 255] width 249 height 18
click at [407, 255] on input "Api Key" at bounding box center [483, 255] width 249 height 18
paste input "05ae46d3d12e3df4888e09b8fbff8d40c1518e68e2ffd80c7f2eff63b0470773fd9472b60cfa6cf3"
click at [495, 322] on button "Synchroniser et enregistrer Nuki" at bounding box center [486, 321] width 262 height 19
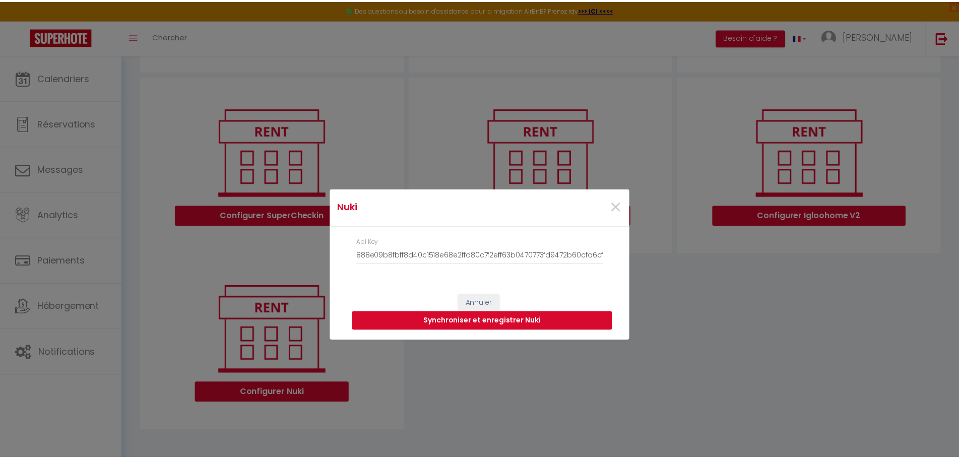
scroll to position [0, 0]
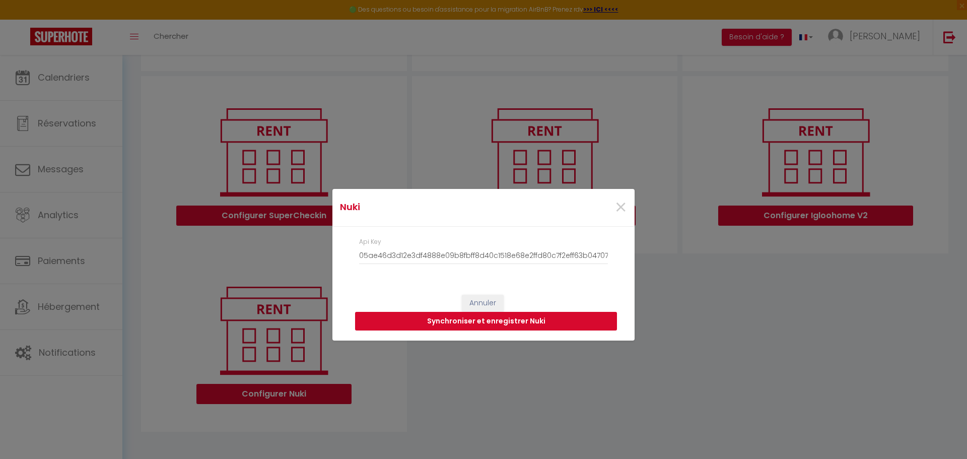
click at [534, 319] on button "Synchroniser et enregistrer Nuki" at bounding box center [486, 321] width 262 height 19
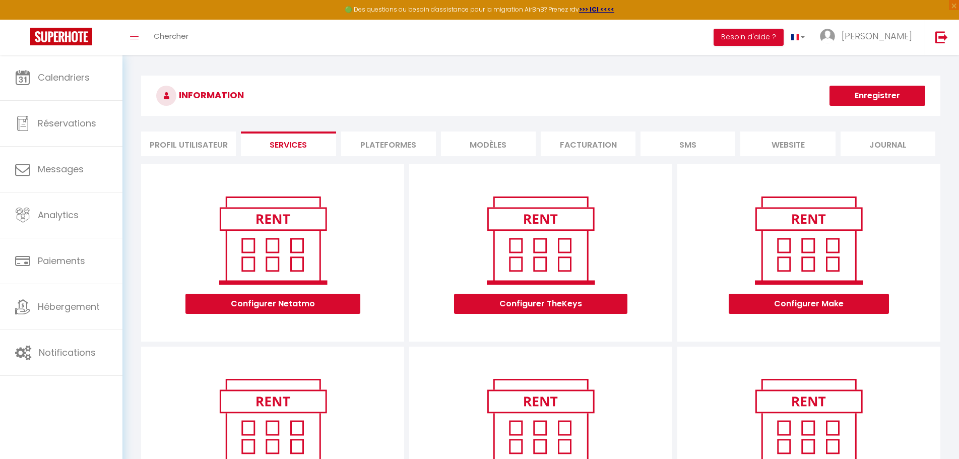
click at [193, 143] on li "Profil Utilisateur" at bounding box center [188, 144] width 95 height 25
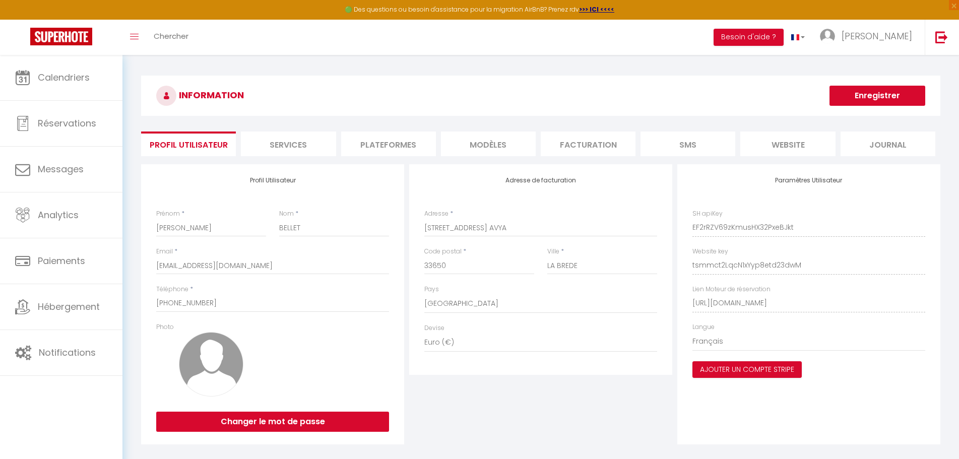
click at [299, 146] on li "Services" at bounding box center [288, 144] width 95 height 25
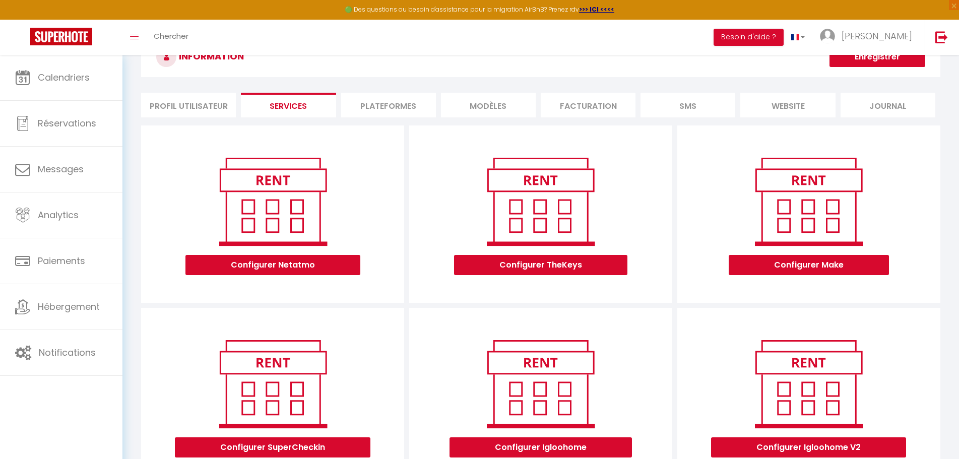
scroll to position [272, 0]
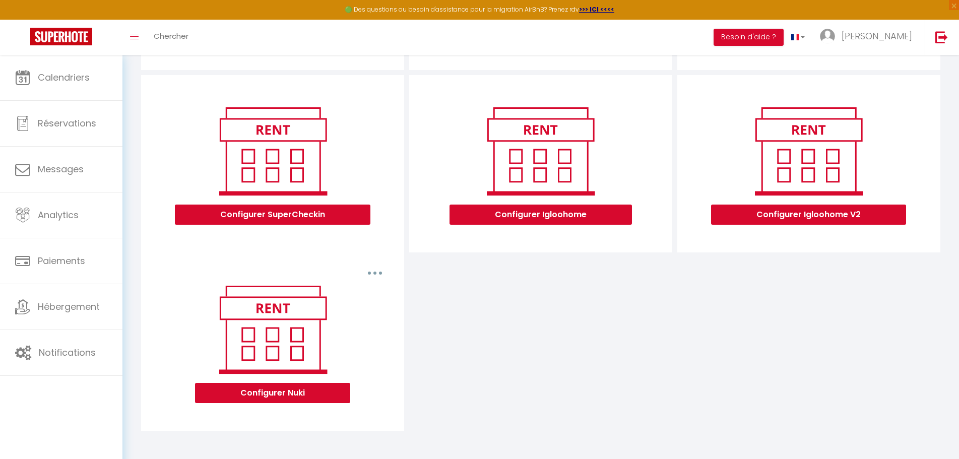
click at [377, 272] on button "button" at bounding box center [375, 273] width 28 height 16
click at [444, 283] on div "Configurer SuperCheckin Configurer Igloohome Configurer Igloohome V2 Supprimer …" at bounding box center [541, 253] width 804 height 356
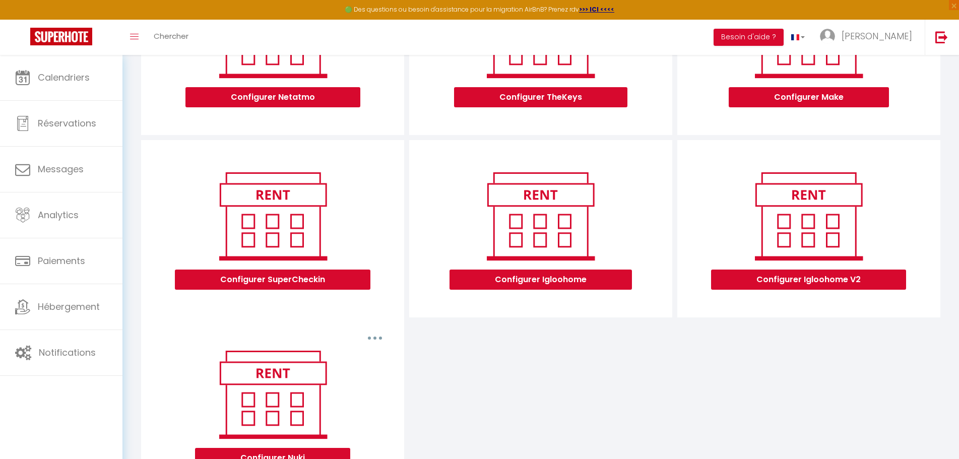
scroll to position [0, 0]
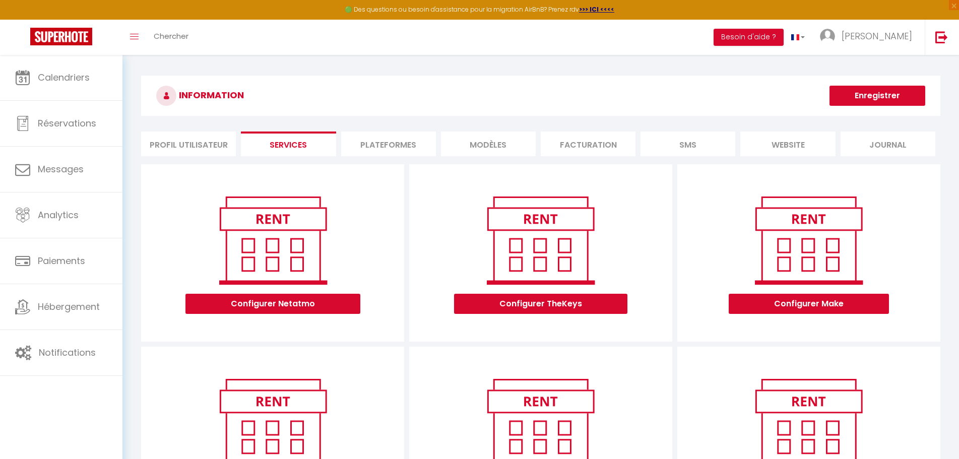
click at [675, 148] on li "SMS" at bounding box center [687, 144] width 95 height 25
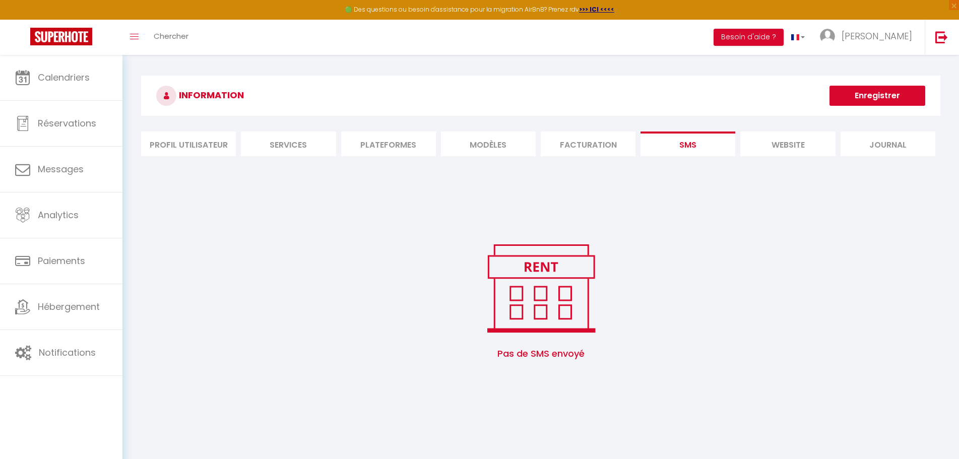
click at [566, 138] on li "Facturation" at bounding box center [588, 144] width 95 height 25
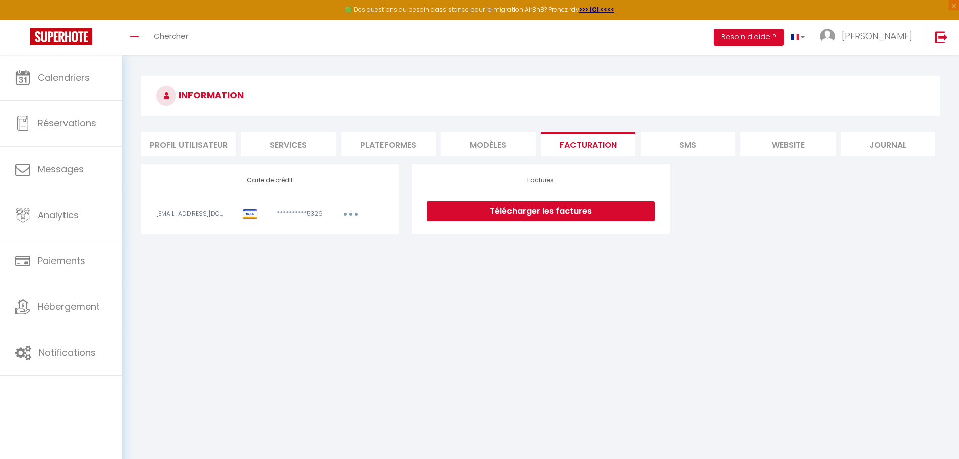
click at [492, 143] on li "MODÈLES" at bounding box center [488, 144] width 95 height 25
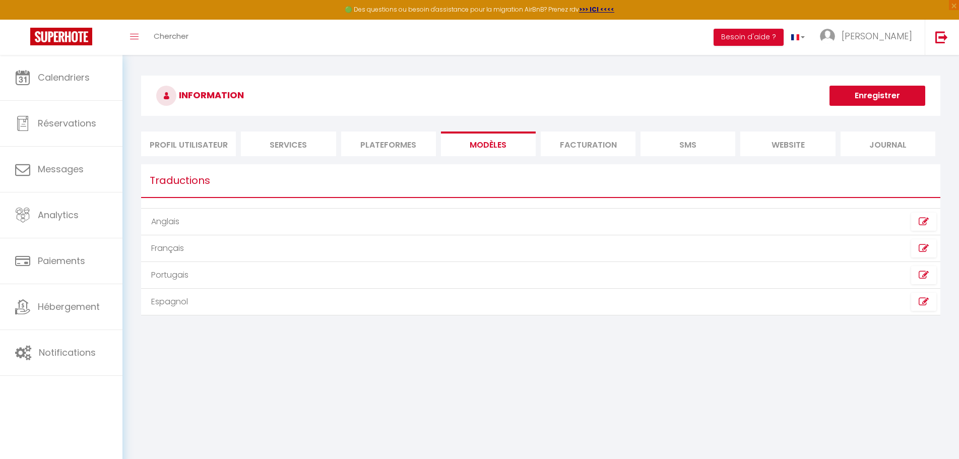
drag, startPoint x: 607, startPoint y: 379, endPoint x: 670, endPoint y: 360, distance: 66.3
click at [617, 378] on body "🟢 Des questions ou besoin d'assistance pour la migration AirBnB? Prenez rdv >>>…" at bounding box center [479, 284] width 959 height 459
click at [921, 220] on icon at bounding box center [924, 222] width 10 height 10
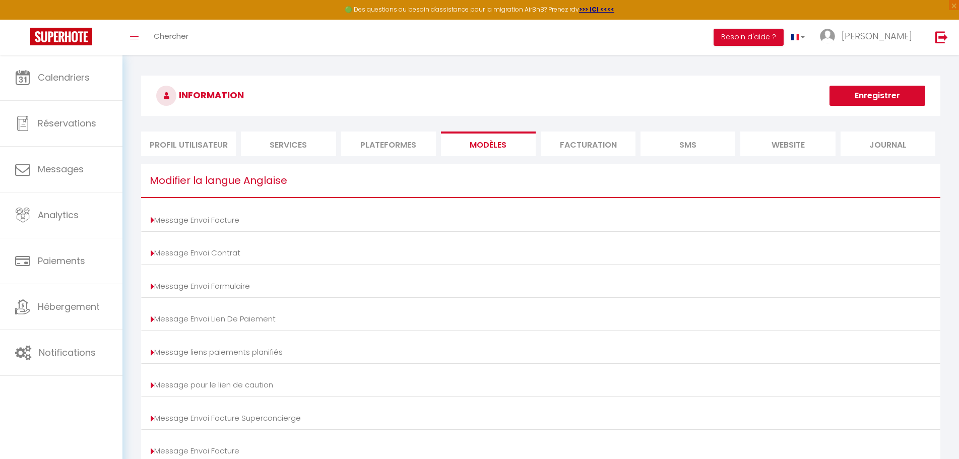
click at [491, 142] on li "MODÈLES" at bounding box center [488, 144] width 95 height 25
click at [396, 147] on li "Plateformes" at bounding box center [388, 144] width 95 height 25
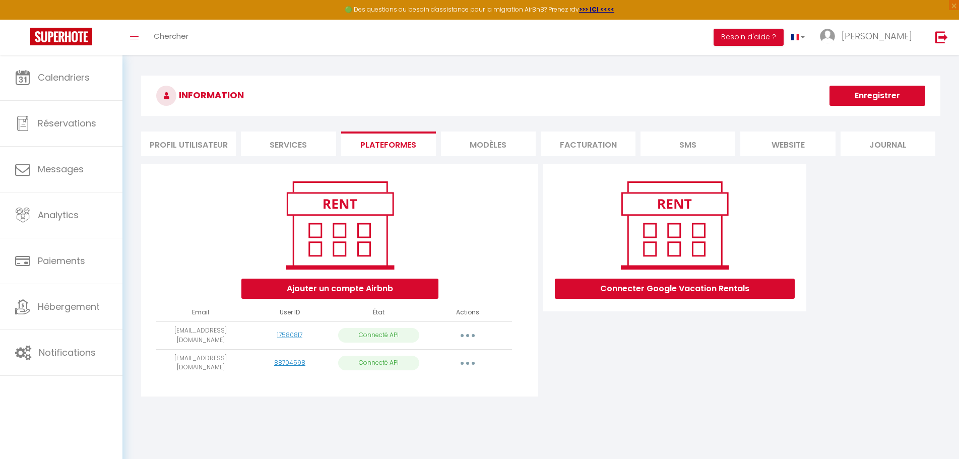
click at [301, 143] on li "Services" at bounding box center [288, 144] width 95 height 25
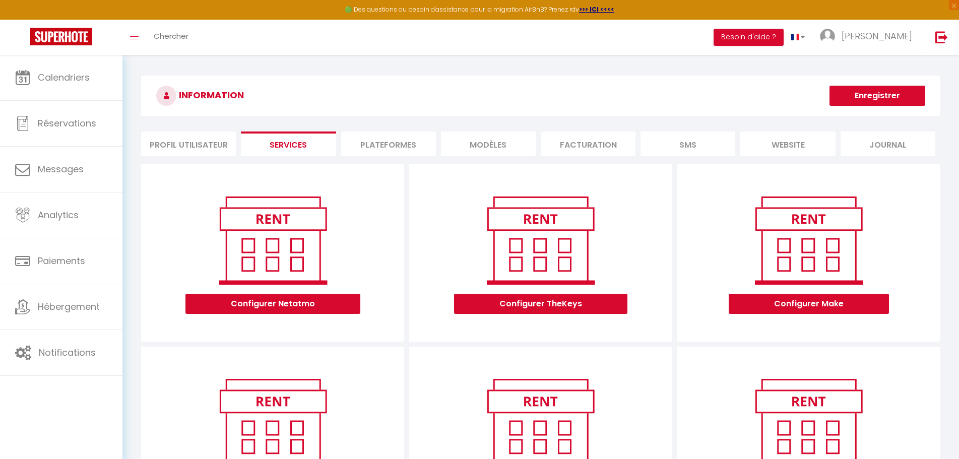
click at [205, 146] on li "Profil Utilisateur" at bounding box center [188, 144] width 95 height 25
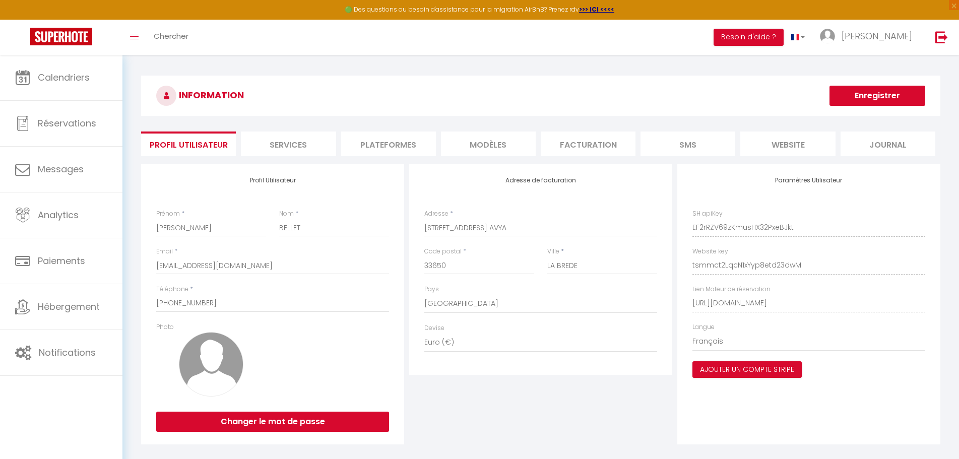
click at [382, 146] on li "Plateformes" at bounding box center [388, 144] width 95 height 25
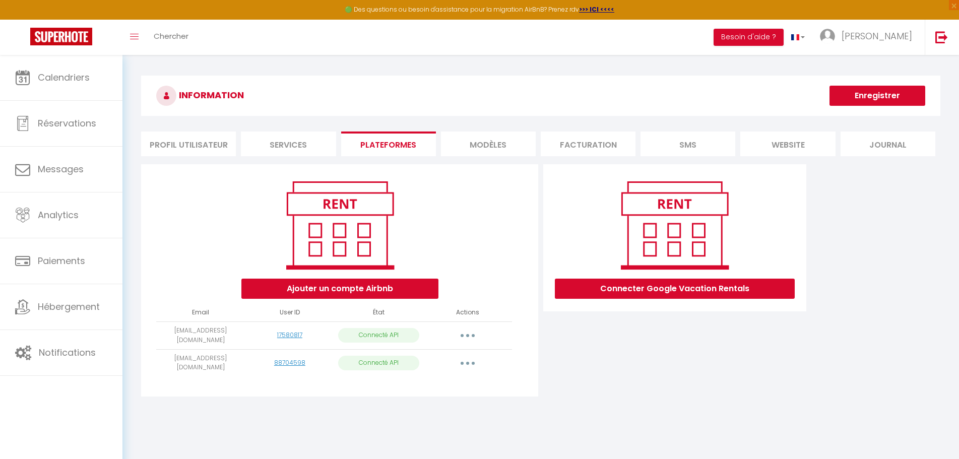
click at [905, 360] on div "Ajouter un compte Airbnb Email User ID État Actions [EMAIL_ADDRESS][DOMAIN_NAME…" at bounding box center [541, 283] width 804 height 238
click at [894, 40] on span "[PERSON_NAME]" at bounding box center [876, 36] width 71 height 13
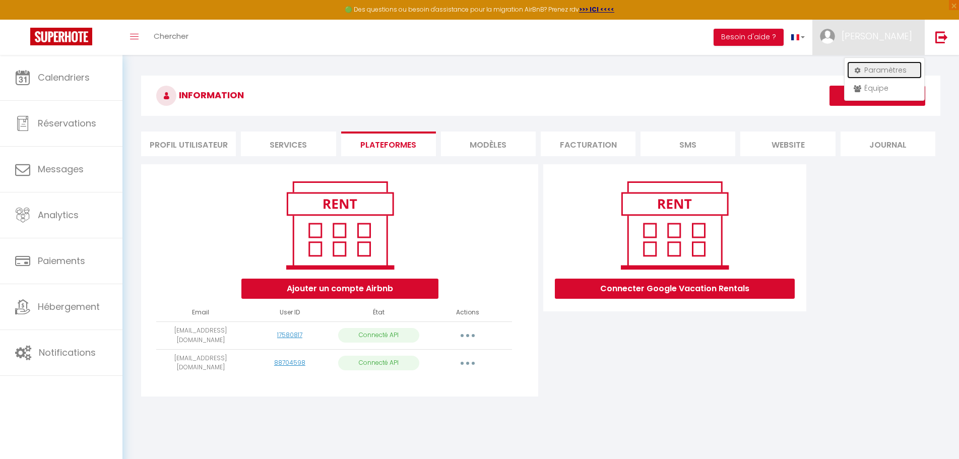
click at [877, 70] on link "Paramètres" at bounding box center [884, 69] width 75 height 17
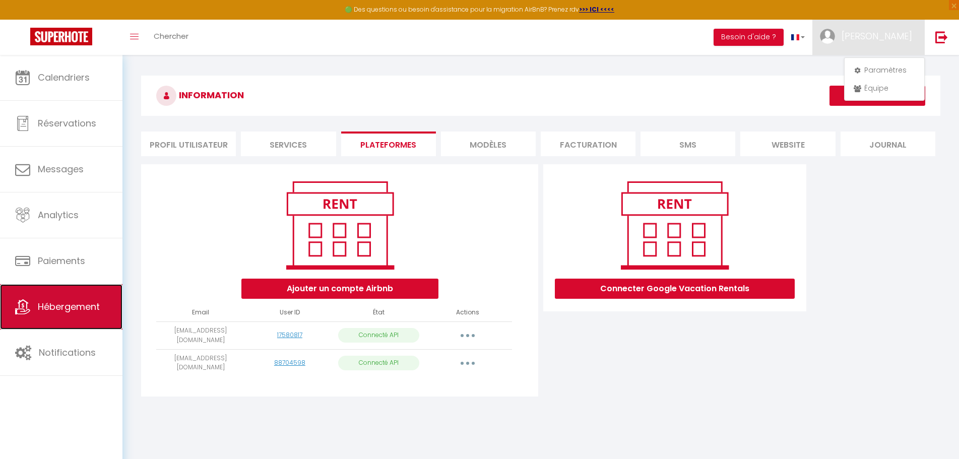
click at [74, 312] on span "Hébergement" at bounding box center [69, 306] width 62 height 13
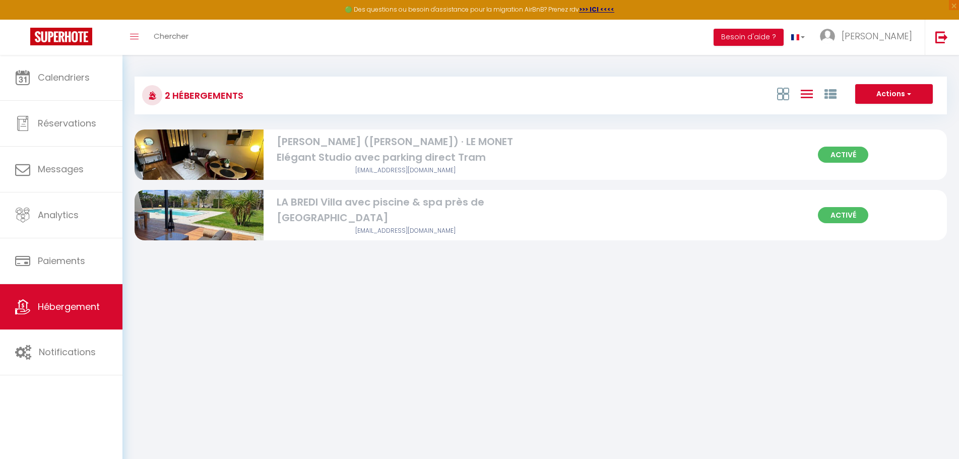
click at [370, 151] on div "[PERSON_NAME] ([PERSON_NAME]) · LE MONET Elégant Studio avec parking direct Tram" at bounding box center [405, 150] width 257 height 32
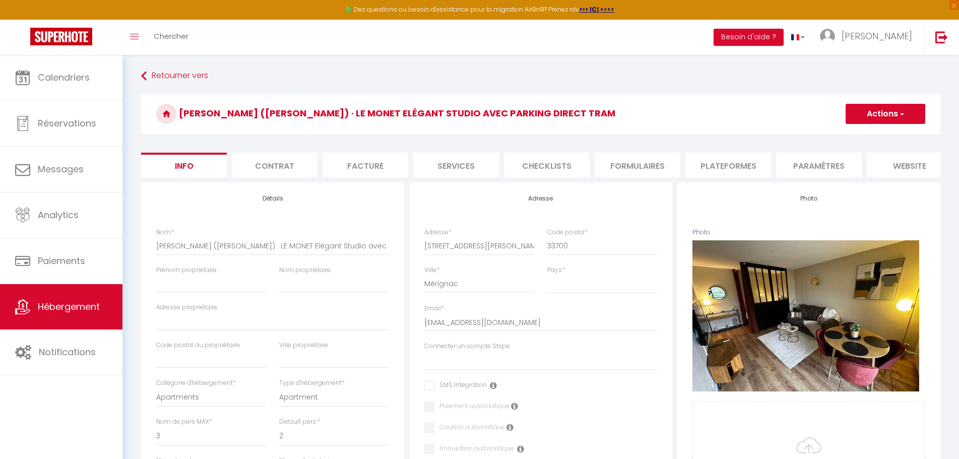
click at [816, 167] on li "Paramètres" at bounding box center [819, 165] width 86 height 25
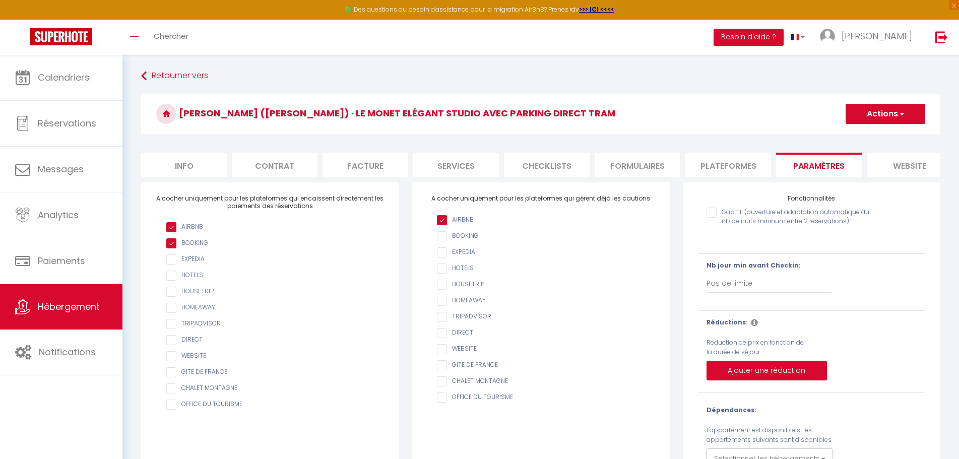
click at [440, 160] on li "Services" at bounding box center [456, 165] width 86 height 25
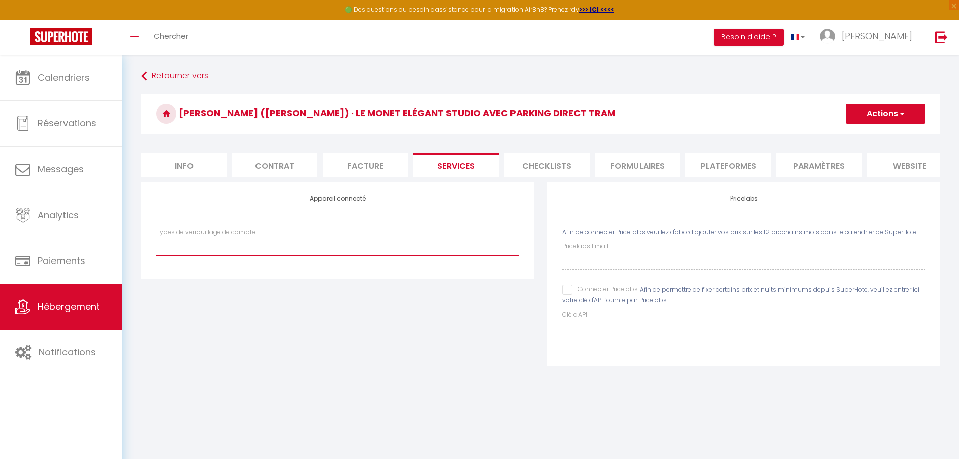
click at [268, 256] on select "Nuki" at bounding box center [337, 246] width 363 height 19
click at [156, 245] on select "Nuki" at bounding box center [337, 246] width 363 height 19
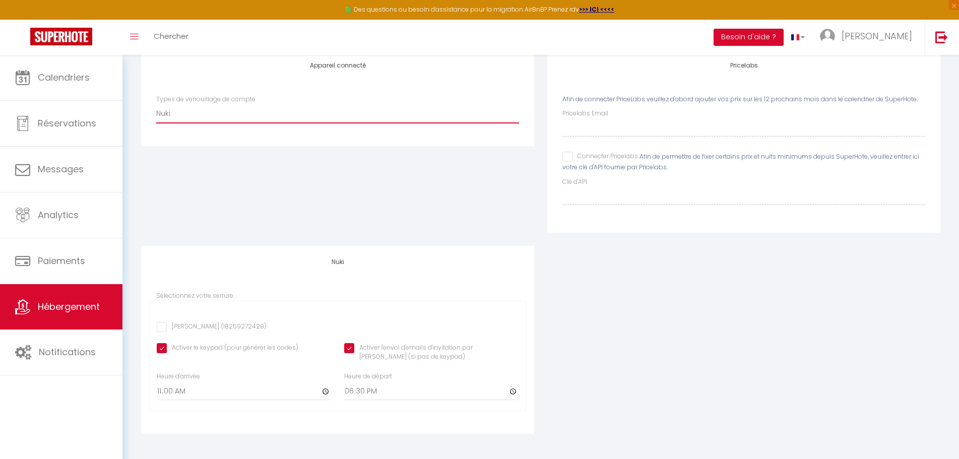
scroll to position [142, 0]
click at [188, 324] on input "[PERSON_NAME] (18259272428)" at bounding box center [212, 327] width 110 height 10
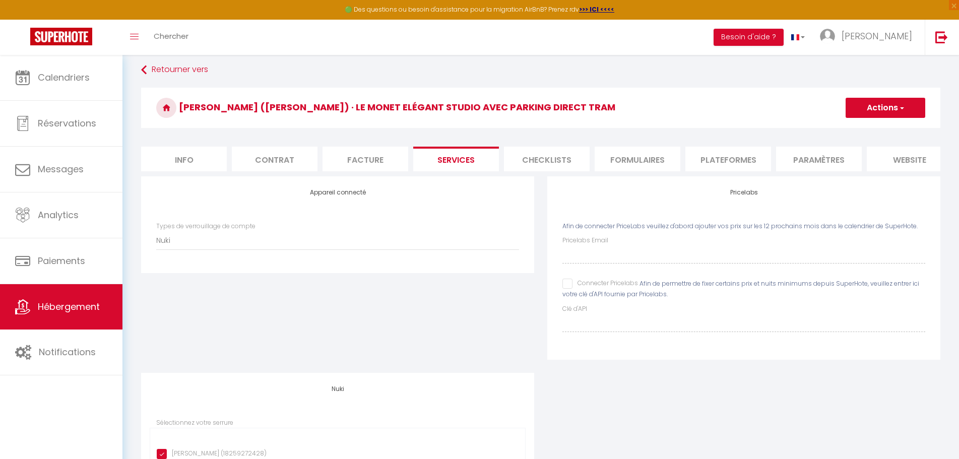
scroll to position [0, 0]
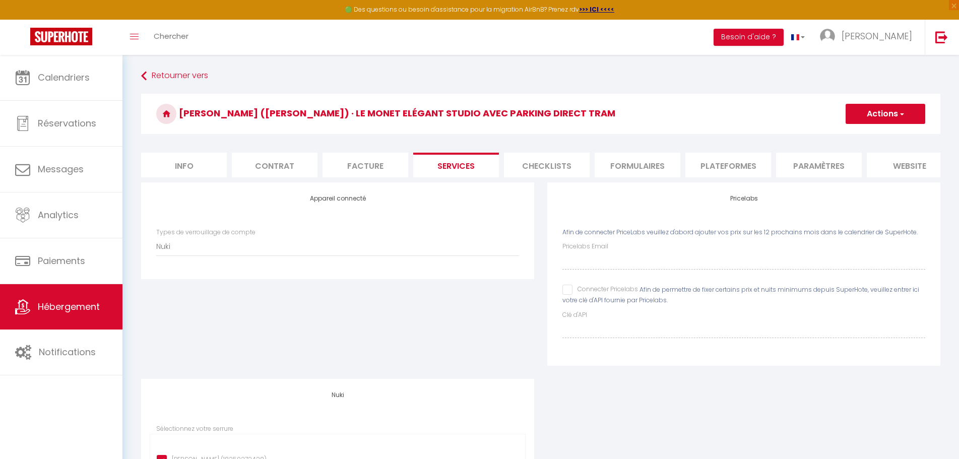
click at [487, 341] on div "Appareil connecté Types de verrouillage de compte Nuki" at bounding box center [338, 280] width 406 height 197
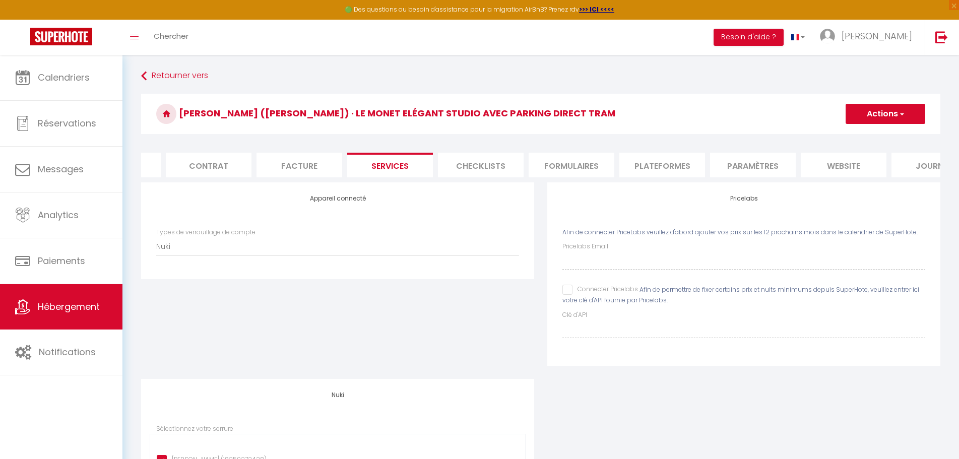
scroll to position [0, 108]
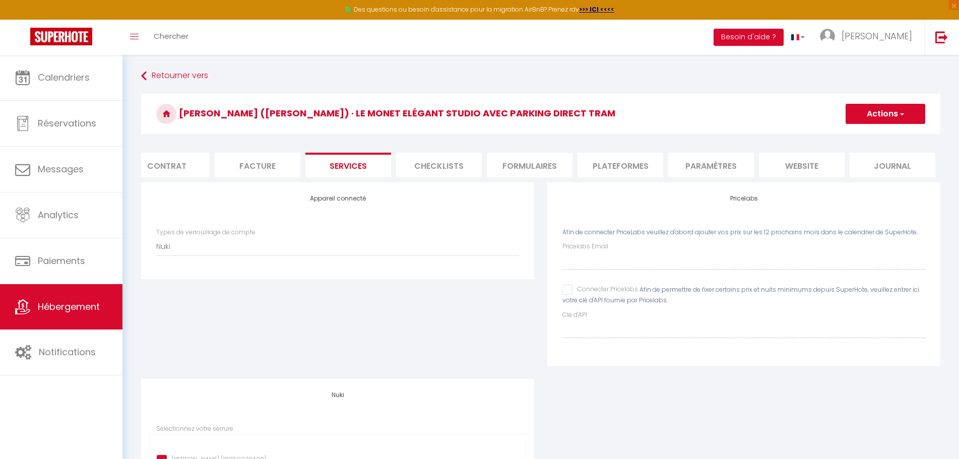
click at [720, 163] on li "Paramètres" at bounding box center [711, 165] width 86 height 25
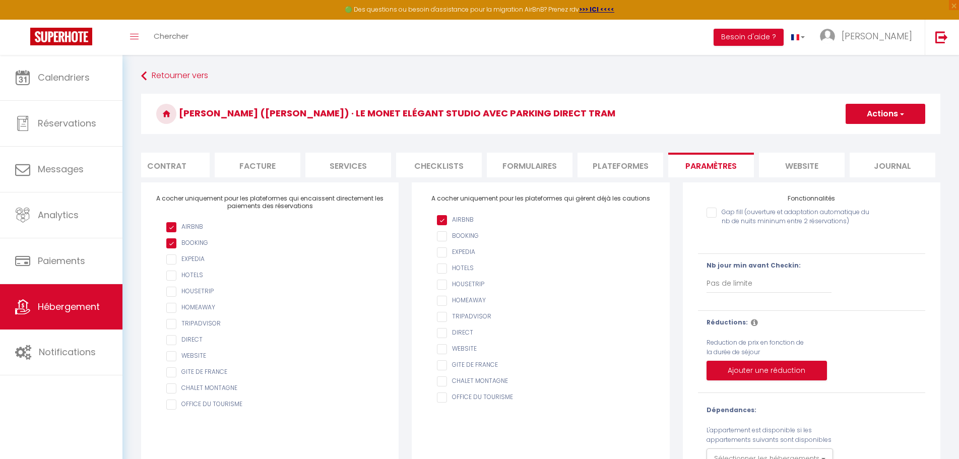
click at [536, 163] on li "Formulaires" at bounding box center [530, 165] width 86 height 25
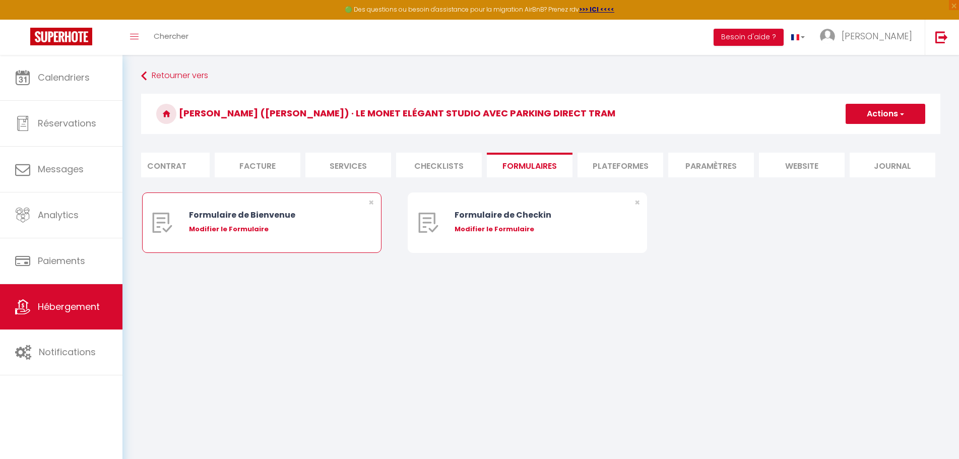
click at [270, 221] on div "Formulaire de Bienvenue" at bounding box center [271, 215] width 165 height 13
click at [236, 234] on div "Modifier le Formulaire" at bounding box center [271, 229] width 165 height 10
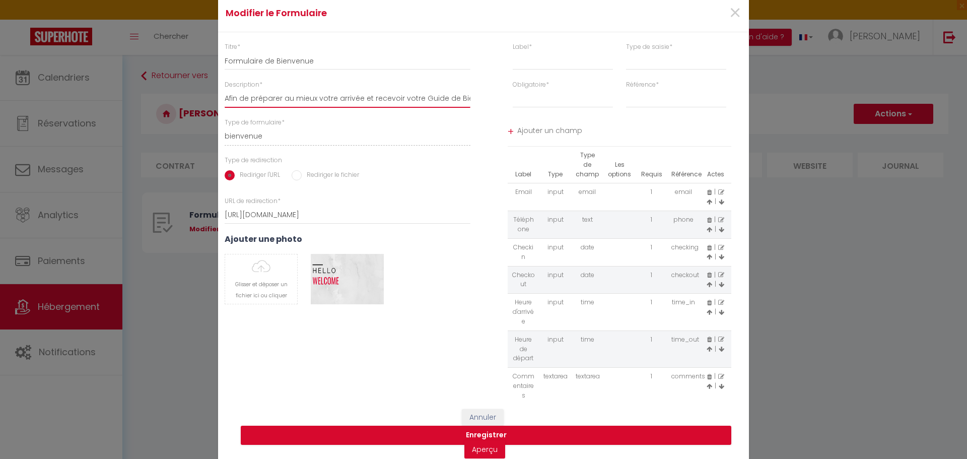
click at [378, 95] on input "Afin de préparer au mieux votre arrivée et recevoir votre Guide de Bienvenue, j…" at bounding box center [348, 99] width 246 height 18
drag, startPoint x: 378, startPoint y: 95, endPoint x: 507, endPoint y: 102, distance: 129.2
click at [507, 102] on div "Titre * Formulaire de Bienvenue Description * Afin de préparer au mieux votre a…" at bounding box center [484, 220] width 544 height 356
click at [462, 101] on input "Afin de préparer au mieux votre arrivée et recevoir votre Guide de Bienvenue, j…" at bounding box center [348, 99] width 246 height 18
drag, startPoint x: 462, startPoint y: 99, endPoint x: 484, endPoint y: 98, distance: 22.7
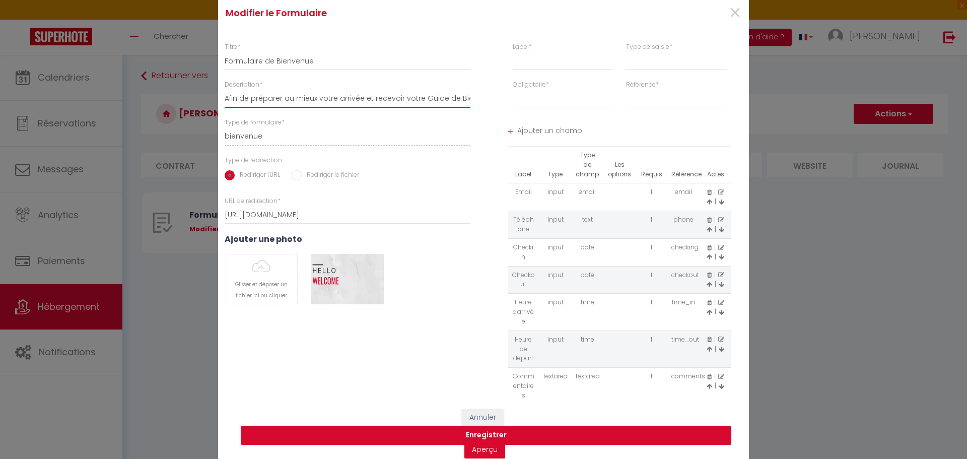
click at [484, 98] on div "Titre * Formulaire de Bienvenue Description * Afin de préparer au mieux votre a…" at bounding box center [484, 220] width 544 height 356
click at [447, 98] on input "Afin de préparer au mieux votre arrivée et recevoir votre Guide de Bienvenue, j…" at bounding box center [348, 99] width 246 height 18
click at [471, 451] on link "Aperçu" at bounding box center [485, 449] width 41 height 18
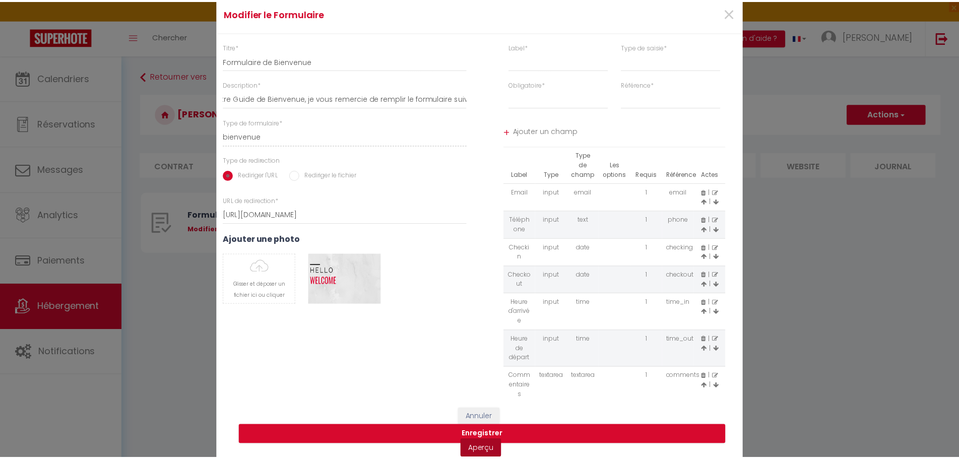
scroll to position [0, 0]
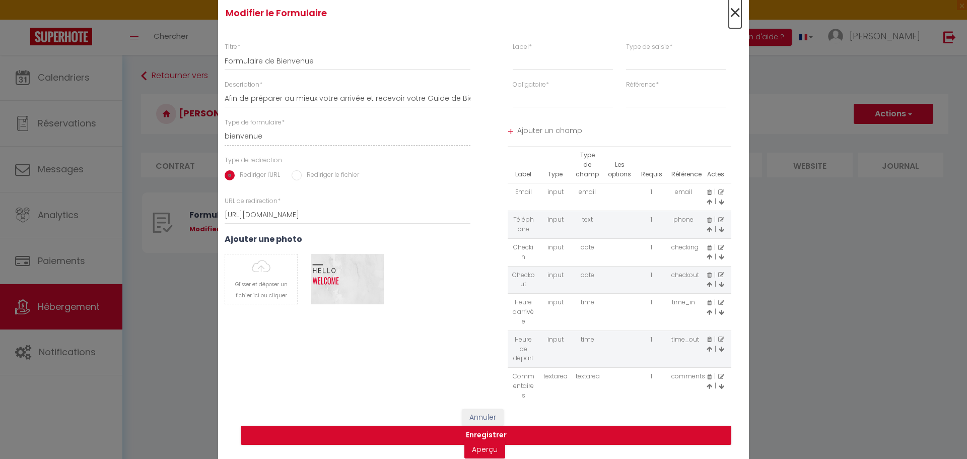
click at [732, 11] on span "×" at bounding box center [735, 13] width 13 height 30
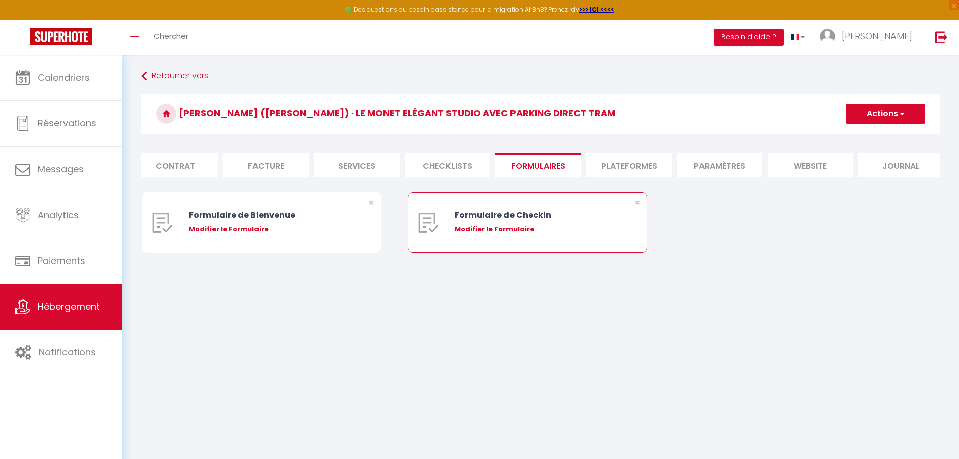
click at [483, 234] on div "Modifier le Formulaire" at bounding box center [536, 229] width 165 height 10
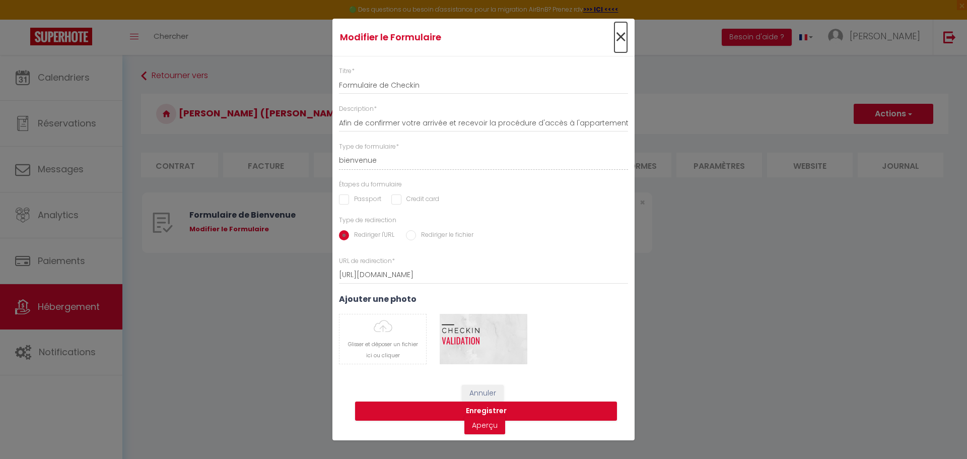
click at [617, 41] on span "×" at bounding box center [621, 37] width 13 height 30
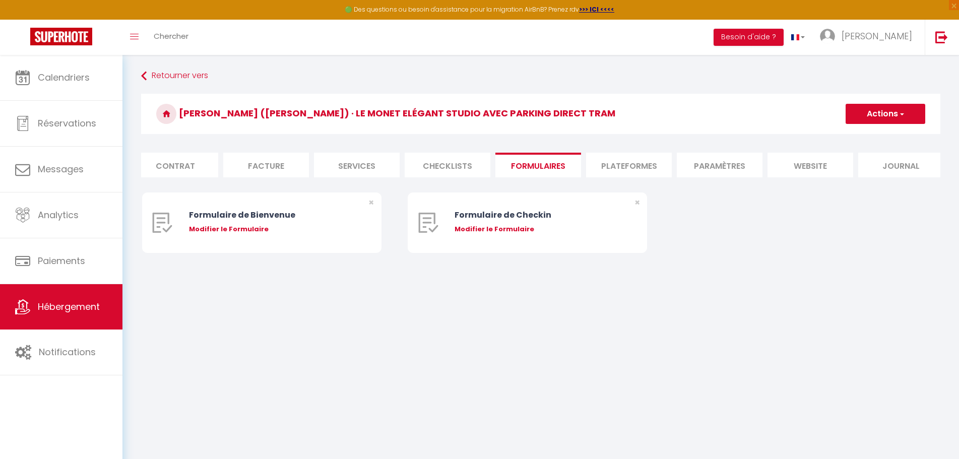
click at [680, 259] on div "Formulaire de Bienvenue Modifier le Formulaire × Formulaire de Checkin Modifier…" at bounding box center [540, 232] width 797 height 81
click at [704, 273] on div "Formulaire de Bienvenue Modifier le Formulaire × Formulaire de Checkin Modifier…" at bounding box center [540, 232] width 797 height 81
click at [893, 107] on button "Actions" at bounding box center [885, 114] width 80 height 20
click at [861, 261] on div "Formulaire de Bienvenue Modifier le Formulaire × Formulaire de Checkin Modifier…" at bounding box center [540, 232] width 797 height 81
click at [351, 162] on li "Services" at bounding box center [357, 165] width 86 height 25
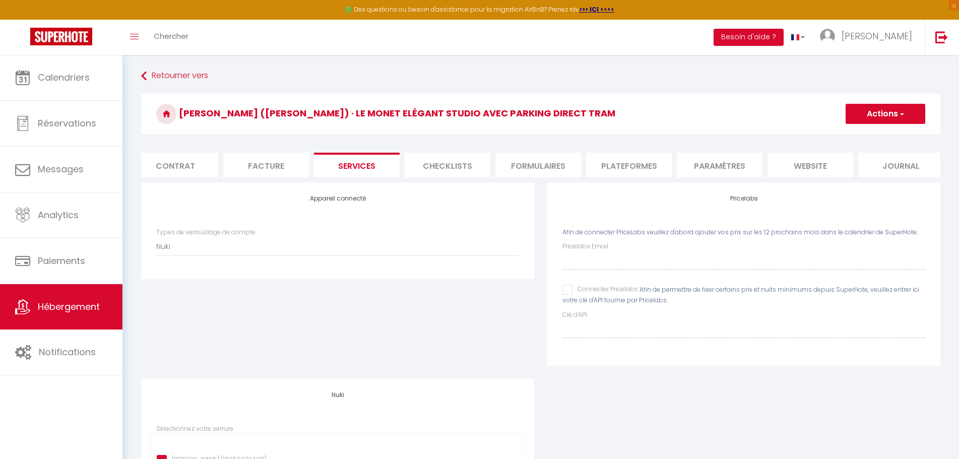
click at [883, 108] on button "Actions" at bounding box center [885, 114] width 80 height 20
click at [887, 137] on link "Enregistrer" at bounding box center [885, 135] width 80 height 13
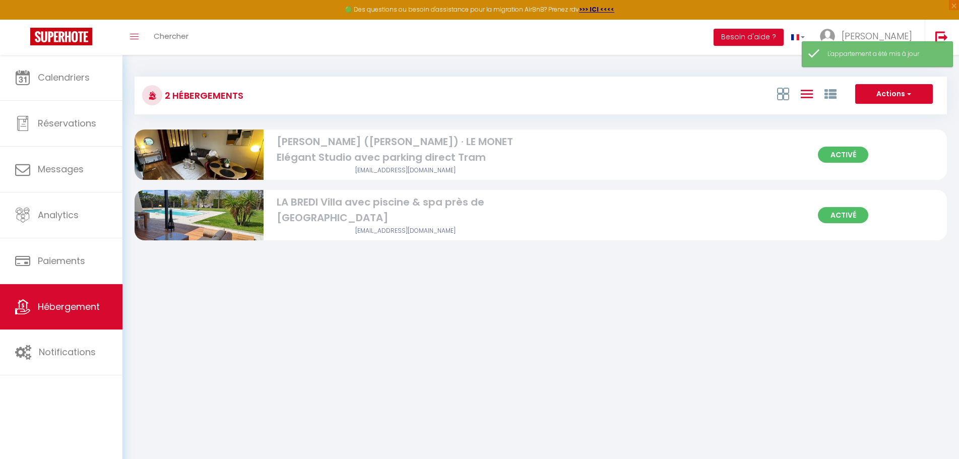
click at [410, 147] on div "[PERSON_NAME] ([PERSON_NAME]) · LE MONET Elégant Studio avec parking direct Tram" at bounding box center [405, 150] width 257 height 32
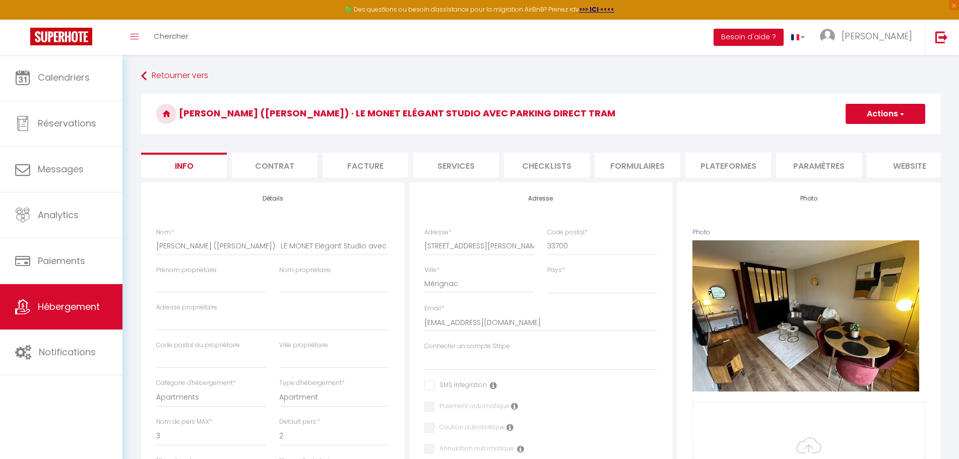
click at [269, 163] on li "Contrat" at bounding box center [275, 165] width 86 height 25
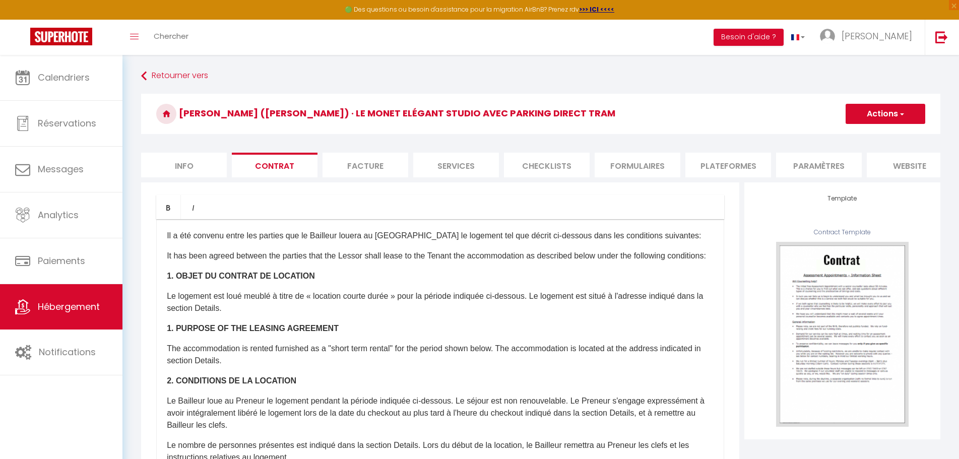
click at [457, 165] on li "Services" at bounding box center [456, 165] width 86 height 25
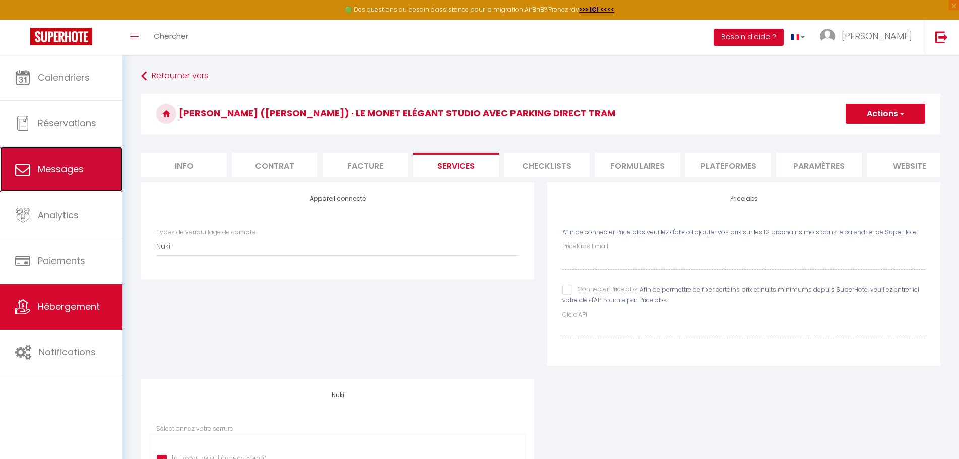
click at [71, 163] on span "Messages" at bounding box center [61, 169] width 46 height 13
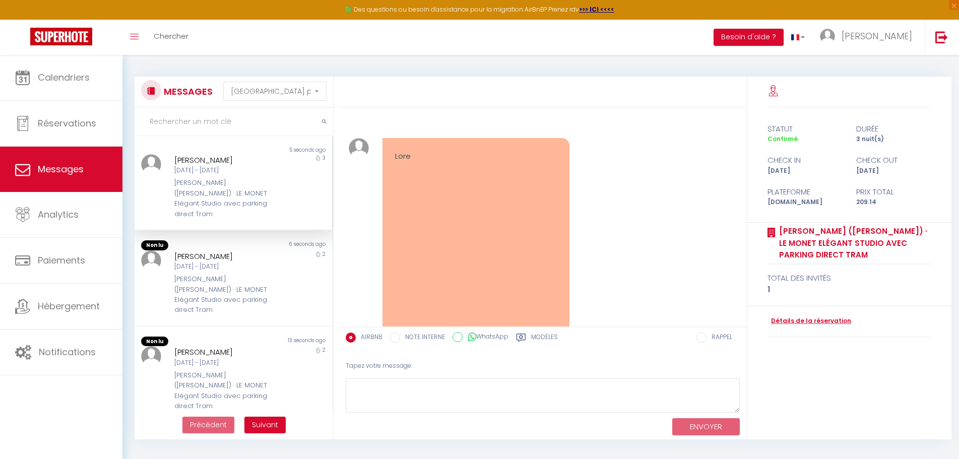
click at [198, 157] on div "[PERSON_NAME]" at bounding box center [225, 160] width 102 height 12
click at [204, 262] on div "[DATE] - [DATE]" at bounding box center [225, 267] width 102 height 10
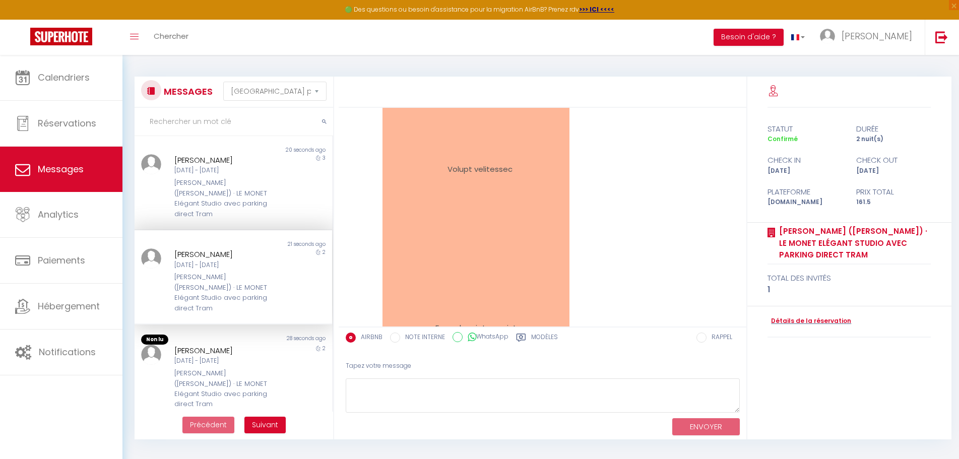
scroll to position [2310, 0]
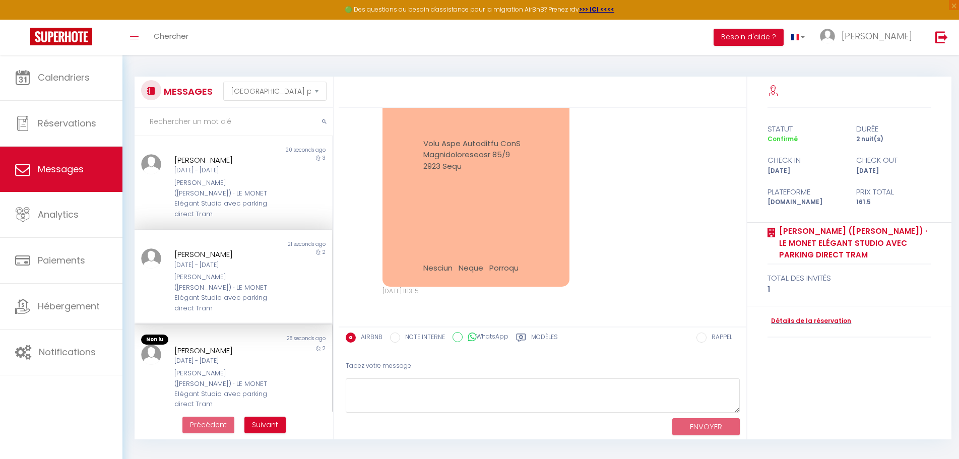
click at [229, 356] on div "[DATE] - [DATE]" at bounding box center [225, 361] width 102 height 10
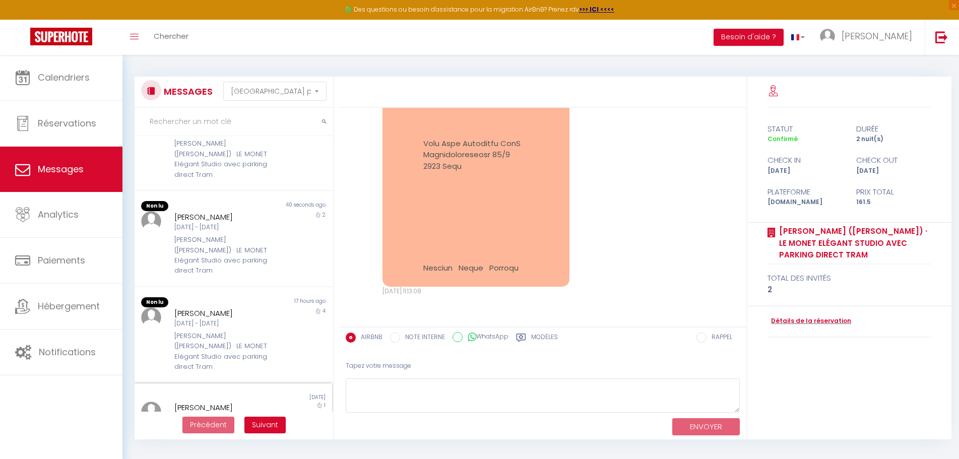
scroll to position [374, 0]
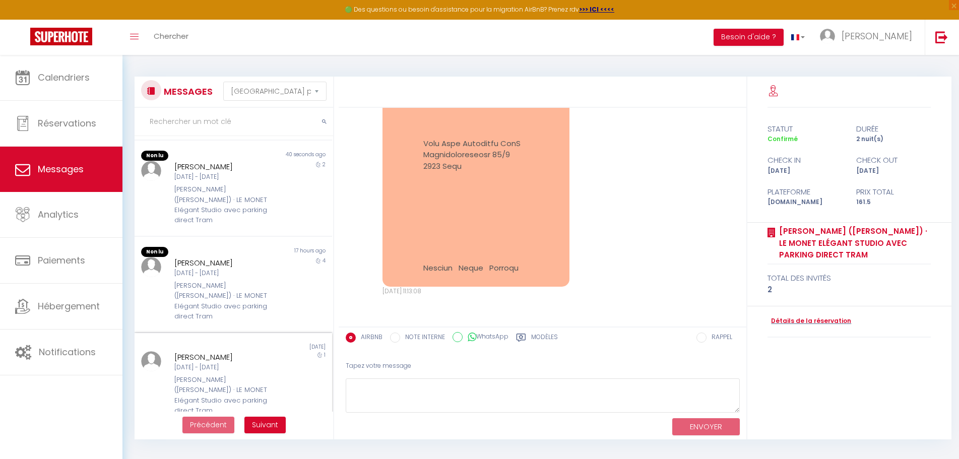
click at [235, 375] on div "[PERSON_NAME] ([PERSON_NAME]) · LE MONET Elégant Studio avec parking direct Tram" at bounding box center [225, 395] width 102 height 41
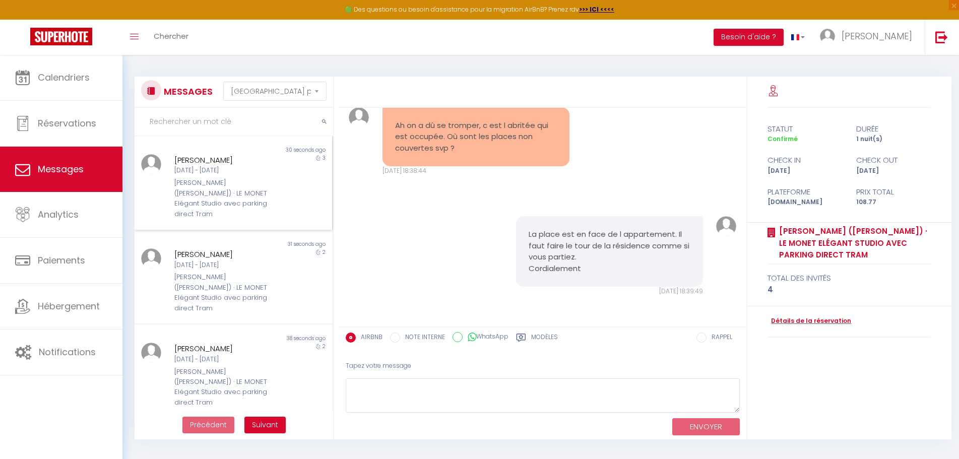
click at [234, 181] on div "[PERSON_NAME] ([PERSON_NAME]) · LE MONET Elégant Studio avec parking direct Tram" at bounding box center [225, 198] width 102 height 41
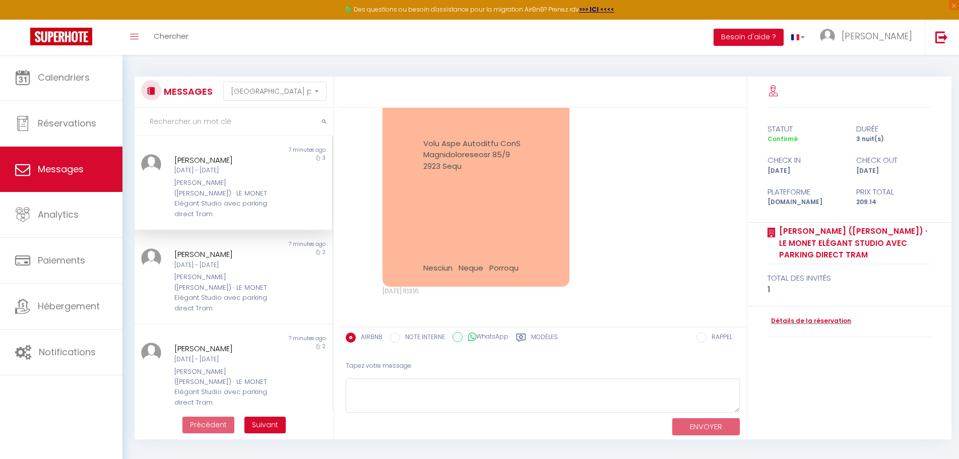
scroll to position [1056, 0]
click at [234, 261] on div "[PERSON_NAME][DATE] - [DATE] [PERSON_NAME] ([PERSON_NAME]) · LE MONET Elégant S…" at bounding box center [224, 280] width 115 height 65
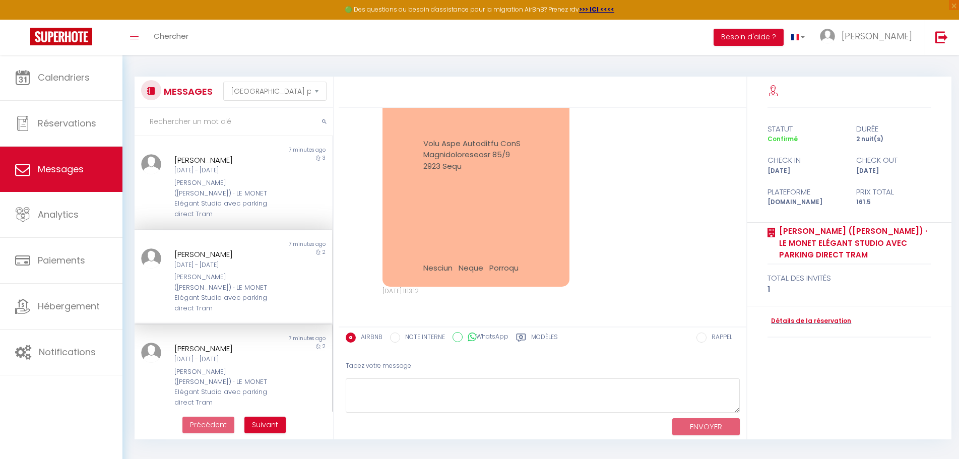
scroll to position [2310, 0]
click at [232, 343] on div "[PERSON_NAME]" at bounding box center [225, 349] width 102 height 12
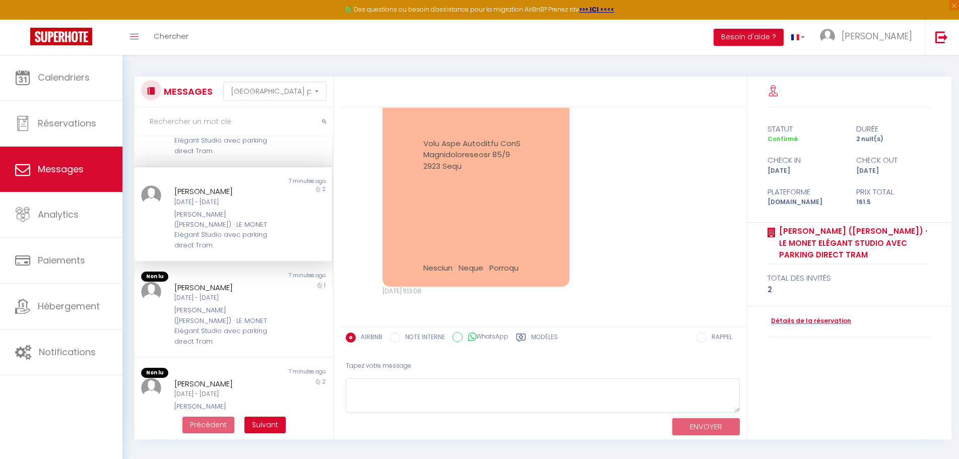
scroll to position [207, 0]
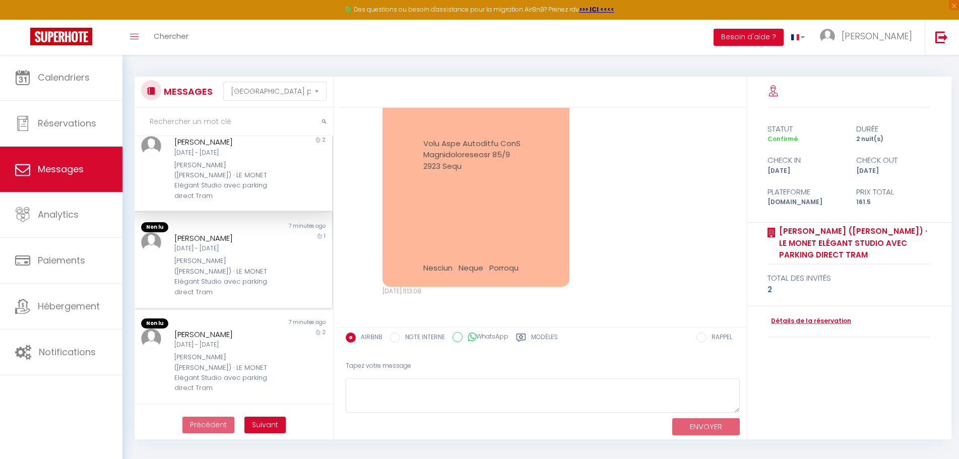
click at [232, 256] on div "[PERSON_NAME] ([PERSON_NAME]) · LE MONET Elégant Studio avec parking direct Tram" at bounding box center [225, 276] width 102 height 41
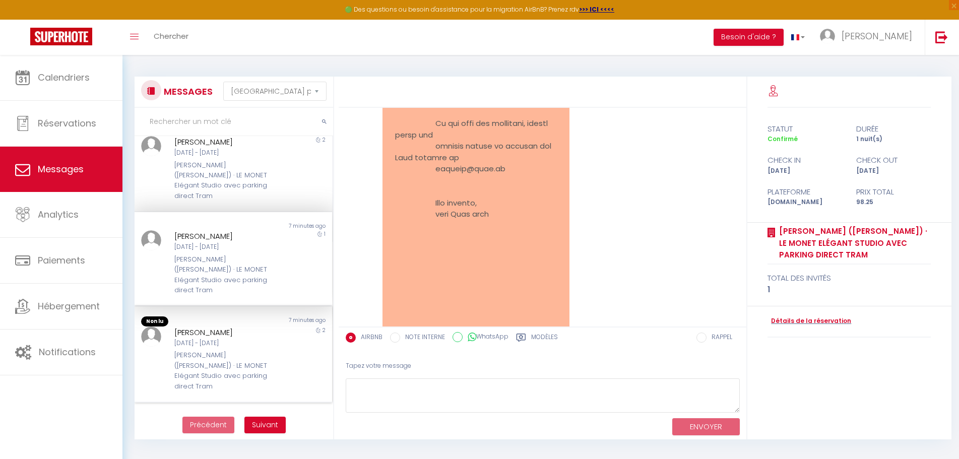
click at [229, 339] on div "[DATE] - [DATE]" at bounding box center [225, 344] width 102 height 10
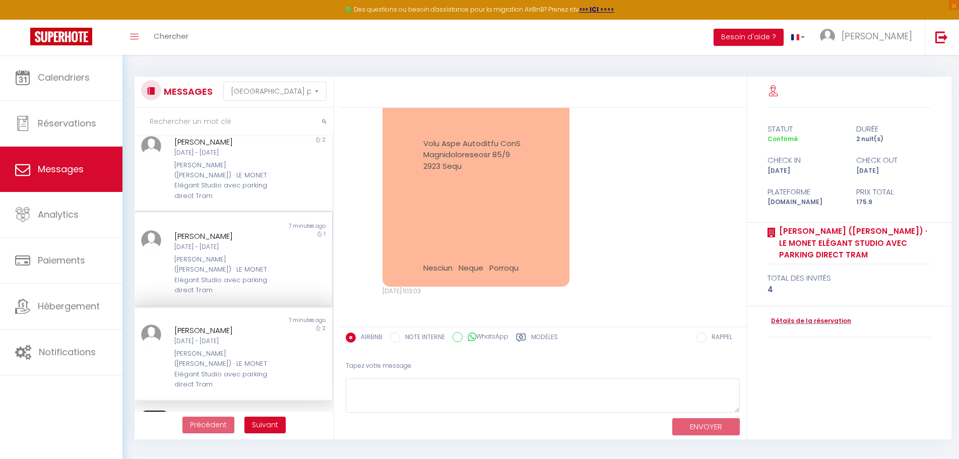
click at [232, 242] on div "[DATE] - [DATE]" at bounding box center [225, 247] width 102 height 10
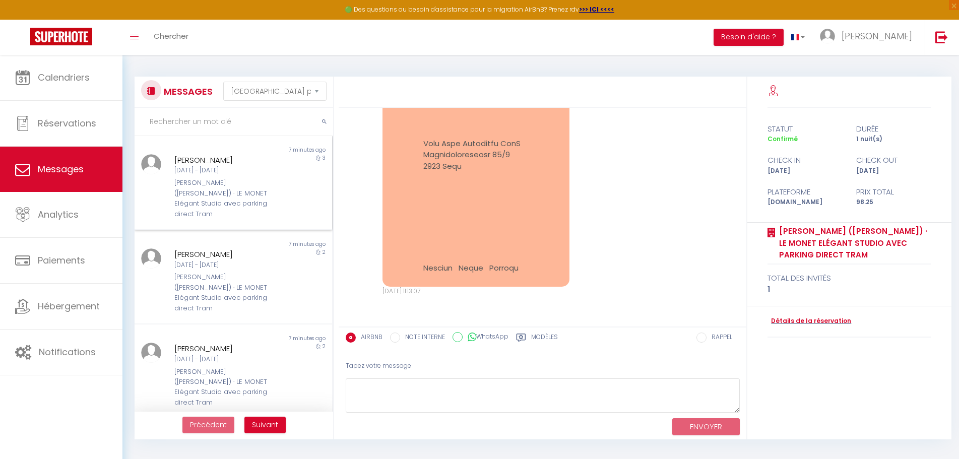
click at [255, 177] on div "[PERSON_NAME] [DATE] - [DATE] [PERSON_NAME] ([PERSON_NAME]) · LE MONET Elégant …" at bounding box center [224, 186] width 115 height 65
drag, startPoint x: 255, startPoint y: 177, endPoint x: 233, endPoint y: 164, distance: 26.2
click at [233, 164] on div "[PERSON_NAME]" at bounding box center [225, 160] width 102 height 12
click at [229, 249] on div "[PERSON_NAME]" at bounding box center [225, 254] width 102 height 12
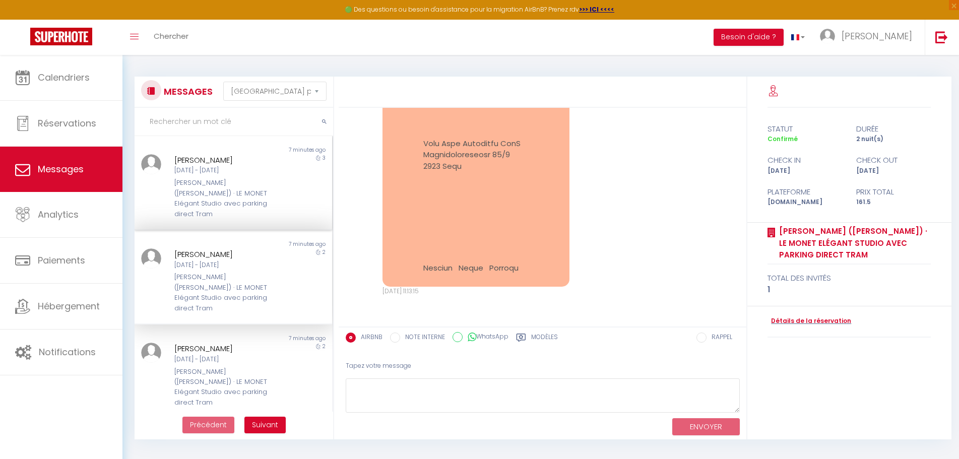
click at [223, 177] on div "[PERSON_NAME] [DATE] - [DATE] [PERSON_NAME] ([PERSON_NAME]) · LE MONET Elégant …" at bounding box center [224, 186] width 115 height 65
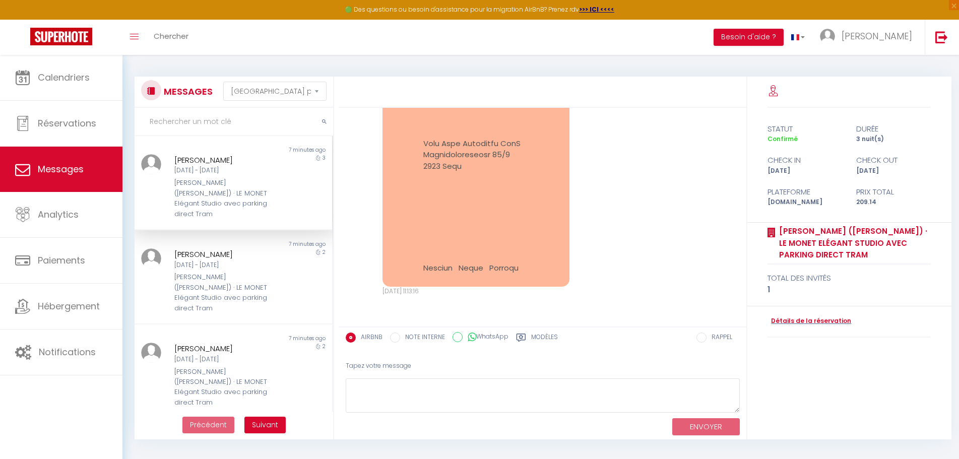
scroll to position [1056, 0]
click at [541, 336] on label "Modèles" at bounding box center [544, 339] width 27 height 13
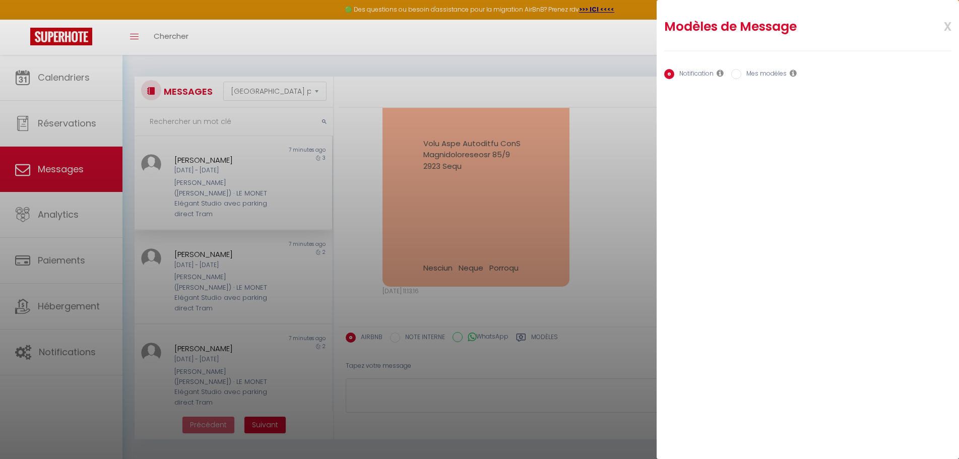
click at [762, 74] on label "Mes modèles" at bounding box center [763, 74] width 45 height 11
click at [741, 74] on input "Mes modèles" at bounding box center [736, 74] width 10 height 10
click at [947, 26] on span "x" at bounding box center [936, 26] width 32 height 24
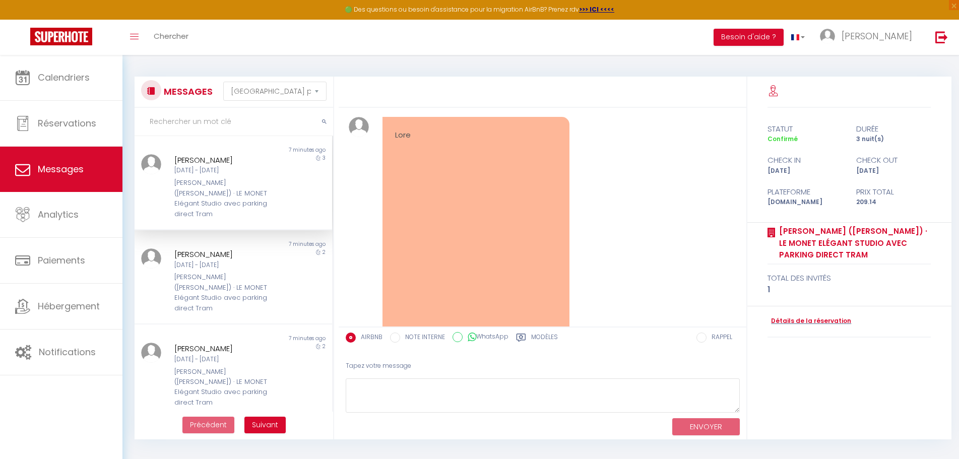
scroll to position [0, 0]
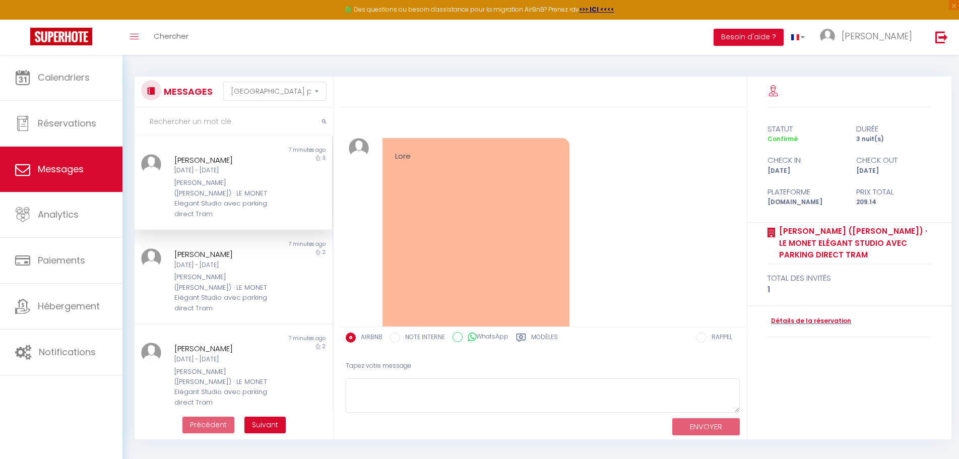
click at [212, 163] on div "[PERSON_NAME]" at bounding box center [225, 160] width 102 height 12
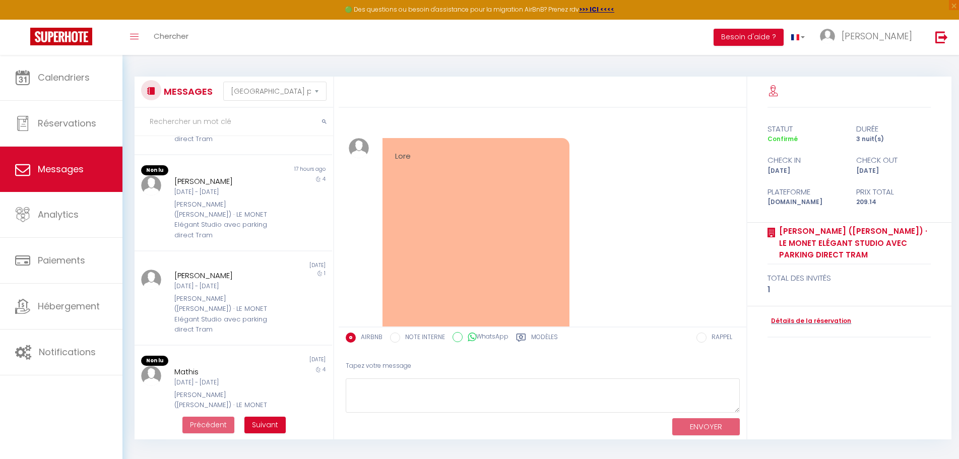
scroll to position [571, 0]
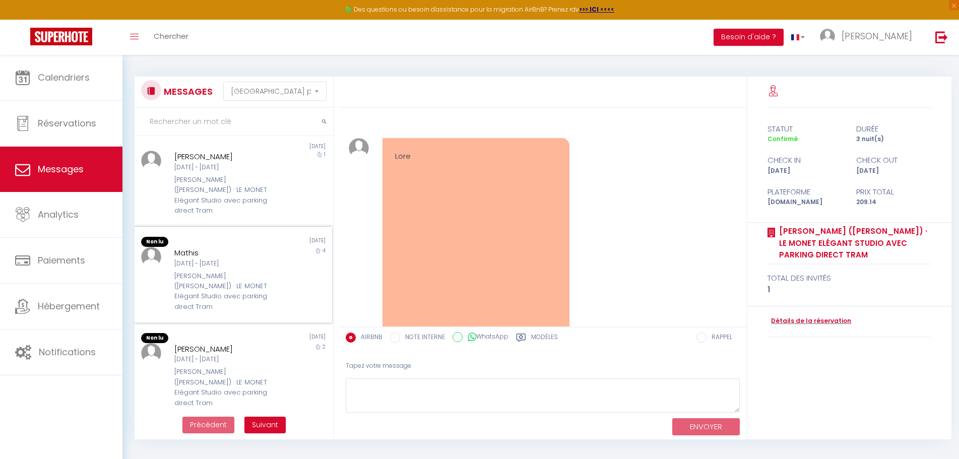
click at [230, 271] on div "[PERSON_NAME] ([PERSON_NAME]) · LE MONET Elégant Studio avec parking direct Tram" at bounding box center [225, 291] width 102 height 41
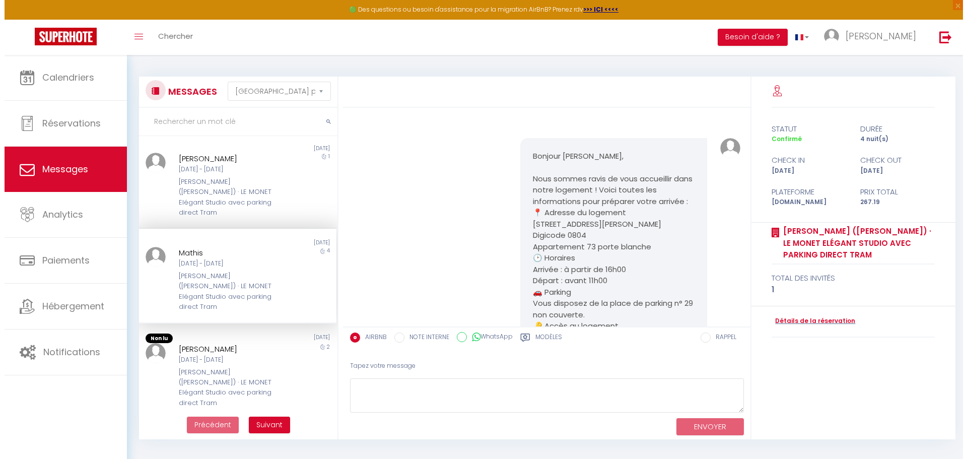
scroll to position [1508, 0]
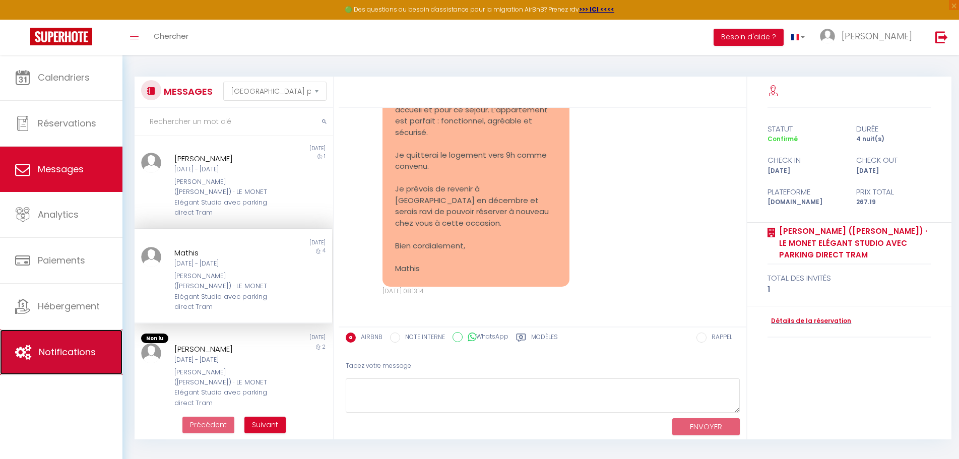
click at [94, 343] on link "Notifications" at bounding box center [61, 352] width 122 height 45
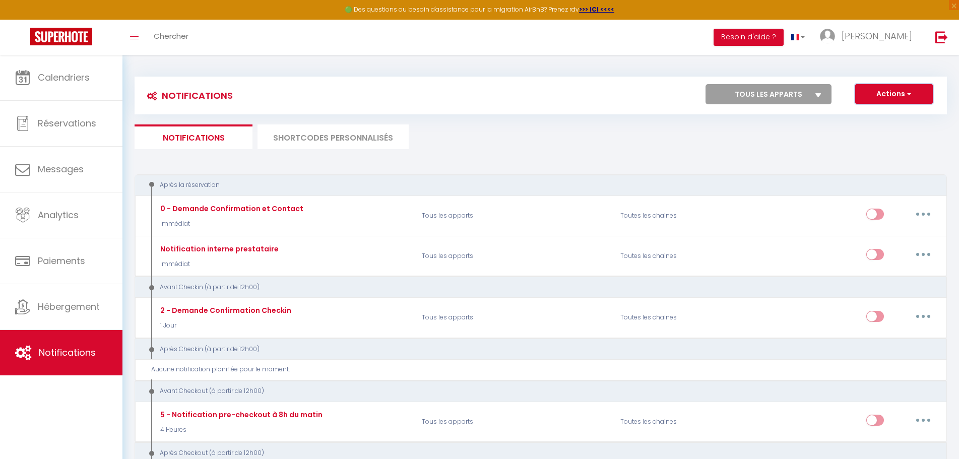
click at [883, 95] on button "Actions" at bounding box center [894, 94] width 78 height 20
click at [685, 145] on ul "Notifications SHORTCODES PERSONNALISÉS" at bounding box center [541, 136] width 812 height 25
click at [324, 136] on li "SHORTCODES PERSONNALISÉS" at bounding box center [332, 136] width 151 height 25
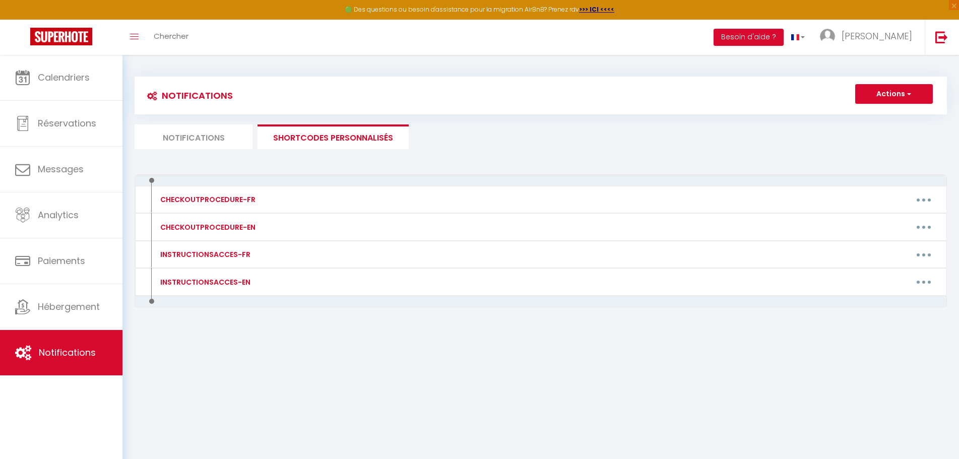
click at [204, 134] on li "Notifications" at bounding box center [194, 136] width 118 height 25
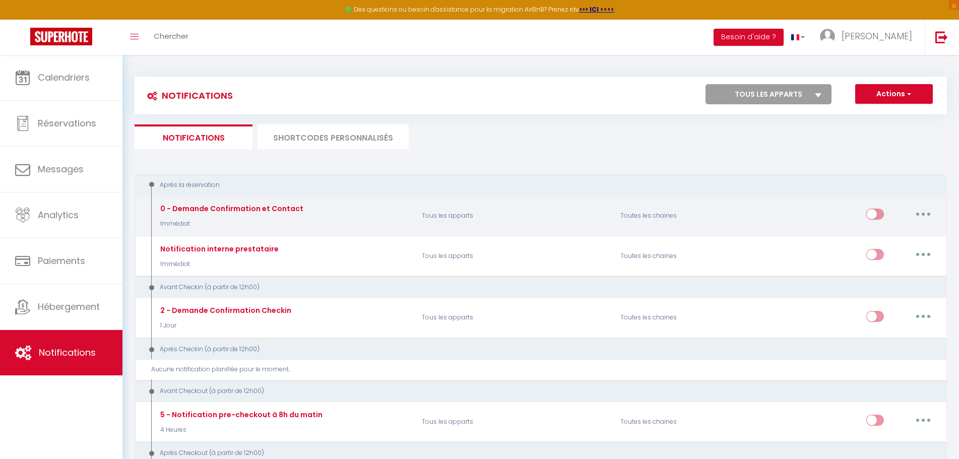
click at [923, 213] on icon "button" at bounding box center [923, 214] width 3 height 3
click at [890, 236] on link "Editer" at bounding box center [897, 237] width 75 height 17
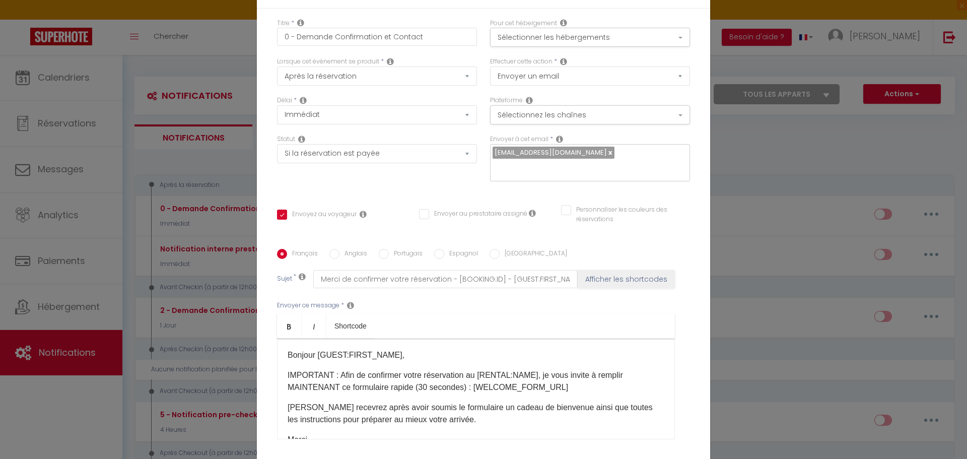
click at [690, 304] on div "Titre * 0 - Demande Confirmation et Contact Pour cet hébergement Sélectionner l…" at bounding box center [483, 250] width 453 height 482
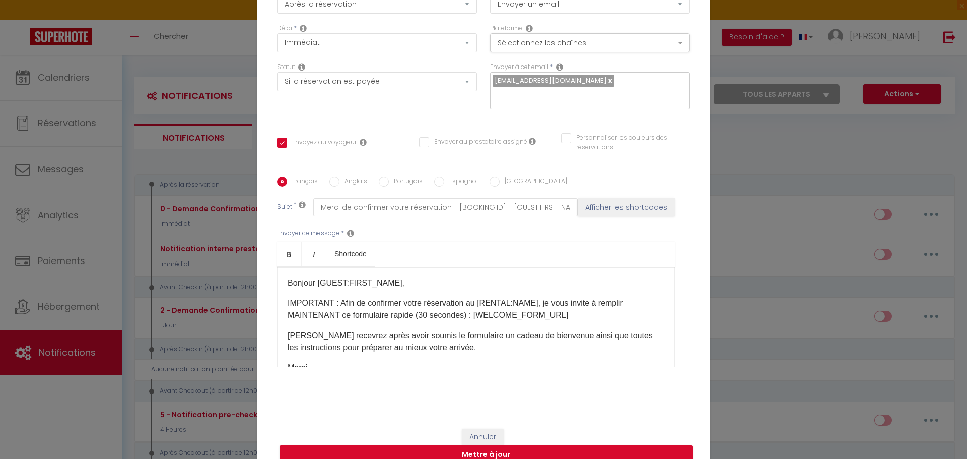
scroll to position [80, 0]
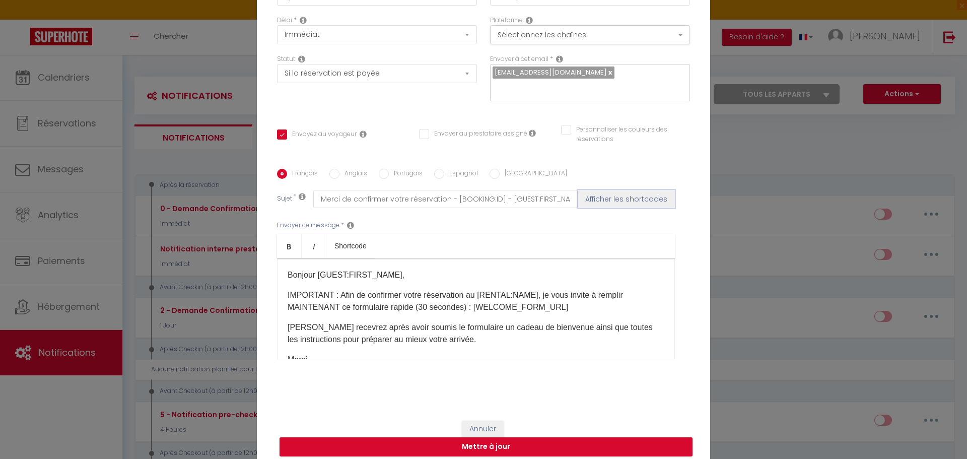
click at [630, 190] on button "Afficher les shortcodes" at bounding box center [626, 199] width 97 height 18
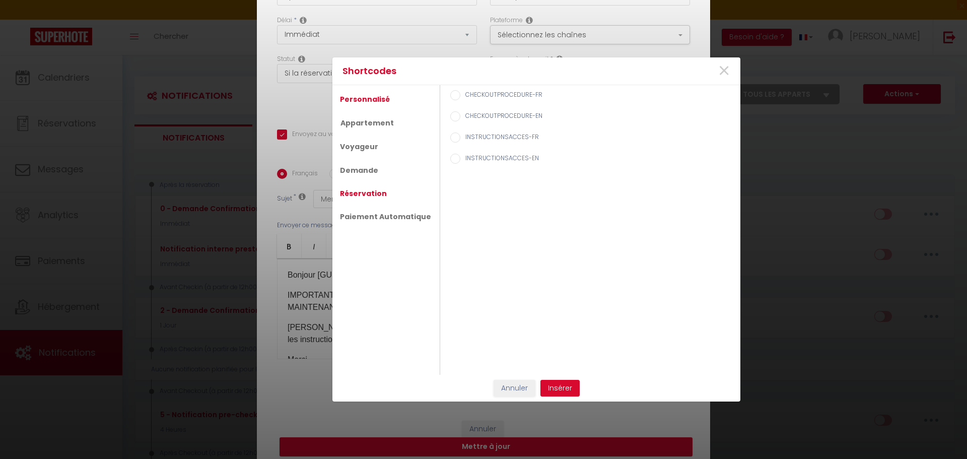
click at [363, 193] on link "Réservation" at bounding box center [363, 193] width 57 height 18
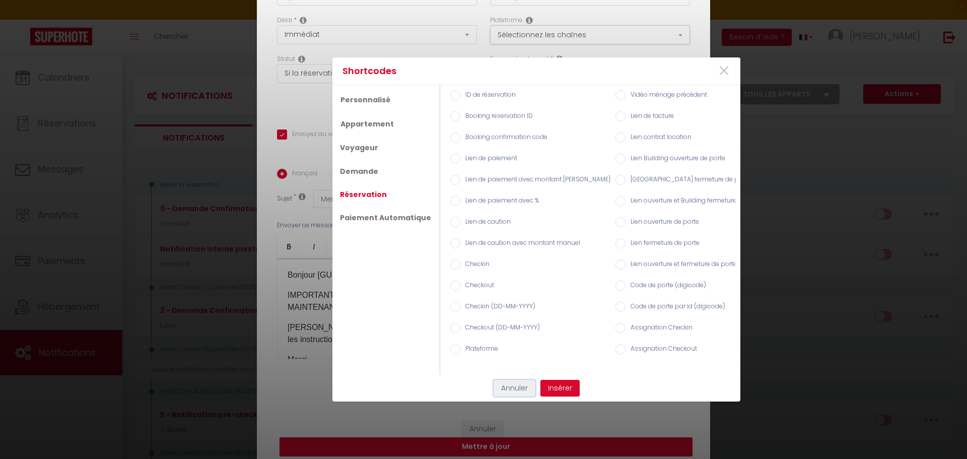
click at [508, 391] on button "Annuler" at bounding box center [515, 388] width 42 height 17
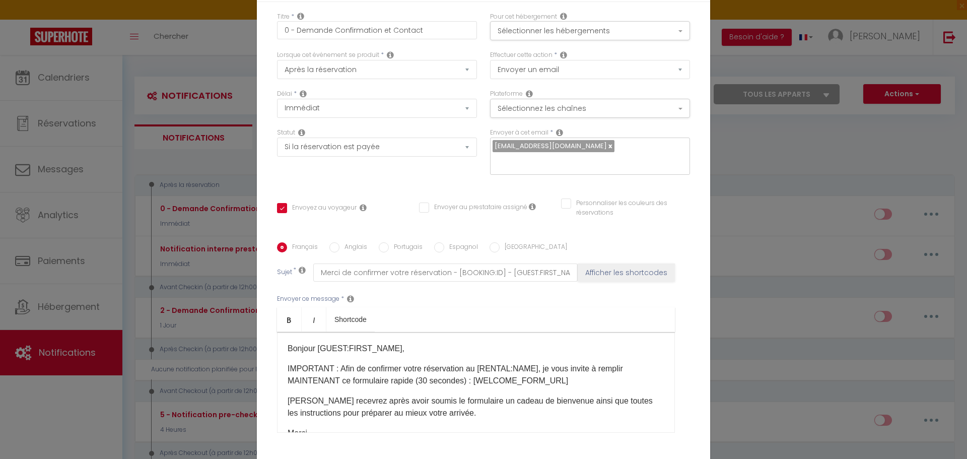
scroll to position [0, 0]
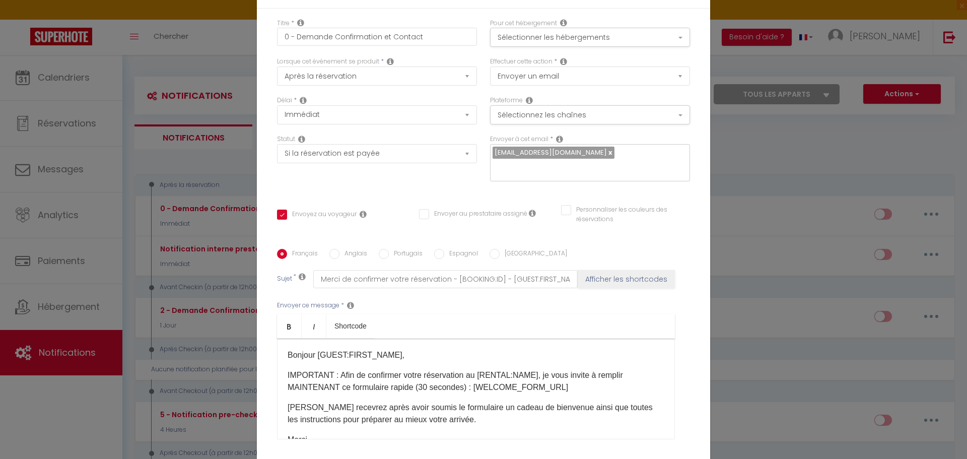
click at [615, 161] on input "text" at bounding box center [588, 167] width 190 height 13
click at [557, 143] on icon at bounding box center [559, 139] width 7 height 8
click at [556, 143] on icon at bounding box center [559, 139] width 7 height 8
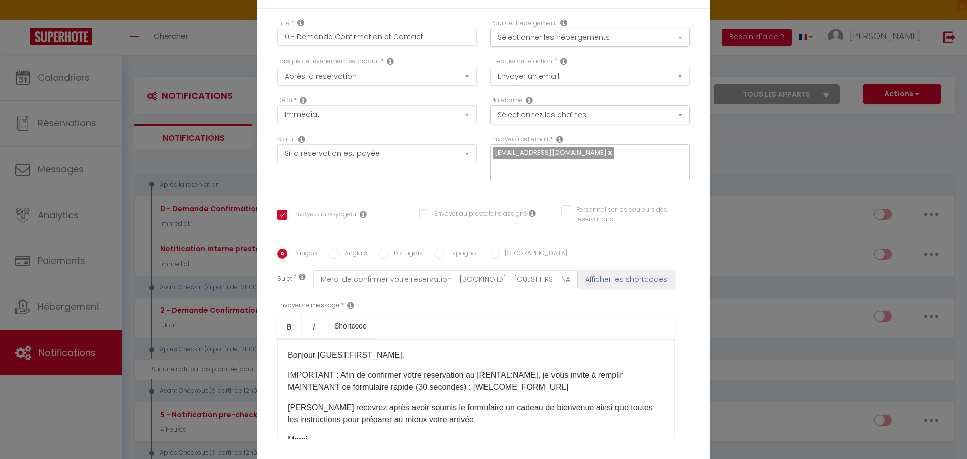
click at [556, 143] on icon at bounding box center [559, 139] width 7 height 8
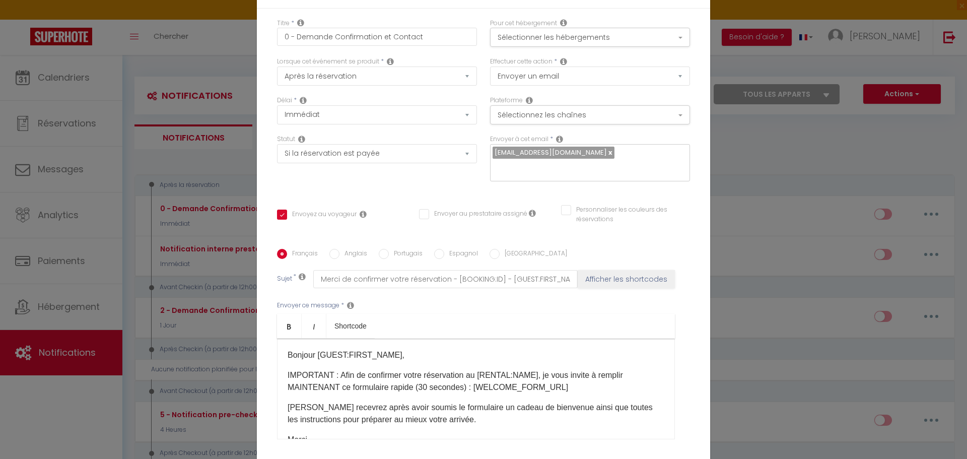
click at [572, 145] on div "Envoyer à cet email * [PERSON_NAME][EMAIL_ADDRESS][DOMAIN_NAME]" at bounding box center [590, 158] width 200 height 47
click at [613, 166] on input "text" at bounding box center [588, 167] width 190 height 13
click at [556, 143] on icon at bounding box center [559, 139] width 7 height 8
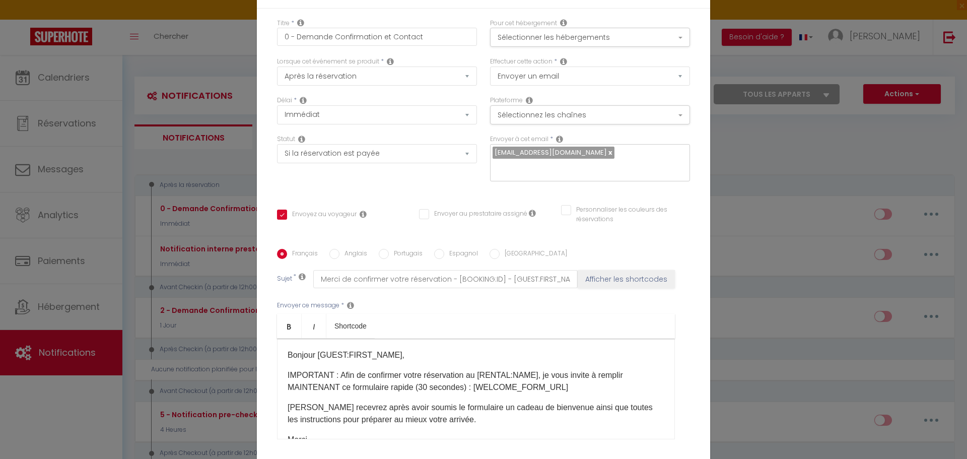
click at [556, 143] on icon at bounding box center [559, 139] width 7 height 8
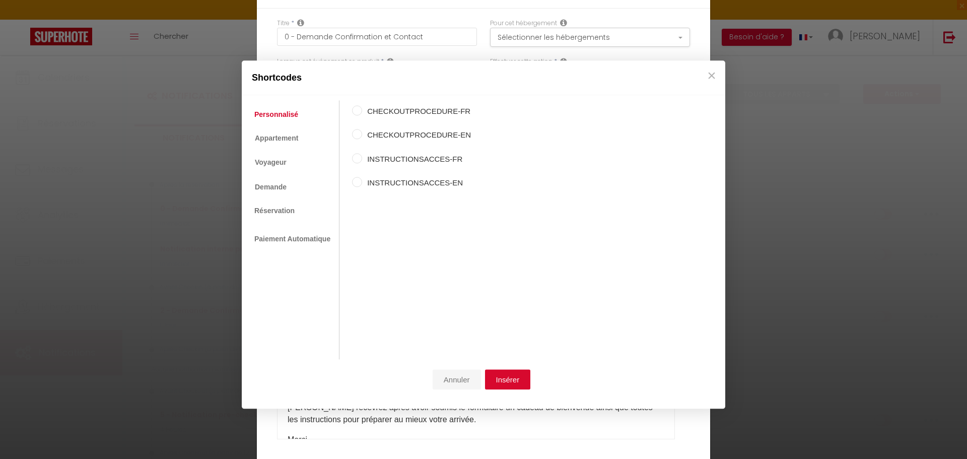
click at [442, 377] on button "Annuler" at bounding box center [457, 379] width 48 height 20
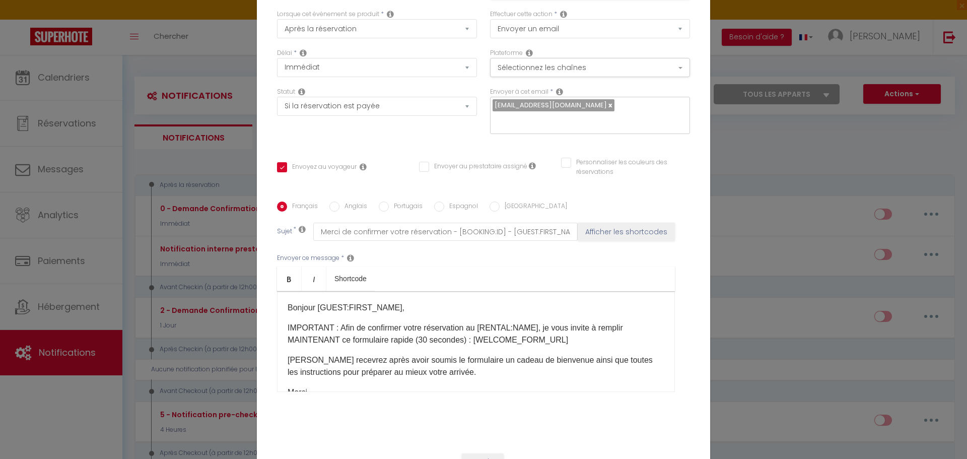
scroll to position [80, 0]
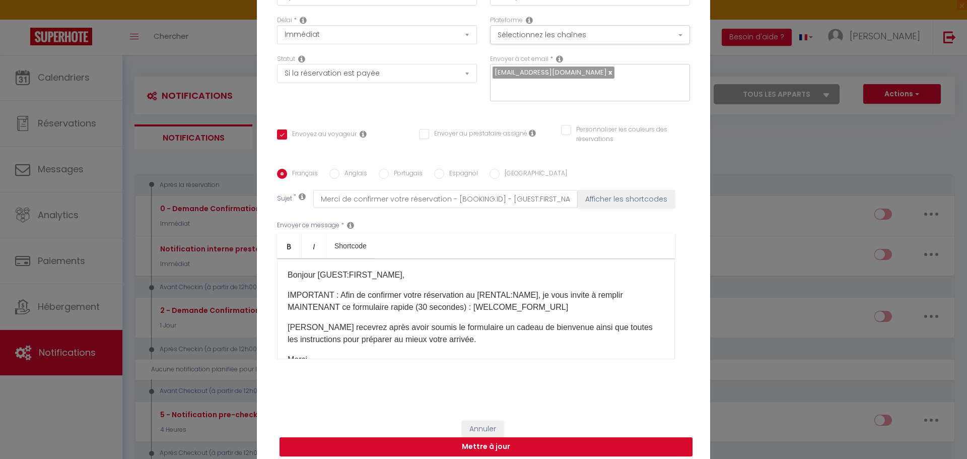
click at [740, 282] on div "Modifier la notification × Titre * 0 - Demande Confirmation et Contact Pour cet…" at bounding box center [483, 229] width 967 height 459
click at [477, 421] on button "Annuler" at bounding box center [483, 429] width 42 height 17
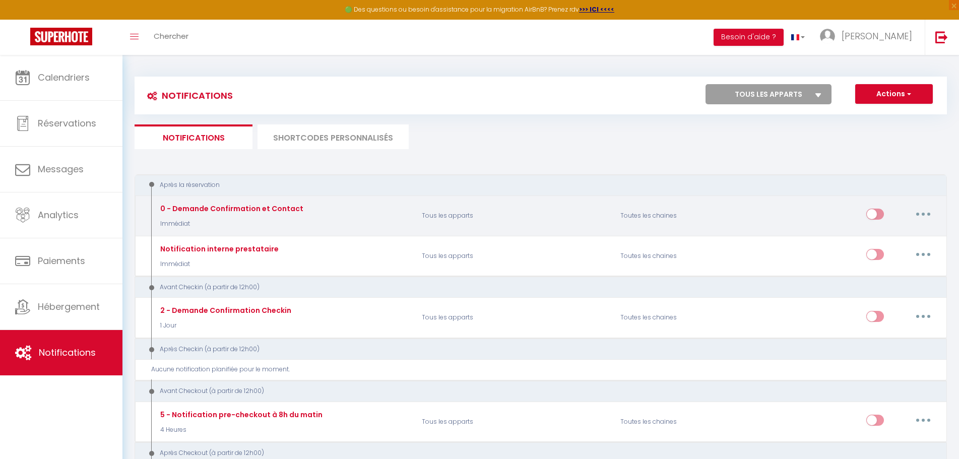
click at [285, 209] on div "0 - Demande Confirmation et Contact" at bounding box center [231, 208] width 146 height 11
click at [929, 213] on button "button" at bounding box center [923, 214] width 28 height 16
click at [885, 242] on link "Editer" at bounding box center [897, 237] width 75 height 17
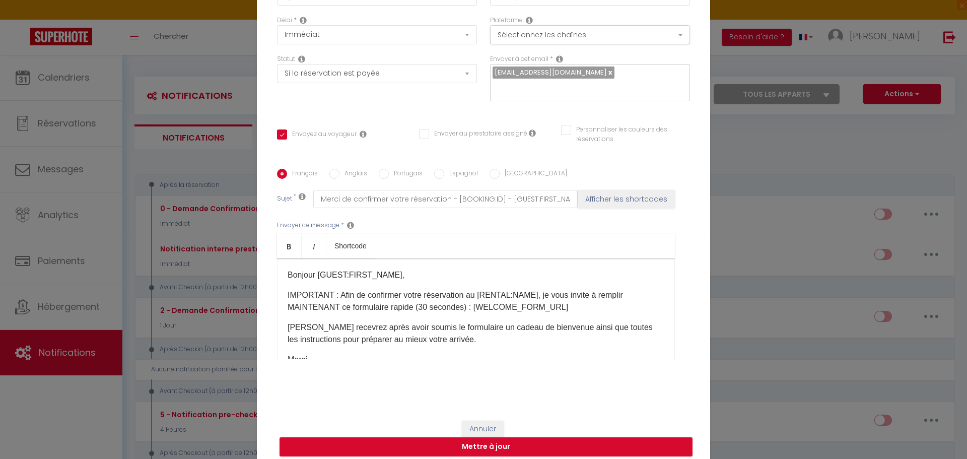
scroll to position [0, 0]
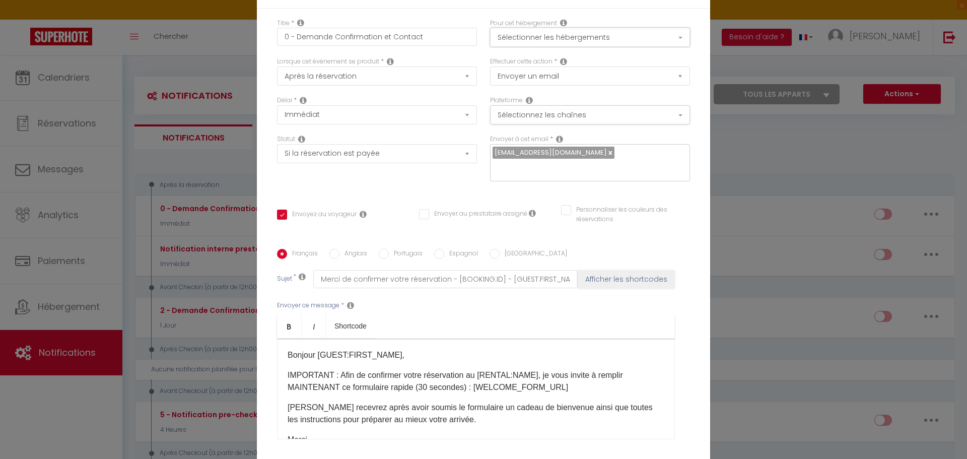
click at [606, 47] on button "Sélectionner les hébergements" at bounding box center [590, 37] width 200 height 19
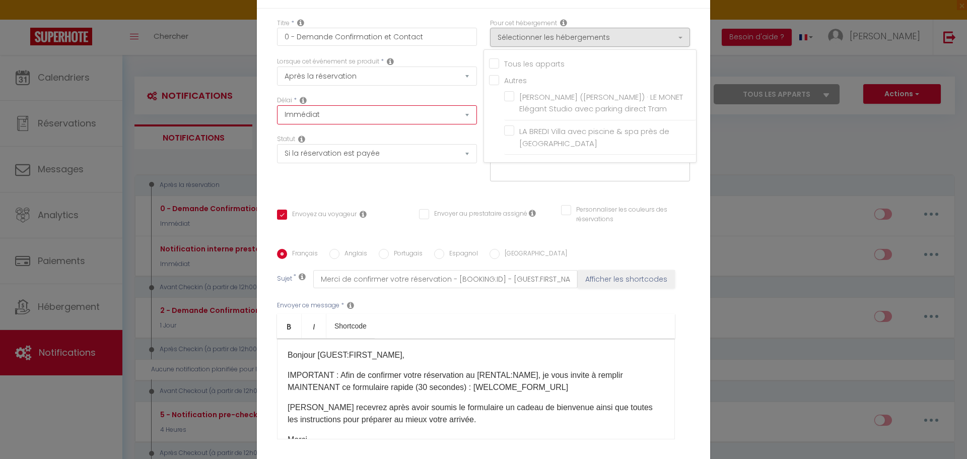
click at [448, 124] on select "Immédiat + 10 Minutes + 1 Heure + 2 Heures + 3 Heures + 4 Heures + 5 Heures + 6…" at bounding box center [377, 114] width 200 height 19
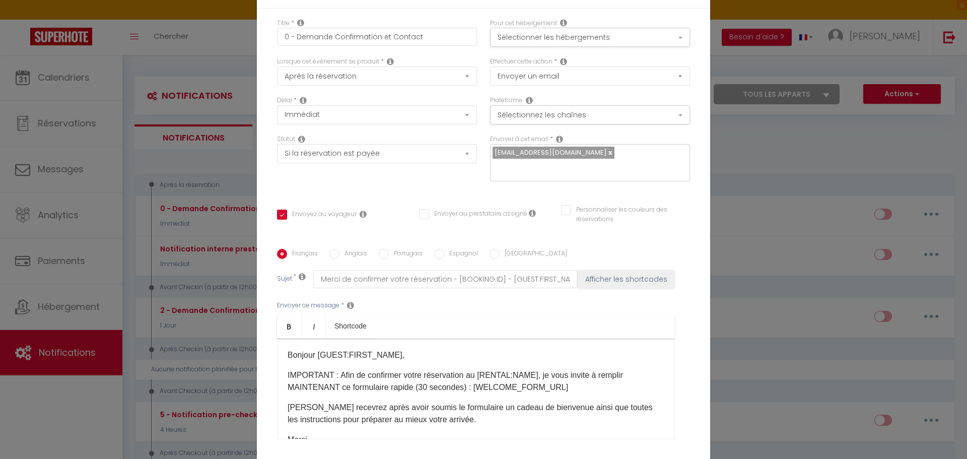
click at [471, 103] on div "Délai * Immédiat + 10 Minutes + 1 Heure + 2 Heures + 3 Heures + 4 Heures + 5 He…" at bounding box center [377, 110] width 200 height 29
click at [450, 118] on select "Immédiat + 10 Minutes + 1 Heure + 2 Heures + 3 Heures + 4 Heures + 5 Heures + 6…" at bounding box center [377, 114] width 200 height 19
click at [472, 96] on div "Lorsque cet événement se produit * Après la réservation Avant Checkin (à partir…" at bounding box center [377, 76] width 213 height 39
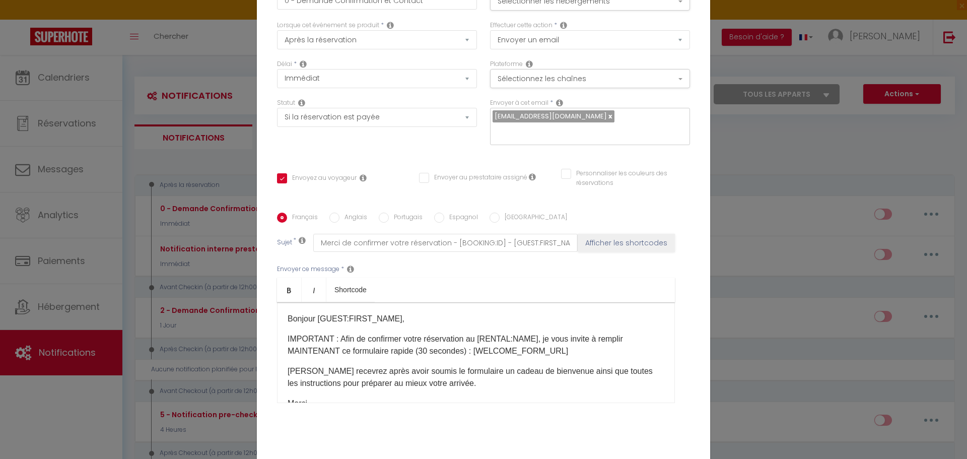
scroll to position [80, 0]
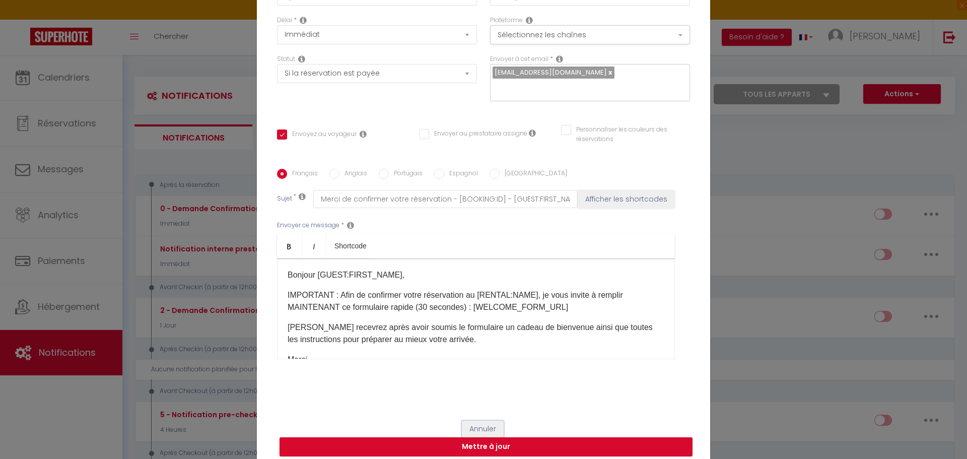
click at [467, 423] on button "Annuler" at bounding box center [483, 429] width 42 height 17
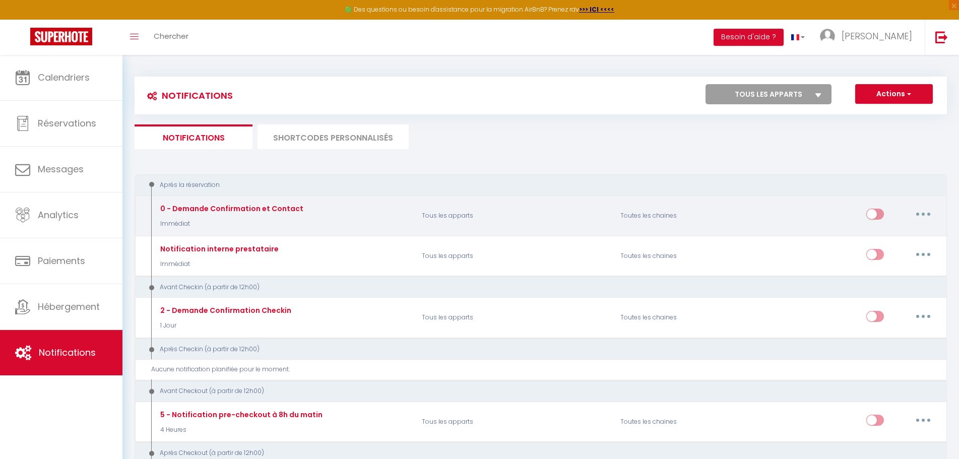
drag, startPoint x: 670, startPoint y: 214, endPoint x: 905, endPoint y: 216, distance: 235.8
click at [670, 214] on div "Toutes les chaines" at bounding box center [680, 215] width 132 height 29
click at [920, 211] on button "button" at bounding box center [923, 214] width 28 height 16
click at [892, 232] on link "Editer" at bounding box center [897, 237] width 75 height 17
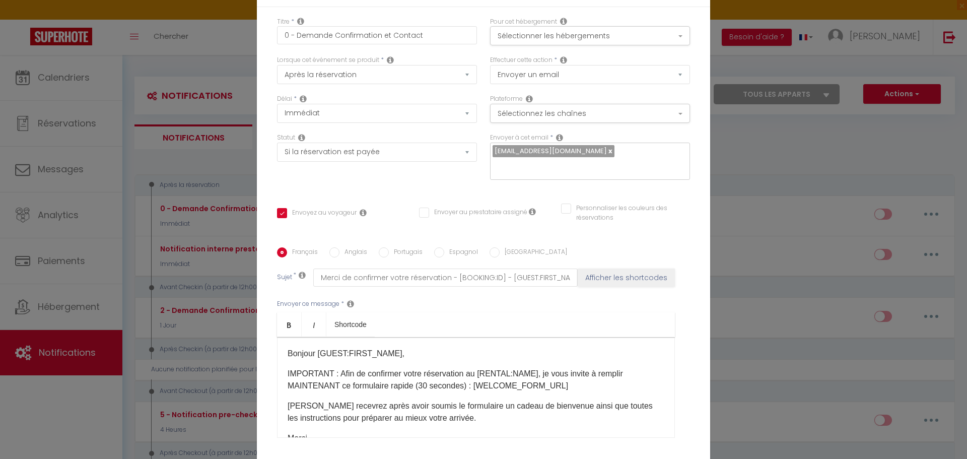
scroll to position [0, 0]
click at [461, 86] on select "Après la réservation Avant Checkin (à partir de 12h00) Après Checkin (à partir …" at bounding box center [377, 76] width 200 height 19
click at [467, 67] on div "Lorsque cet événement se produit * Après la réservation Avant Checkin (à partir…" at bounding box center [377, 71] width 200 height 29
click at [452, 85] on select "Après la réservation Avant Checkin (à partir de 12h00) Après Checkin (à partir …" at bounding box center [377, 76] width 200 height 19
click at [471, 65] on div "Lorsque cet événement se produit * Après la réservation Avant Checkin (à partir…" at bounding box center [377, 71] width 200 height 29
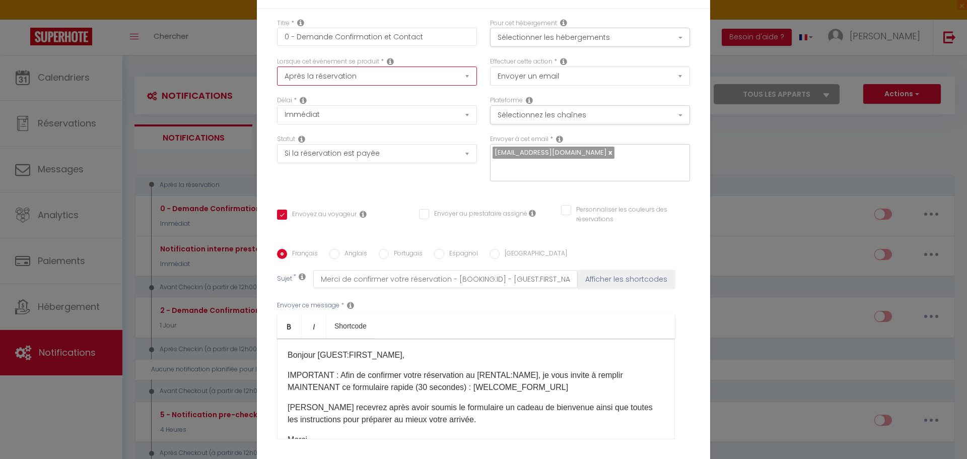
click at [453, 85] on select "Après la réservation Avant Checkin (à partir de 12h00) Après Checkin (à partir …" at bounding box center [377, 76] width 200 height 19
click at [277, 73] on select "Après la réservation Avant Checkin (à partir de 12h00) Après Checkin (à partir …" at bounding box center [377, 76] width 200 height 19
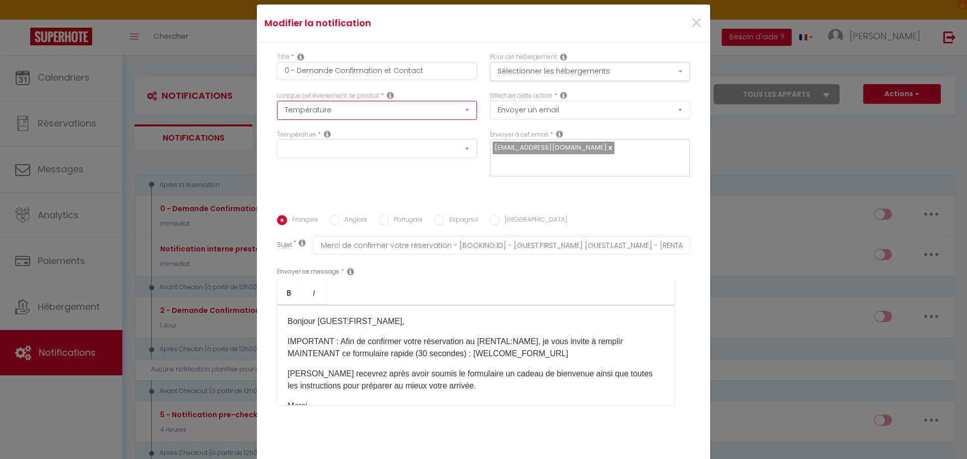
click at [460, 116] on select "Après la réservation Avant Checkin (à partir de 12h00) Après Checkin (à partir …" at bounding box center [377, 110] width 200 height 19
click at [460, 119] on select "Après la réservation Avant Checkin (à partir de 12h00) Après Checkin (à partir …" at bounding box center [377, 110] width 200 height 19
click at [391, 115] on select "Après la réservation Avant Checkin (à partir de 12h00) Après Checkin (à partir …" at bounding box center [377, 110] width 200 height 19
click at [277, 107] on select "Après la réservation Avant Checkin (à partir de 12h00) Après Checkin (à partir …" at bounding box center [377, 110] width 200 height 19
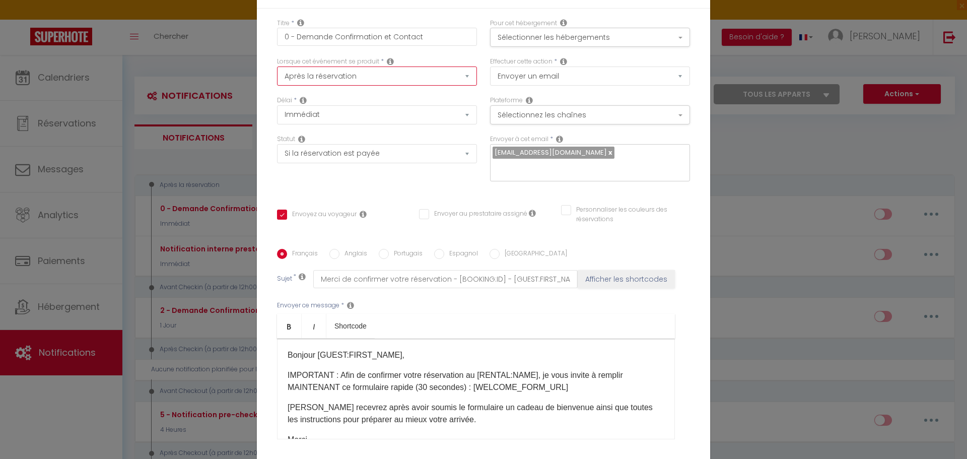
click at [464, 83] on select "Après la réservation Avant Checkin (à partir de 12h00) Après Checkin (à partir …" at bounding box center [377, 76] width 200 height 19
click at [524, 314] on ul "Bold Italic Shortcode" at bounding box center [476, 326] width 398 height 25
click at [585, 118] on button "Sélectionnez les chaînes" at bounding box center [590, 114] width 200 height 19
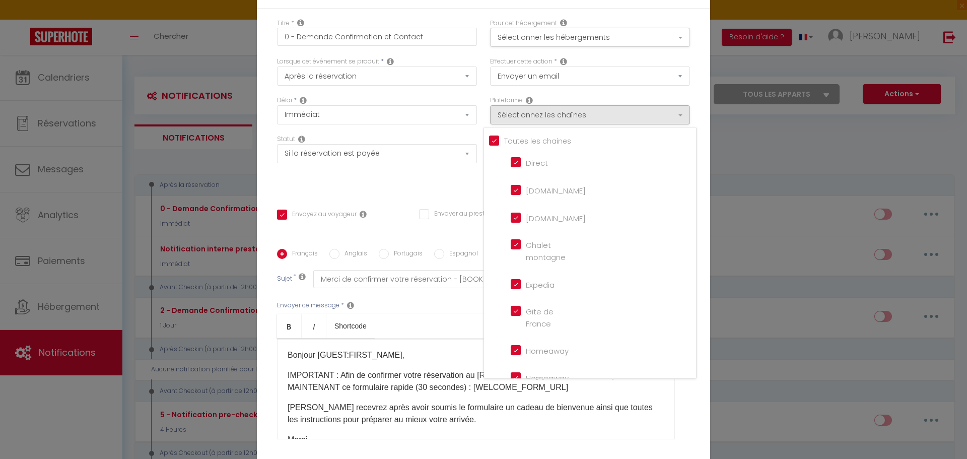
click at [636, 106] on div "Plateforme Sélectionnez les chaînes Toutes les chaines Direct [DOMAIN_NAME] [DO…" at bounding box center [590, 110] width 200 height 29
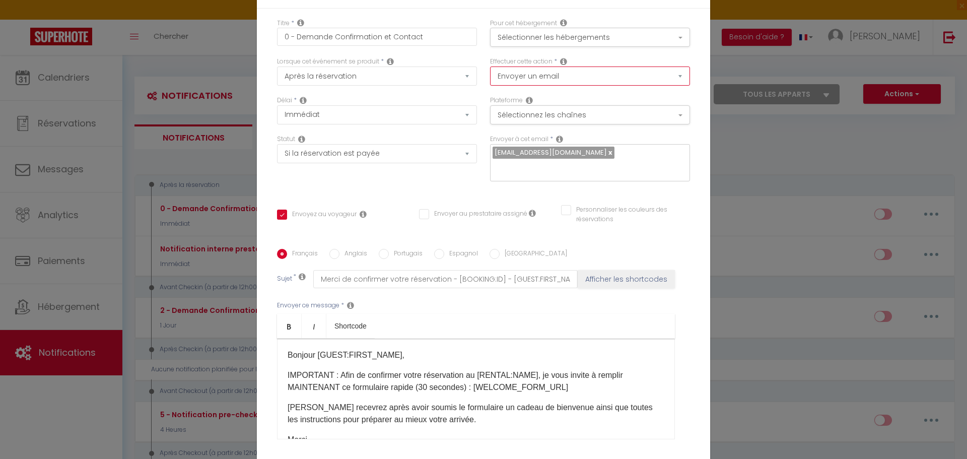
click at [609, 85] on select "Envoyer un email Envoyer un SMS Envoyer une notification push" at bounding box center [590, 76] width 200 height 19
click at [490, 73] on select "Envoyer un email Envoyer un SMS Envoyer une notification push" at bounding box center [590, 76] width 200 height 19
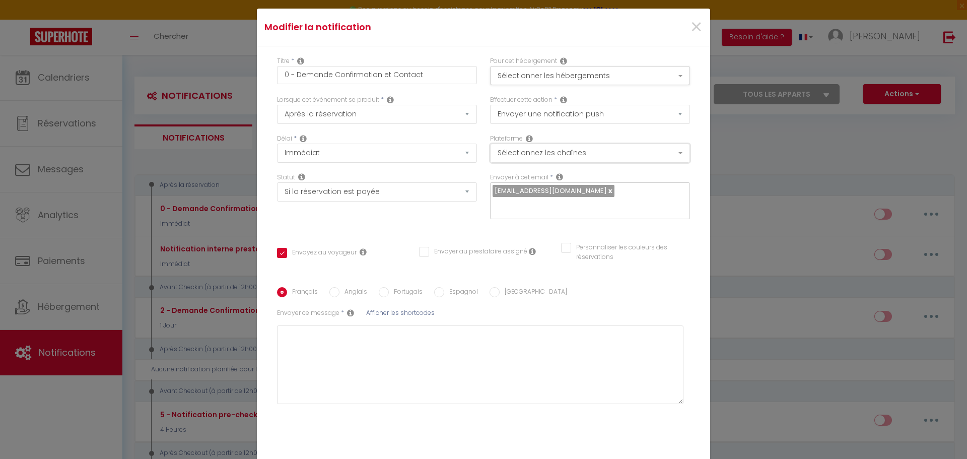
click at [505, 160] on button "Sélectionnez les chaînes" at bounding box center [590, 153] width 200 height 19
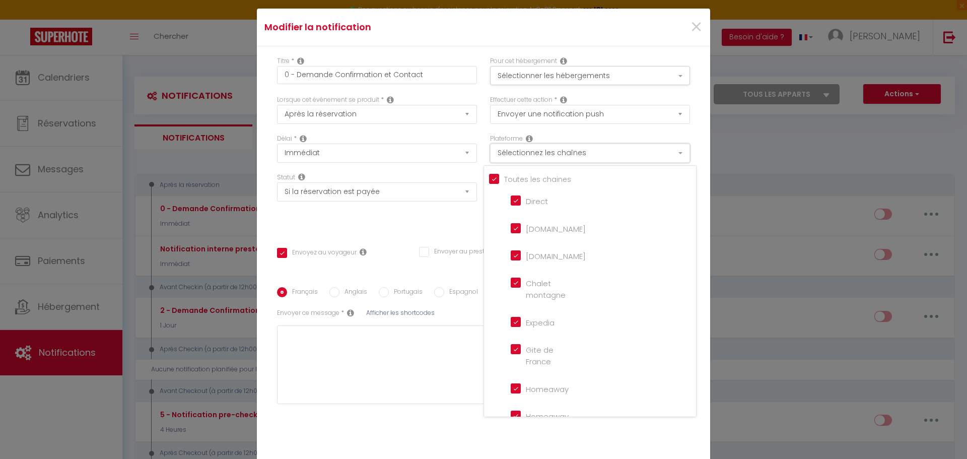
click at [505, 160] on button "Sélectionnez les chaînes" at bounding box center [590, 153] width 200 height 19
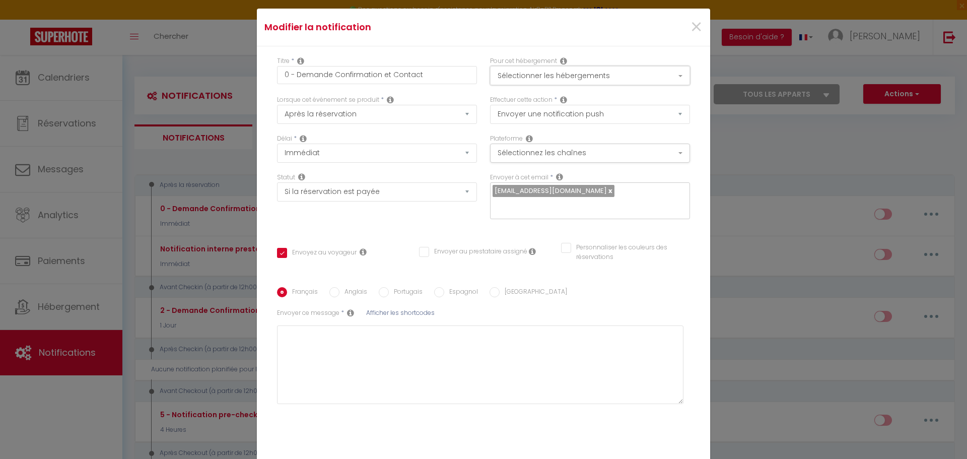
click at [556, 79] on button "Sélectionner les hébergements" at bounding box center [590, 75] width 200 height 19
click at [383, 197] on select "Aucun Si la réservation est payée Si réservation non payée Si la caution a été …" at bounding box center [377, 191] width 200 height 19
click at [430, 182] on div "Statut Aucun Si la réservation est payée Si réservation non payée Si la caution…" at bounding box center [377, 187] width 200 height 29
click at [445, 162] on select "Immédiat + 10 Minutes + 1 Heure + 2 Heures + 3 Heures + 4 Heures + 5 Heures + 6…" at bounding box center [377, 153] width 200 height 19
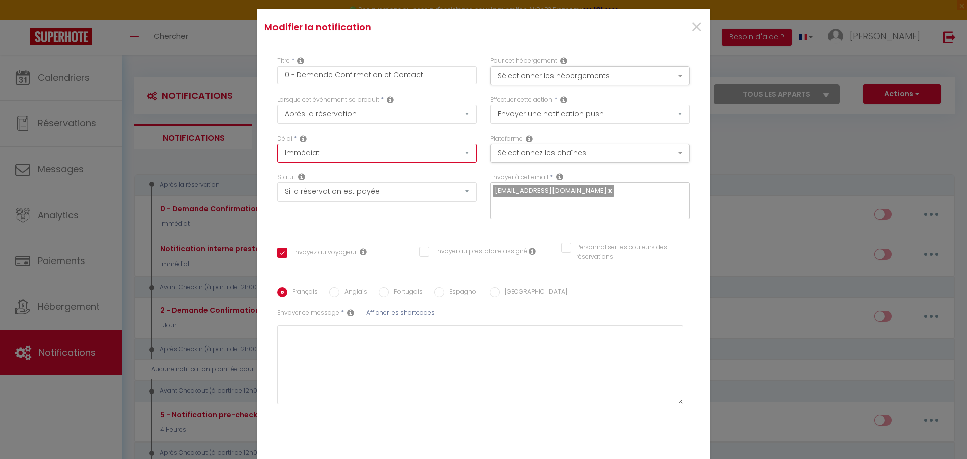
click at [445, 162] on select "Immédiat + 10 Minutes + 1 Heure + 2 Heures + 3 Heures + 4 Heures + 5 Heures + 6…" at bounding box center [377, 153] width 200 height 19
click at [476, 179] on div "Statut Aucun Si la réservation est payée Si réservation non payée Si la caution…" at bounding box center [377, 201] width 213 height 57
click at [558, 181] on icon at bounding box center [559, 177] width 7 height 8
click at [556, 181] on icon at bounding box center [559, 177] width 7 height 8
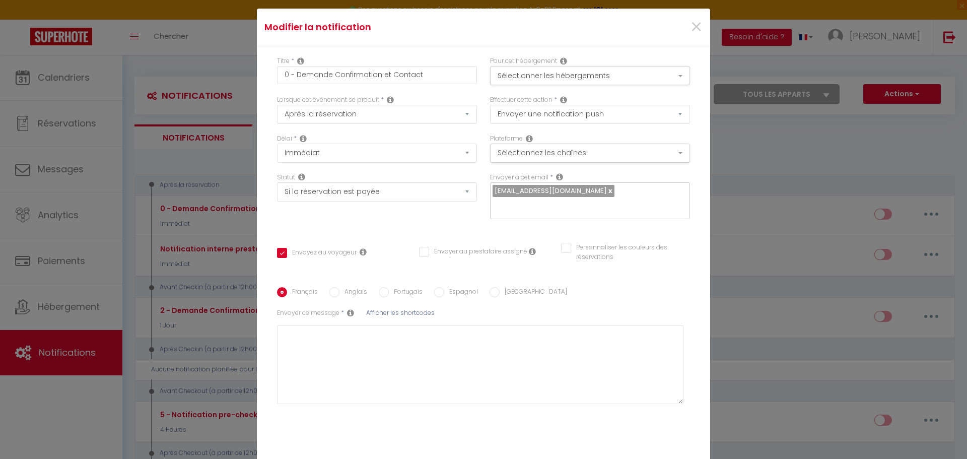
click at [556, 181] on icon at bounding box center [559, 177] width 7 height 8
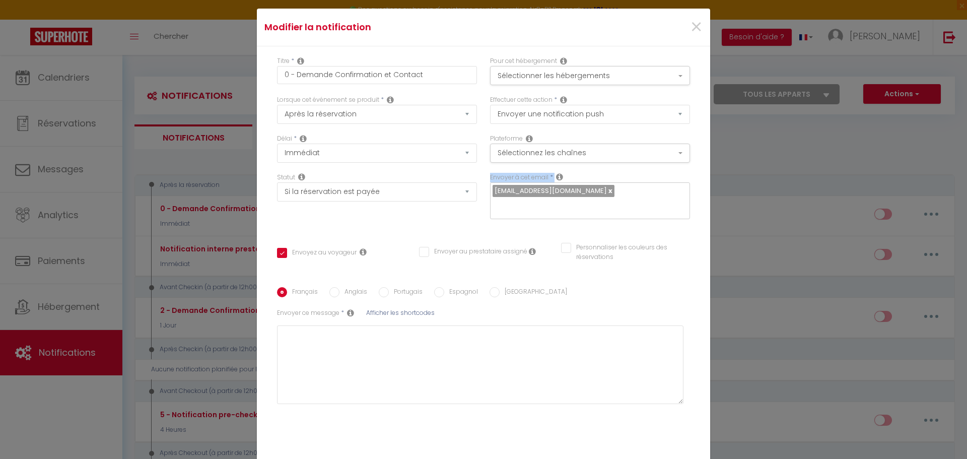
click at [556, 181] on icon at bounding box center [559, 177] width 7 height 8
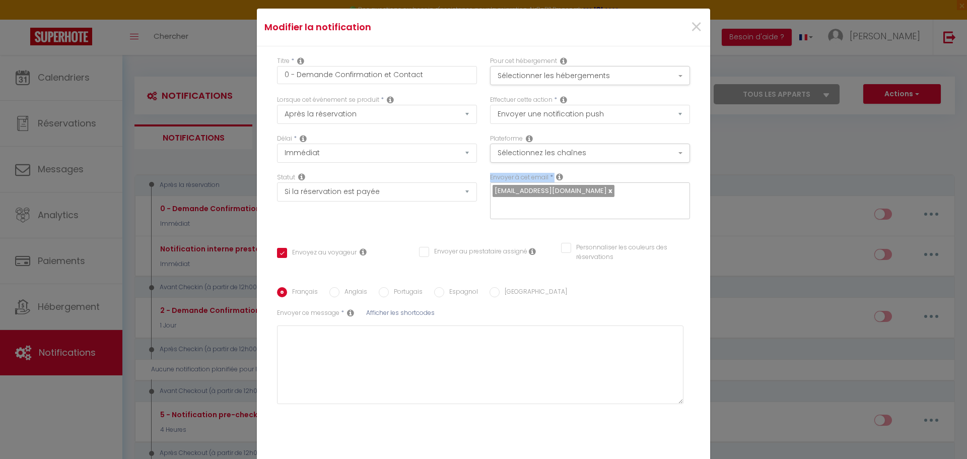
click at [556, 181] on icon at bounding box center [559, 177] width 7 height 8
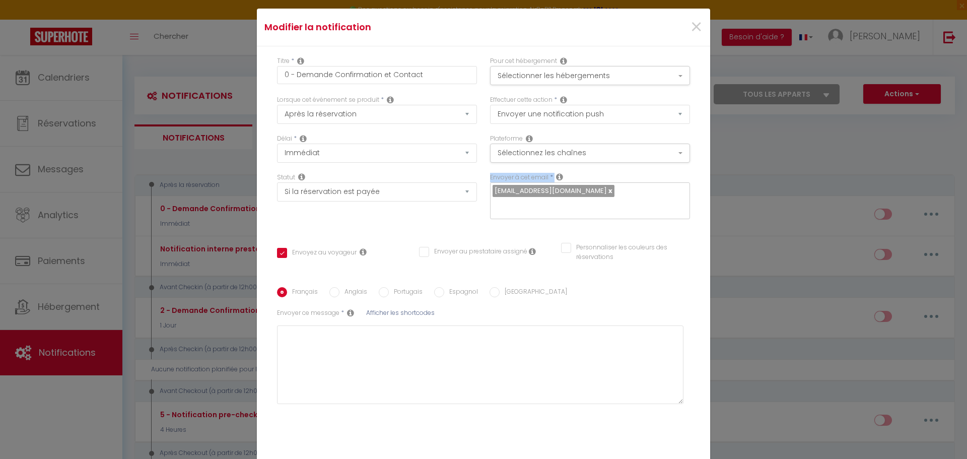
click at [557, 181] on icon at bounding box center [559, 177] width 7 height 8
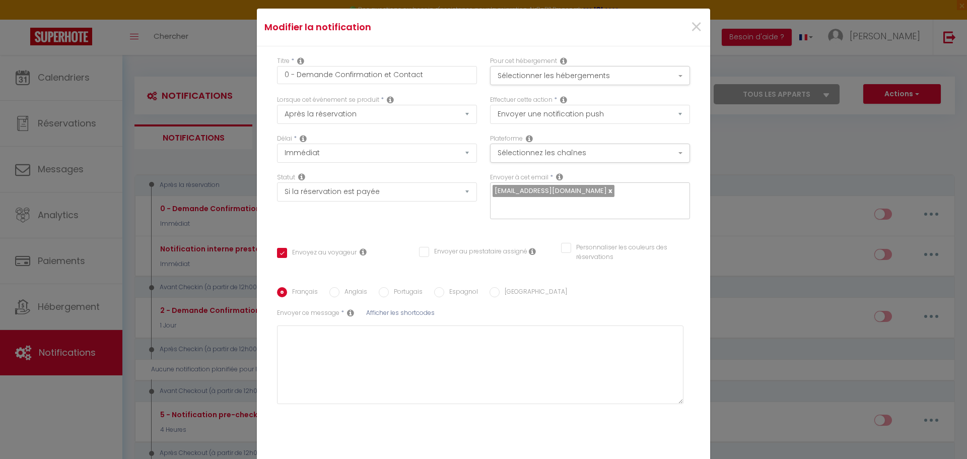
click at [557, 181] on icon at bounding box center [559, 177] width 7 height 8
click at [611, 183] on div "Envoyer à cet email * [PERSON_NAME][EMAIL_ADDRESS][DOMAIN_NAME]" at bounding box center [590, 196] width 200 height 47
click at [687, 217] on div "Envoyer à cet email * [PERSON_NAME][EMAIL_ADDRESS][DOMAIN_NAME]" at bounding box center [590, 201] width 213 height 57
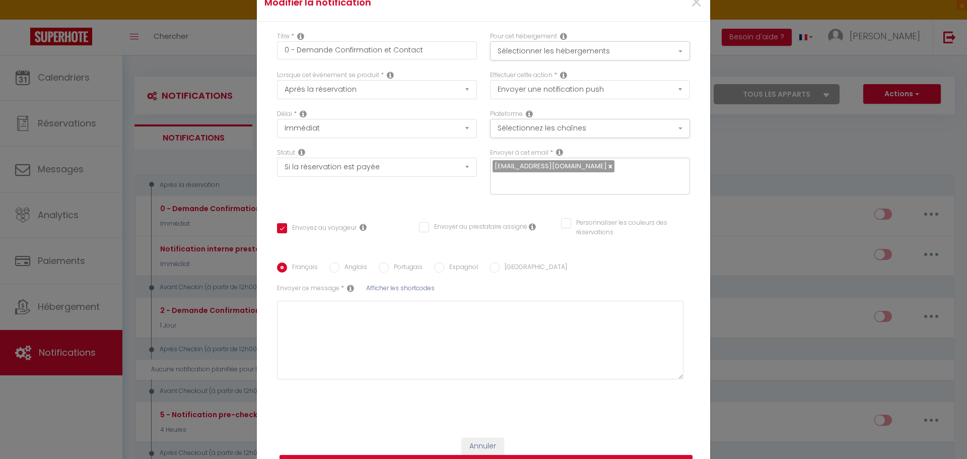
scroll to position [7, 0]
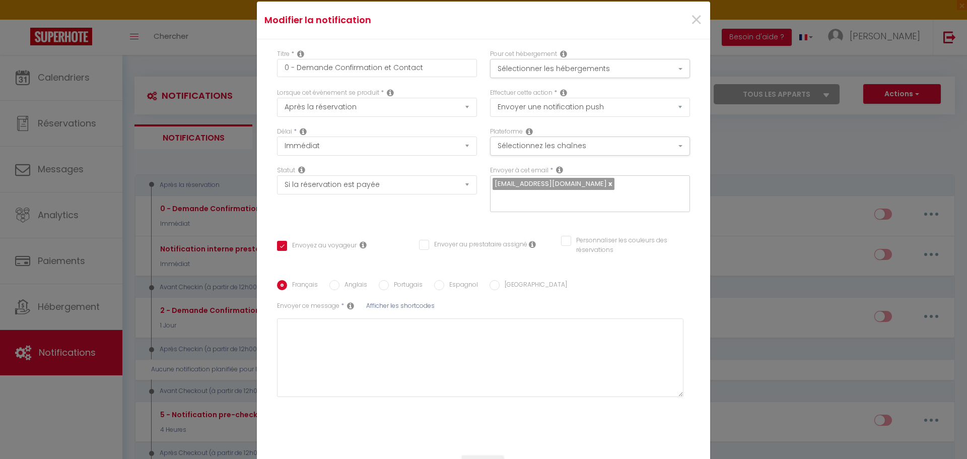
click at [607, 192] on input "text" at bounding box center [588, 198] width 190 height 13
click at [607, 188] on link at bounding box center [610, 184] width 6 height 10
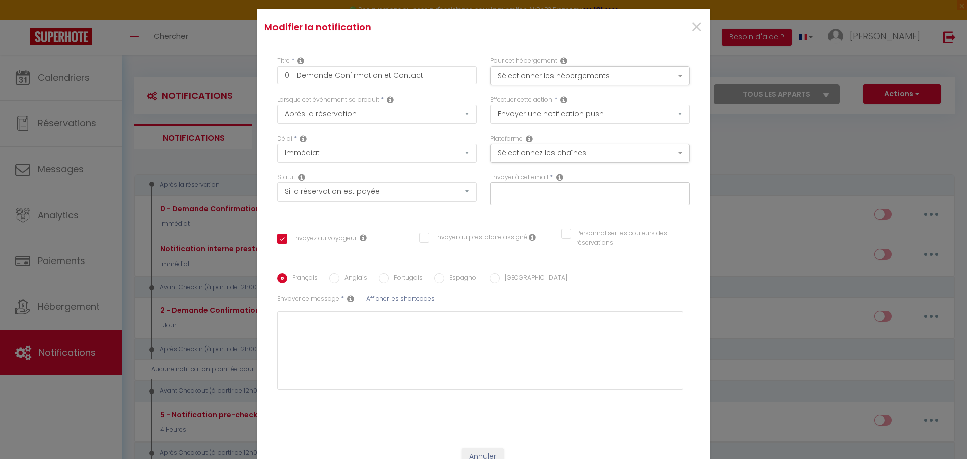
click at [579, 189] on input "text" at bounding box center [588, 191] width 190 height 13
click at [496, 215] on div "Titre * 0 - Demande Confirmation et Contact Pour cet hébergement Sélectionner l…" at bounding box center [483, 242] width 453 height 392
click at [557, 177] on icon at bounding box center [559, 177] width 7 height 8
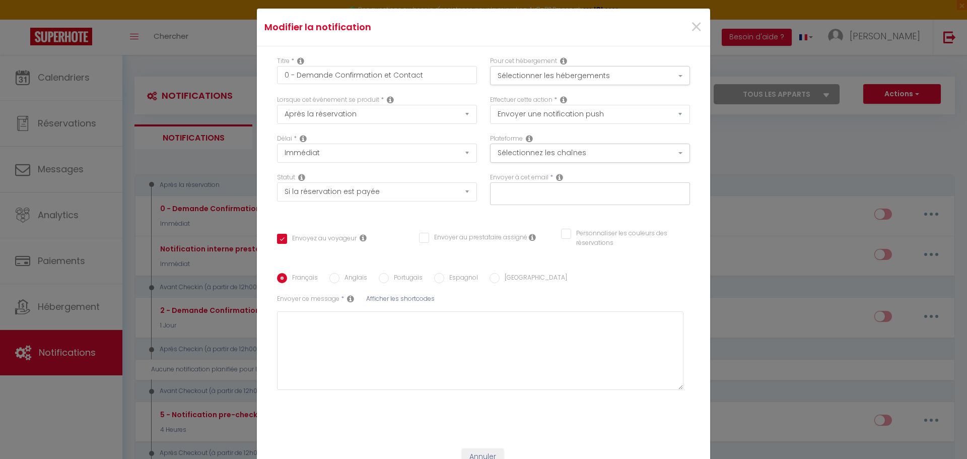
click at [557, 177] on icon at bounding box center [559, 177] width 7 height 8
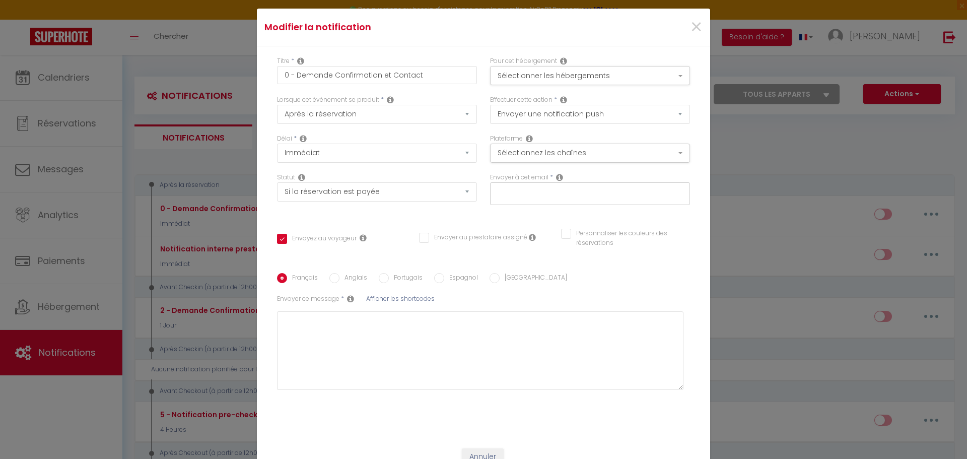
click at [557, 177] on icon at bounding box center [559, 177] width 7 height 8
click at [585, 176] on div "Envoyer à cet email *" at bounding box center [590, 189] width 200 height 32
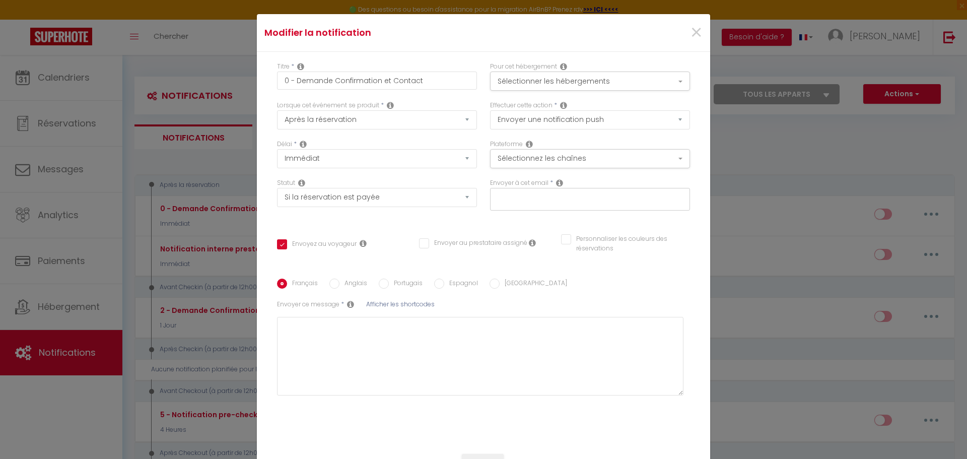
scroll to position [0, 0]
click at [638, 166] on button "Sélectionnez les chaînes" at bounding box center [590, 160] width 200 height 19
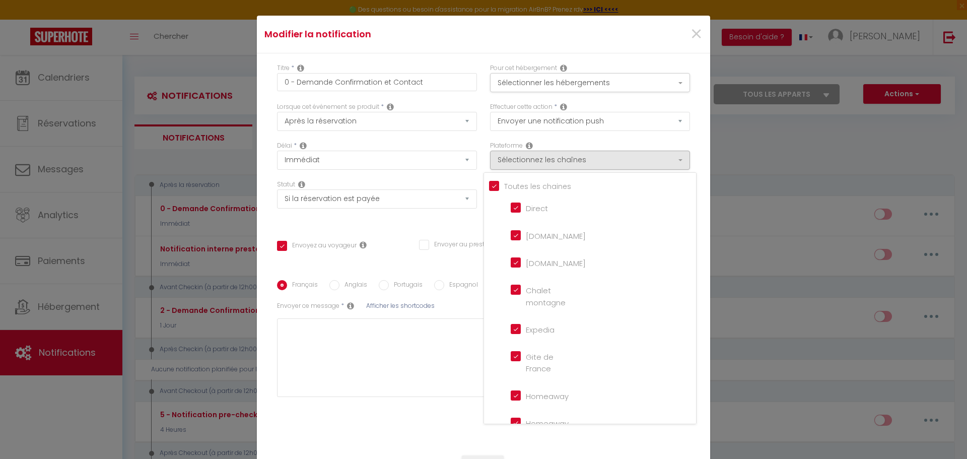
click at [693, 144] on div "Titre * 0 - Demande Confirmation et Contact Pour cet hébergement Sélectionner l…" at bounding box center [483, 249] width 453 height 392
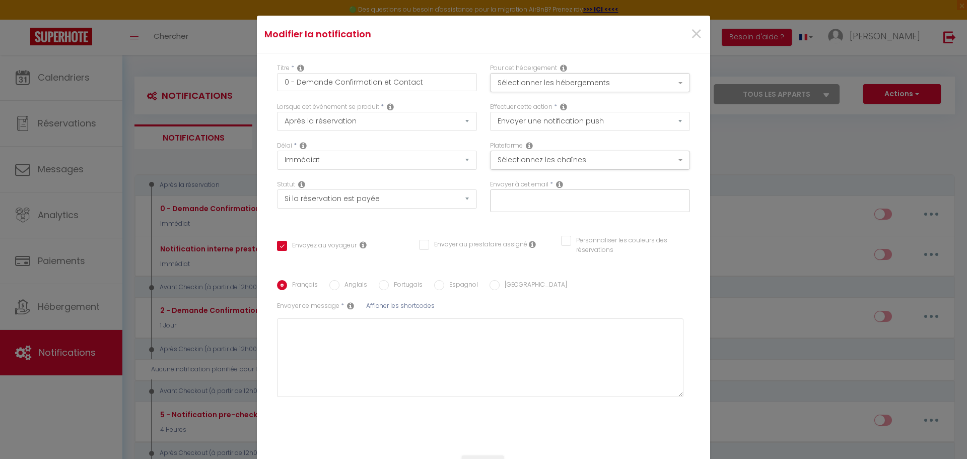
click at [484, 138] on div "Effectuer cette action * Envoyer un email Envoyer un SMS Envoyer une notificati…" at bounding box center [590, 121] width 213 height 39
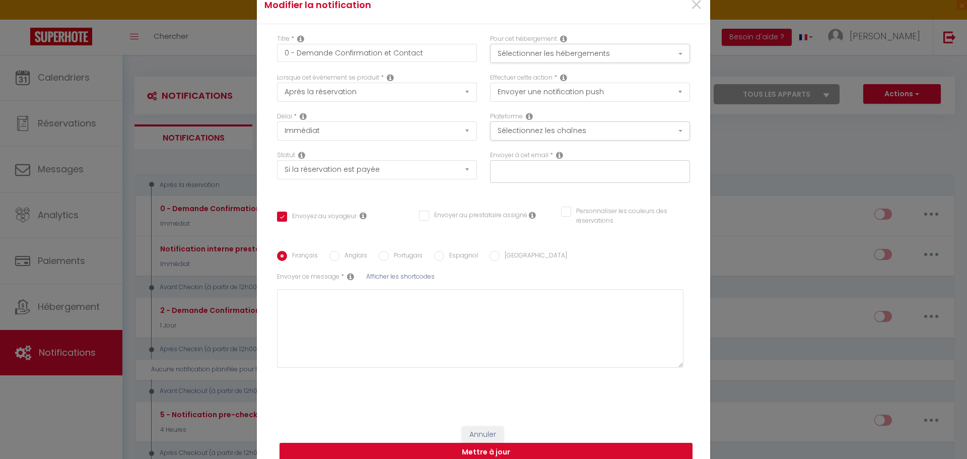
scroll to position [57, 0]
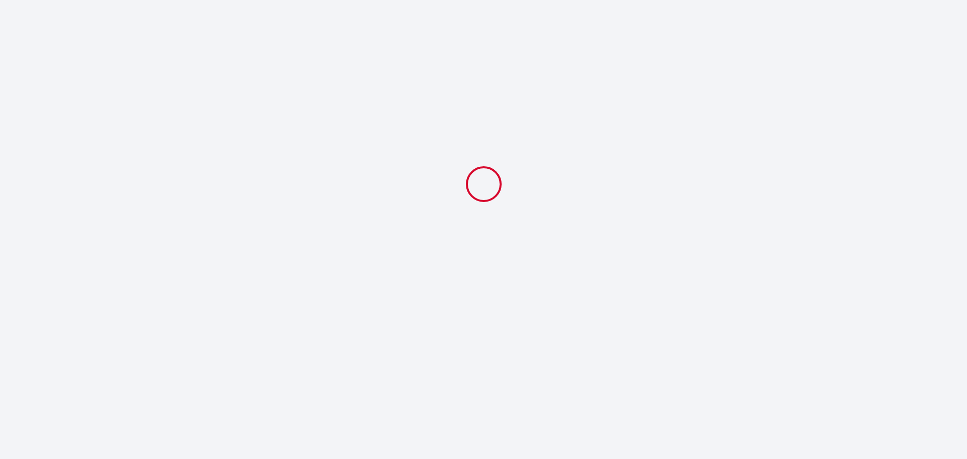
select select
